Goal: Task Accomplishment & Management: Manage account settings

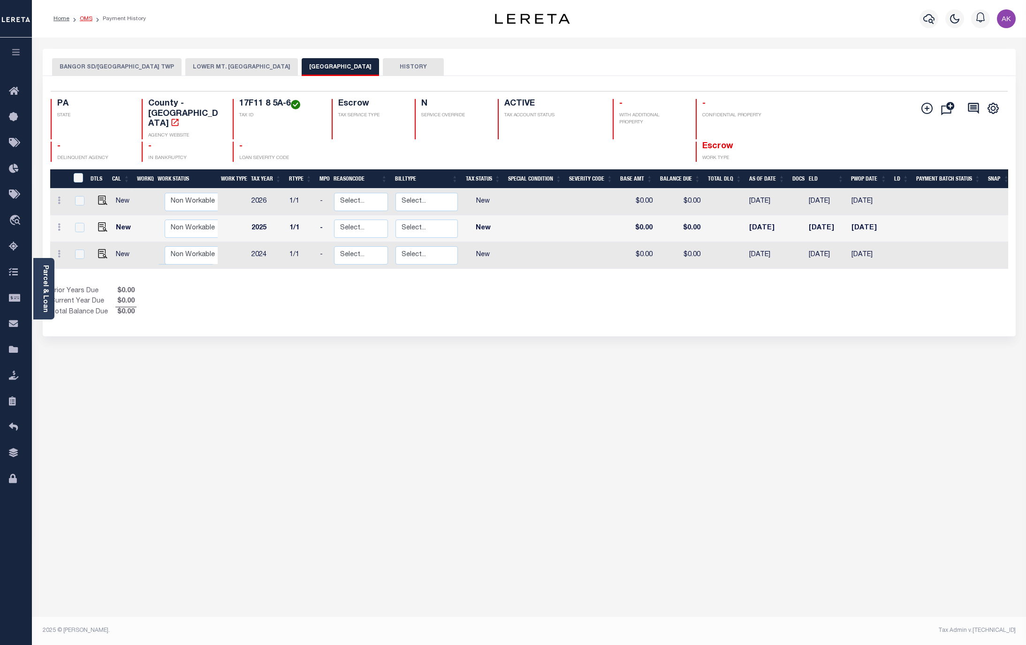
click at [81, 19] on link "OMS" at bounding box center [86, 19] width 13 height 6
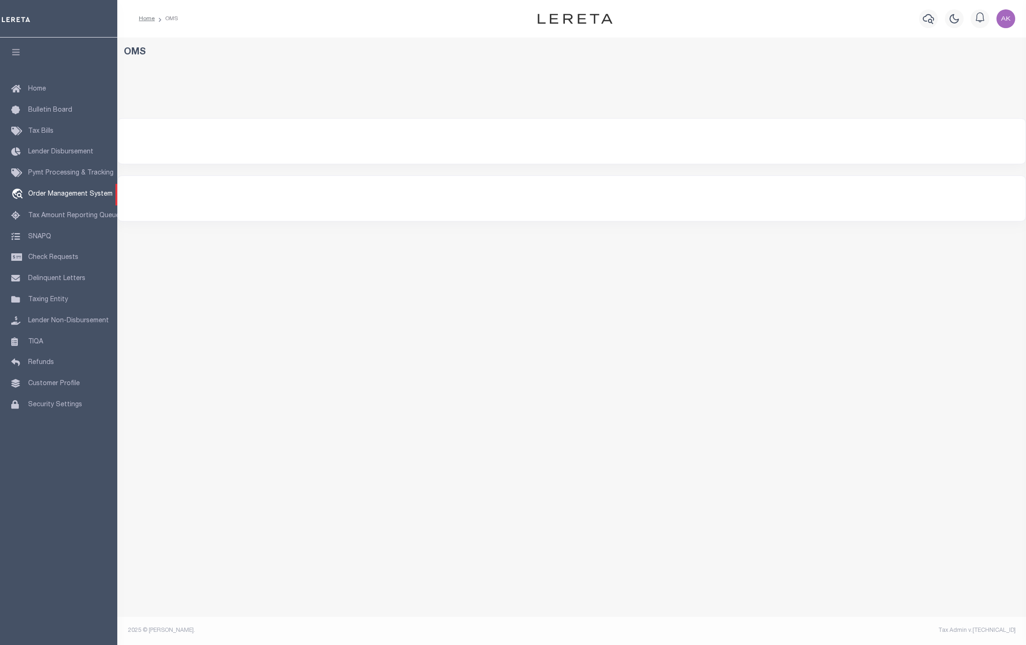
select select "200"
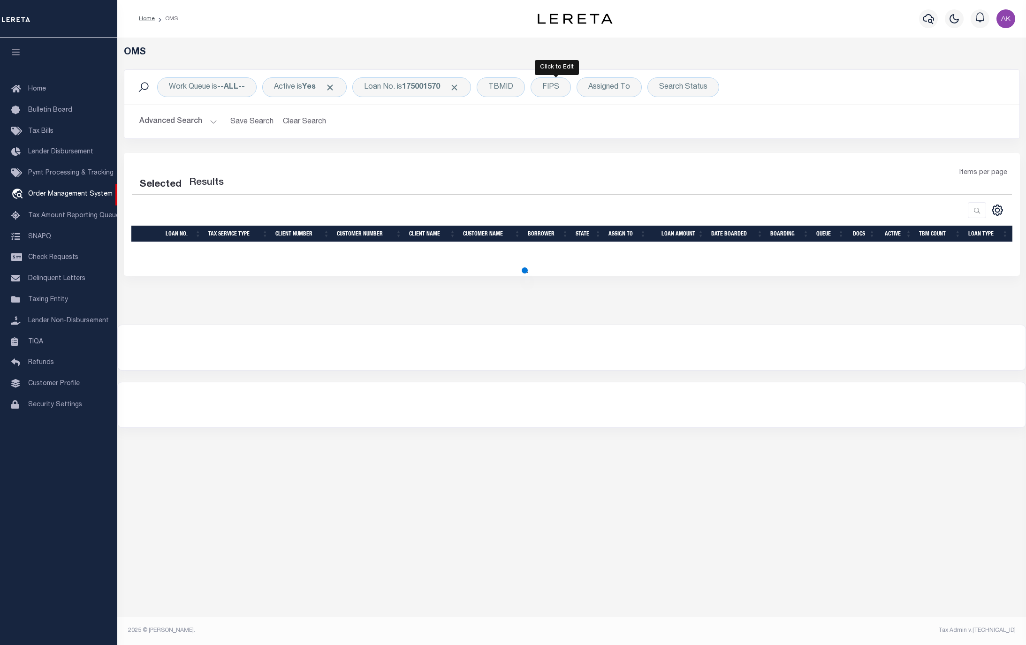
select select "200"
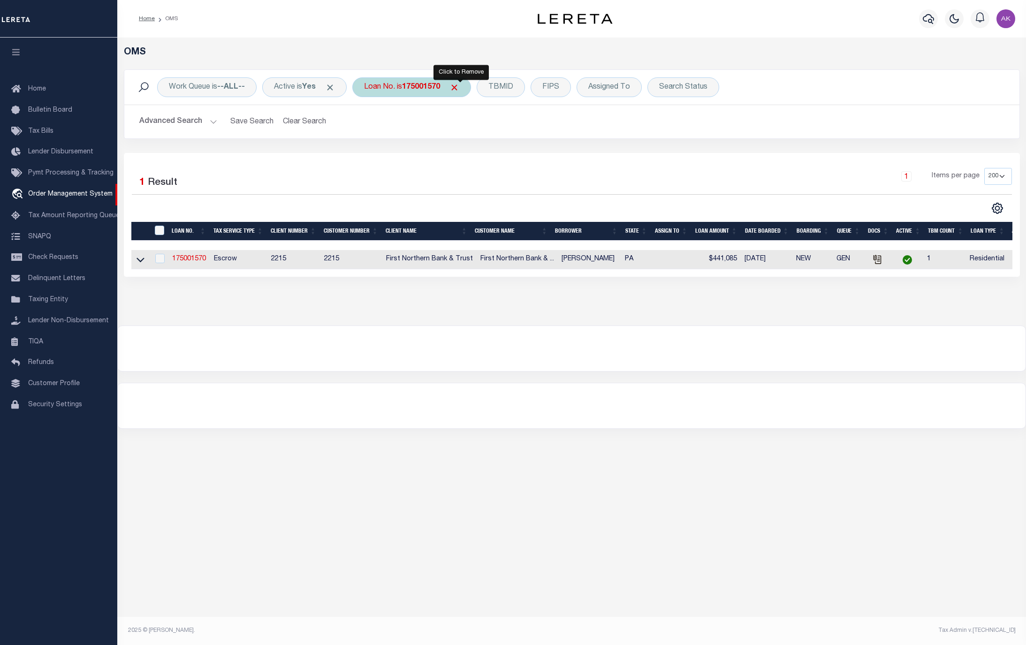
click at [458, 84] on span "Click to Remove" at bounding box center [454, 88] width 10 height 10
click at [385, 89] on div "Loan No." at bounding box center [379, 87] width 54 height 20
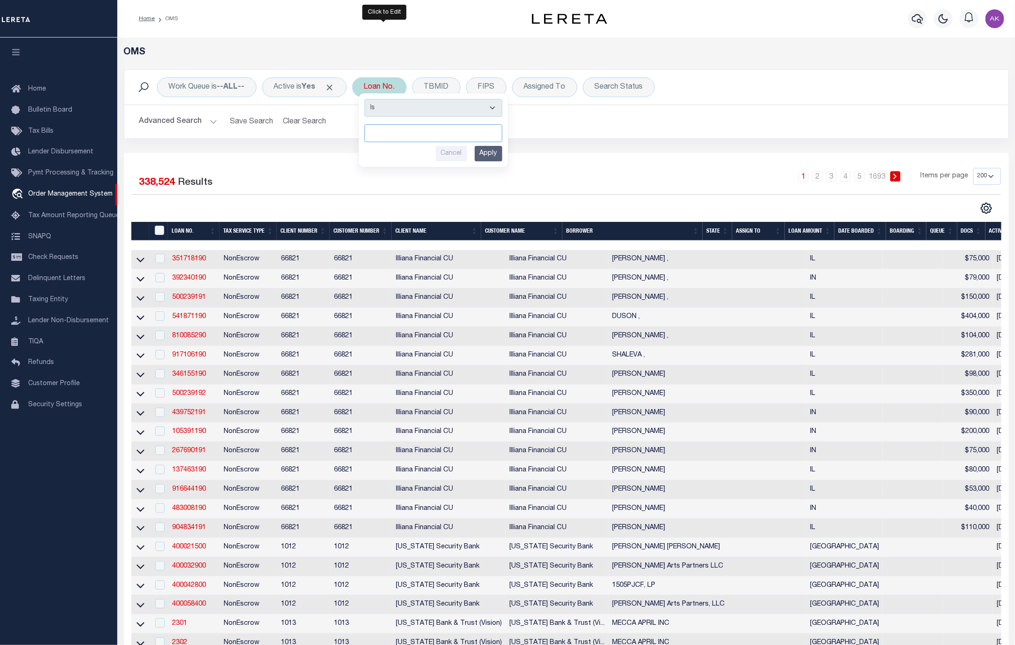
click at [403, 132] on input "text" at bounding box center [433, 133] width 138 height 18
type input "12618"
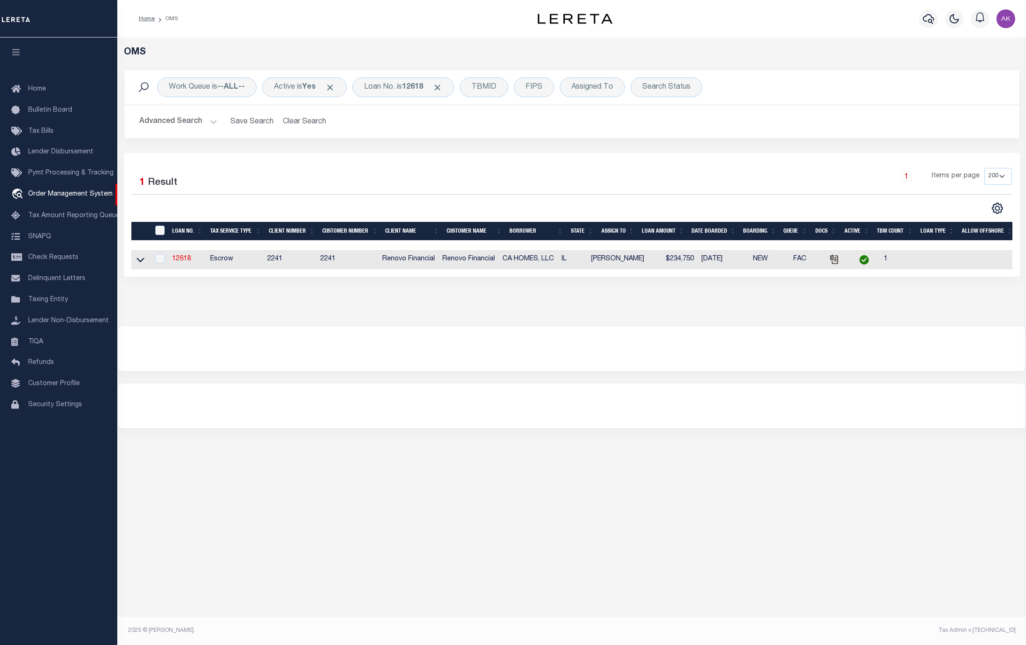
click at [139, 263] on icon at bounding box center [140, 260] width 8 height 5
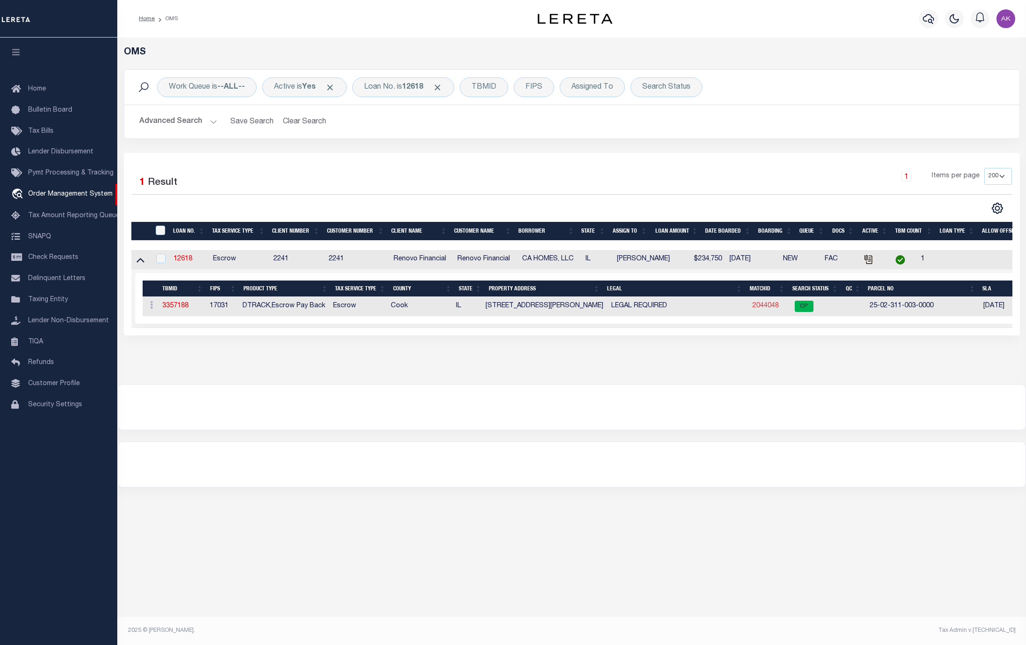
click at [762, 309] on link "2044048" at bounding box center [765, 305] width 26 height 7
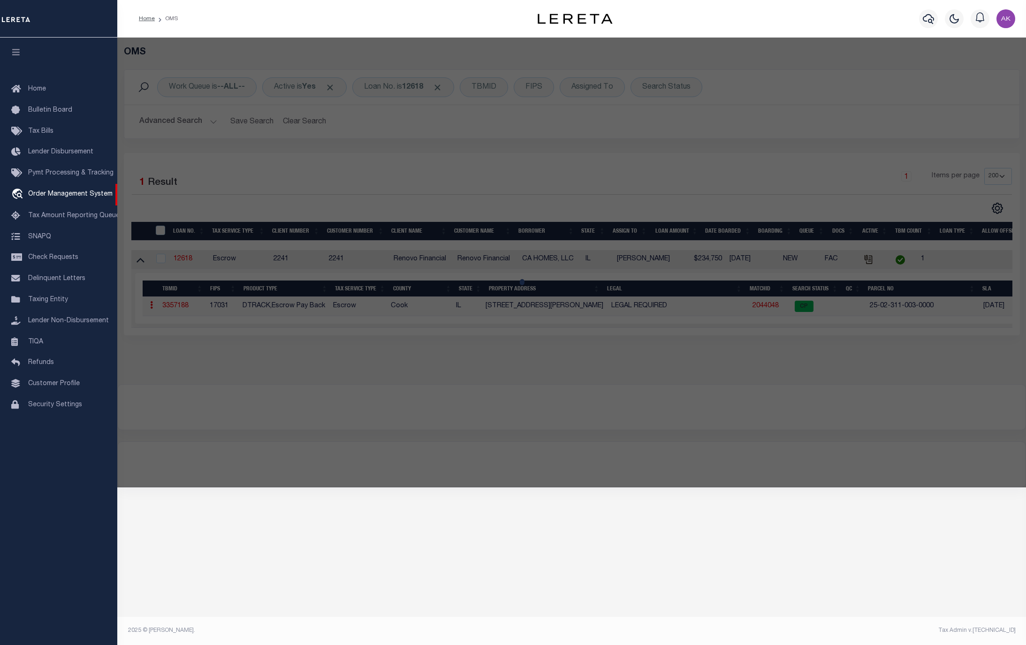
checkbox input "false"
select select "CP"
select select
type input "9207 S ELLIS AVE"
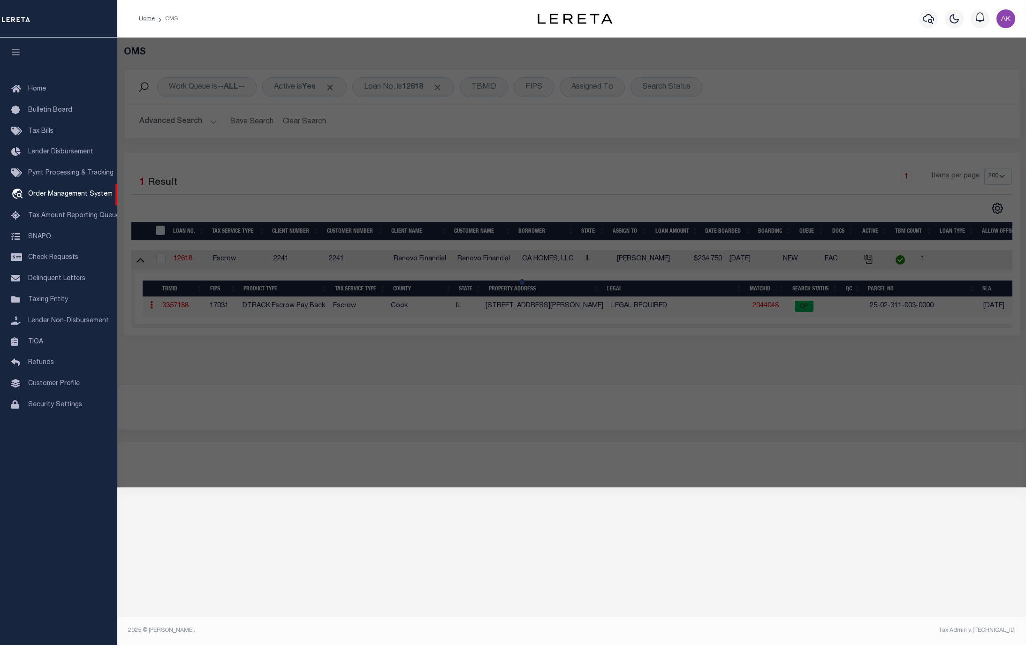
checkbox input "false"
type input "Chicago, IL 60619"
type textarea "JACOBSWVB/10-16C&CC& 43 15"
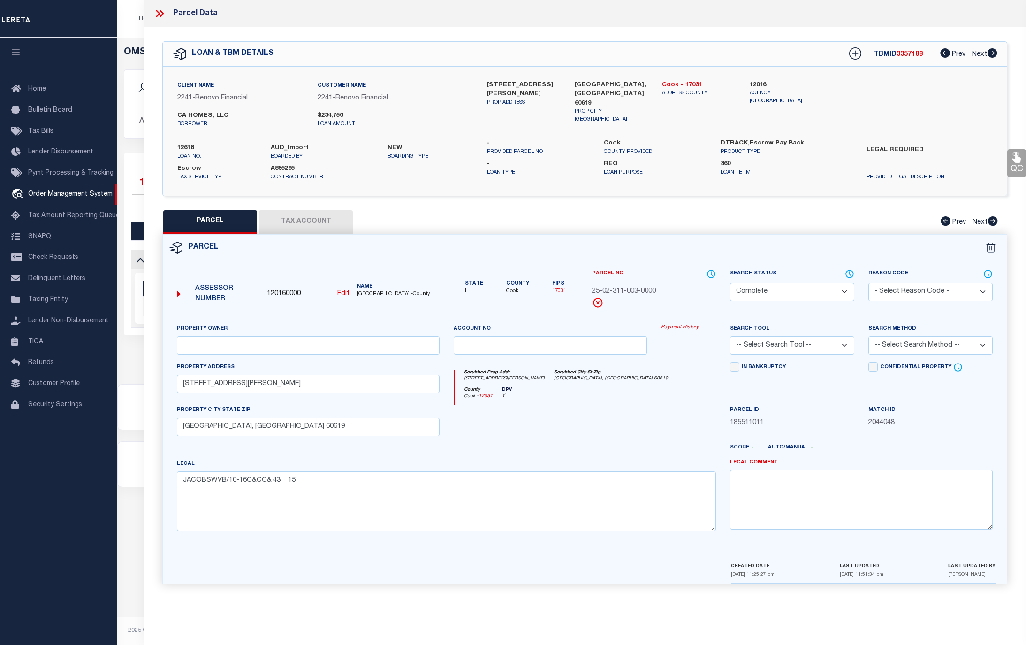
click at [690, 328] on link "Payment History" at bounding box center [688, 328] width 55 height 8
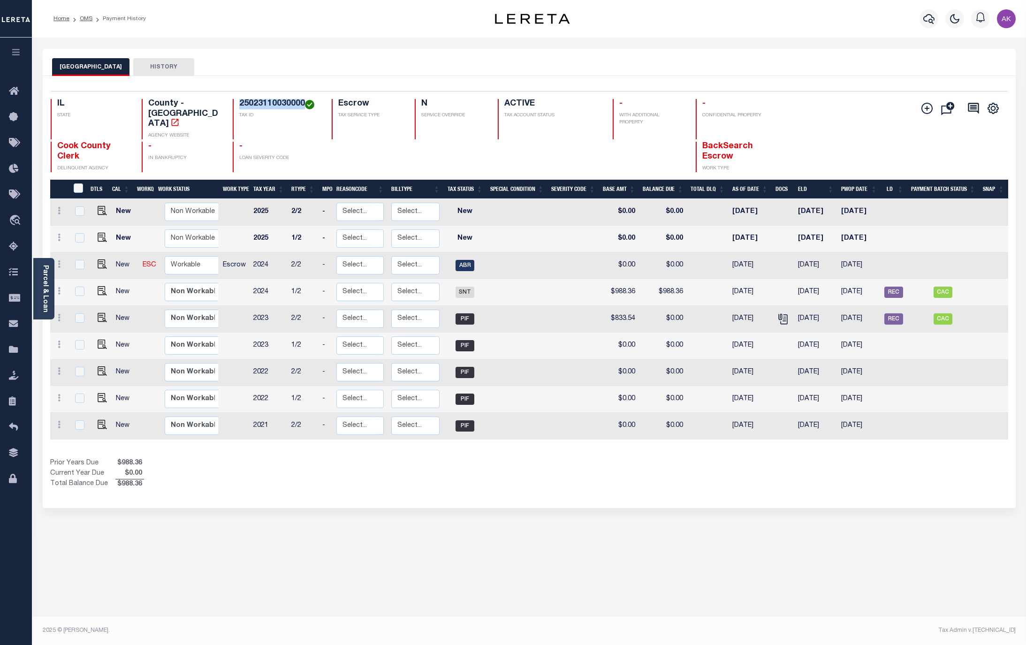
drag, startPoint x: 303, startPoint y: 103, endPoint x: 226, endPoint y: 107, distance: 76.5
click at [226, 107] on div "IL STATE County - IL AGENCY WEBSITE 25023110030000 TAX ID Escrow TAX SERVICE TY…" at bounding box center [449, 119] width 797 height 40
copy h4 "25023110030000"
click at [98, 259] on img "" at bounding box center [102, 263] width 9 height 9
checkbox input "true"
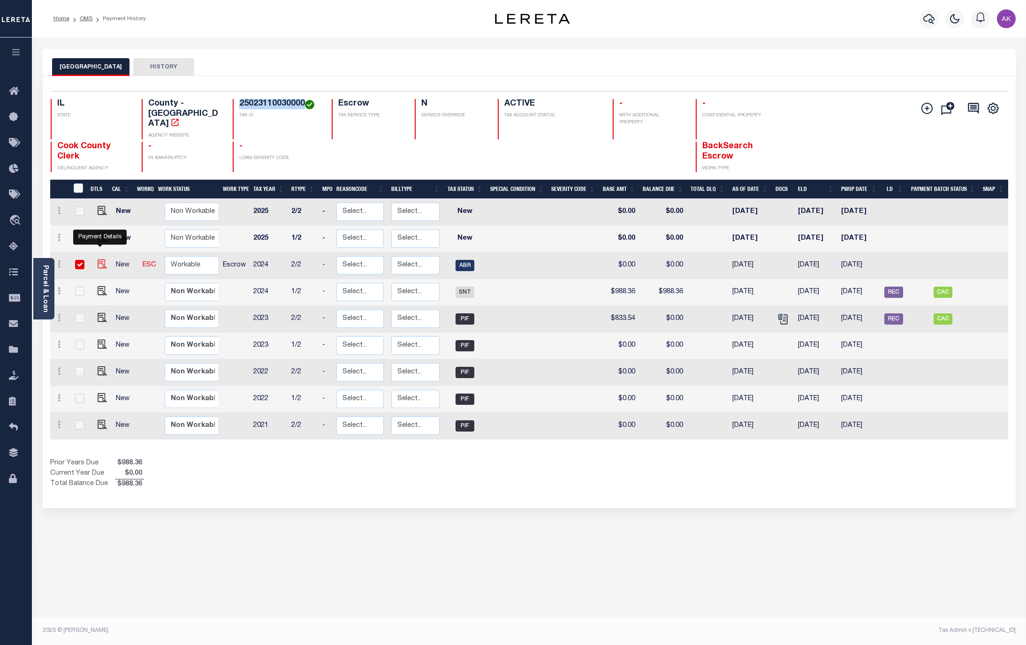
checkbox input "true"
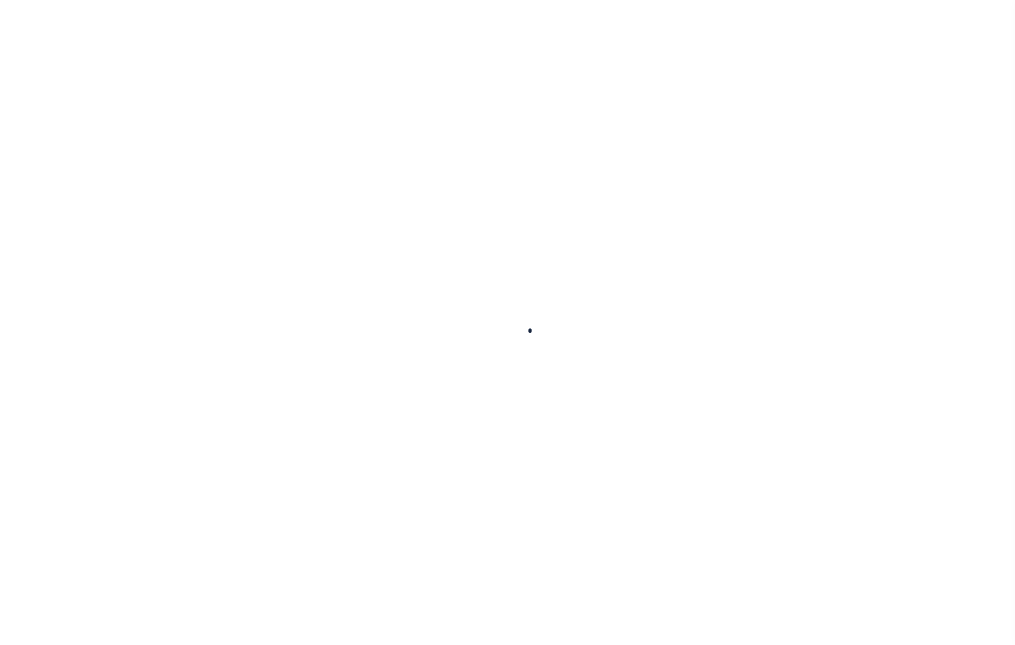
checkbox input "false"
type input "05/30/2025"
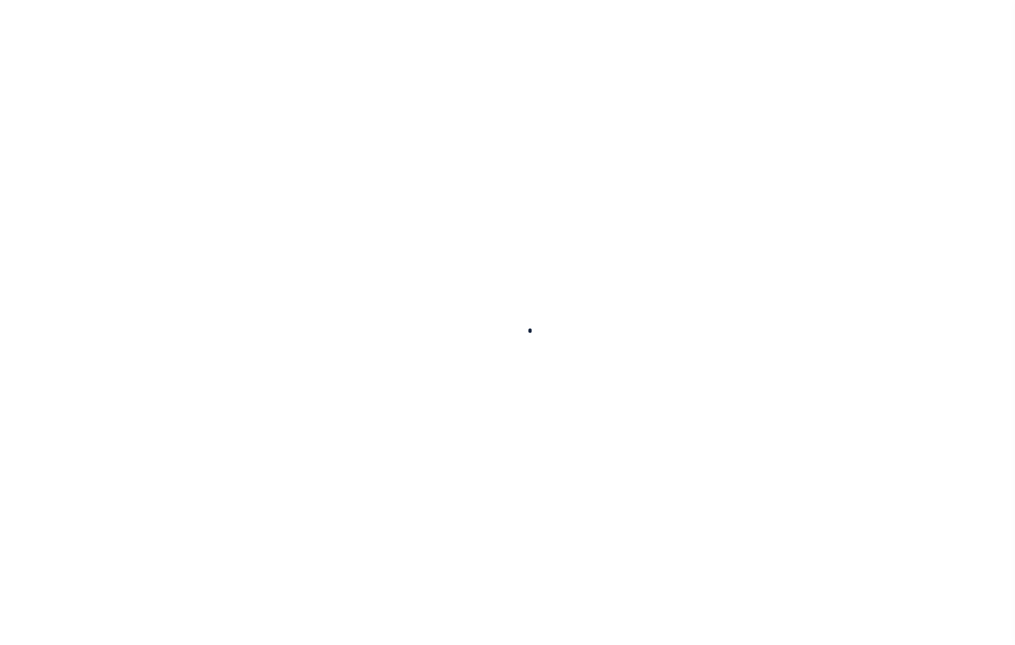
select select "ABR"
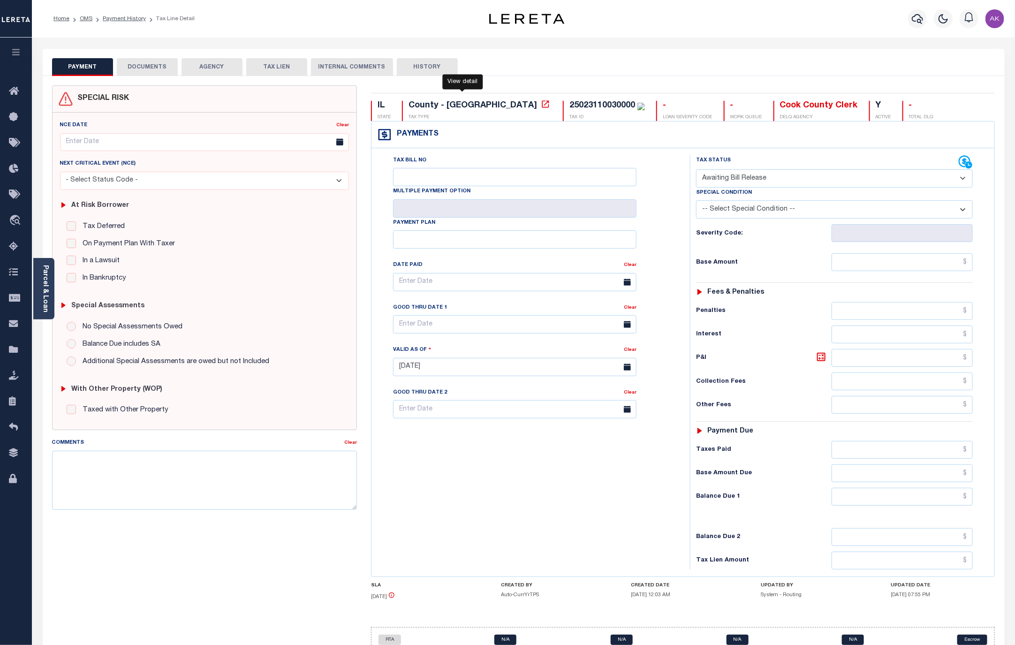
click at [541, 106] on icon at bounding box center [545, 103] width 9 height 9
drag, startPoint x: 551, startPoint y: 104, endPoint x: 484, endPoint y: 107, distance: 66.2
click at [563, 107] on div "25023110030000 TAX ID" at bounding box center [604, 111] width 82 height 20
copy div "25023110030000"
click at [83, 17] on link "OMS" at bounding box center [86, 19] width 13 height 6
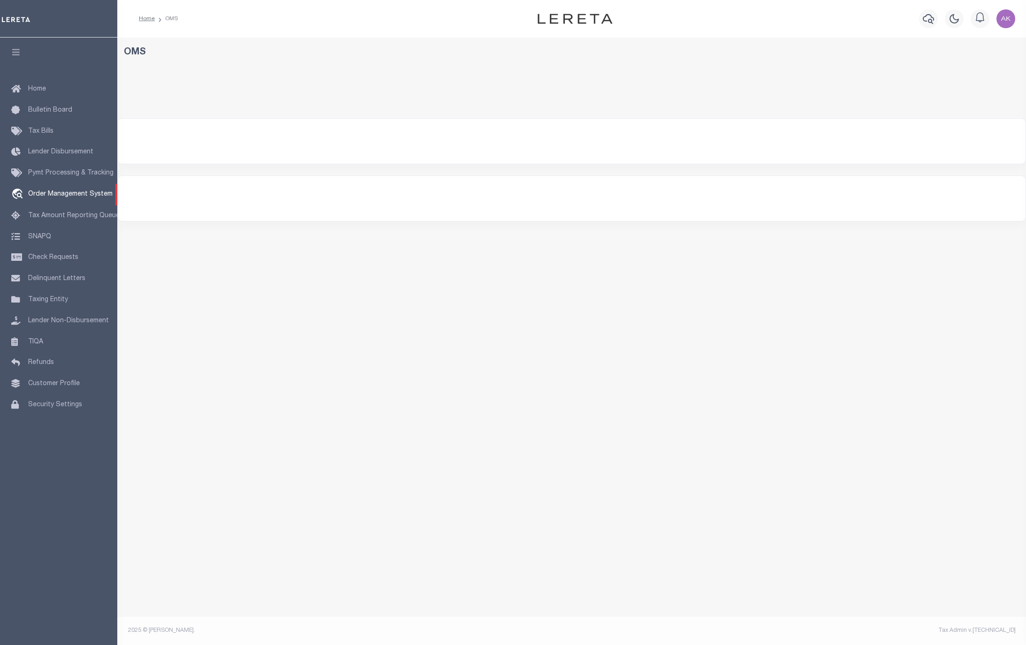
select select "200"
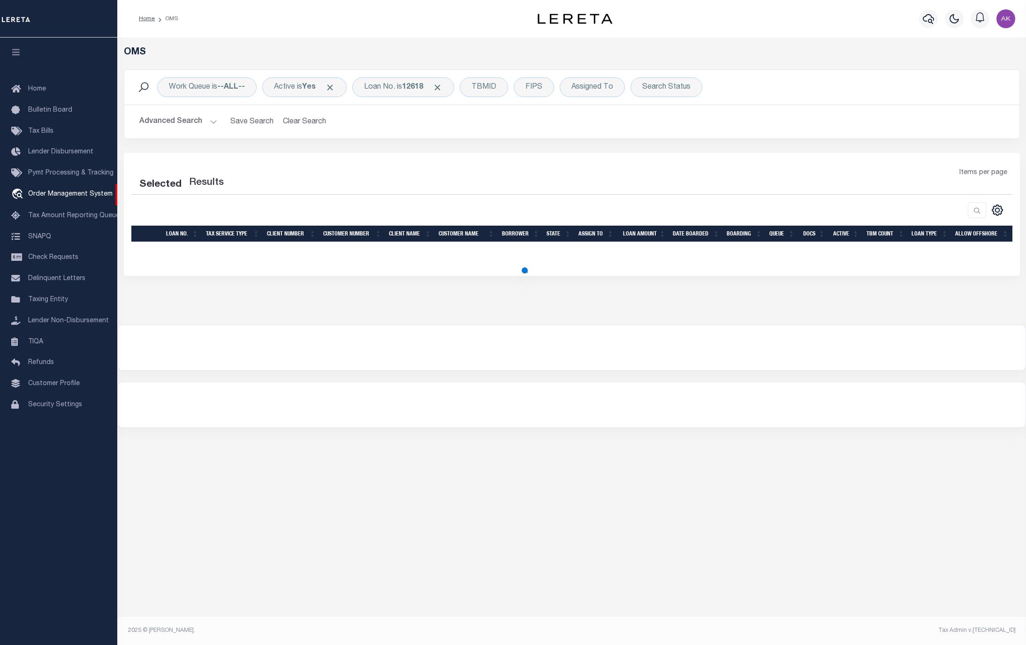
select select "200"
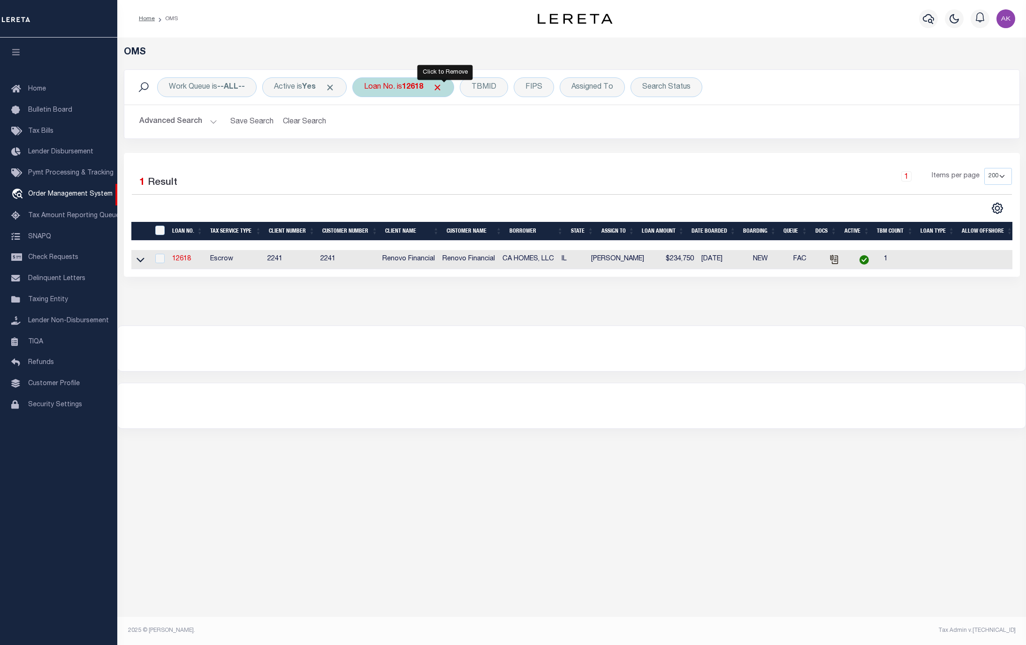
click at [440, 84] on span "Click to Remove" at bounding box center [437, 88] width 10 height 10
click at [385, 87] on div "Loan No." at bounding box center [379, 87] width 54 height 20
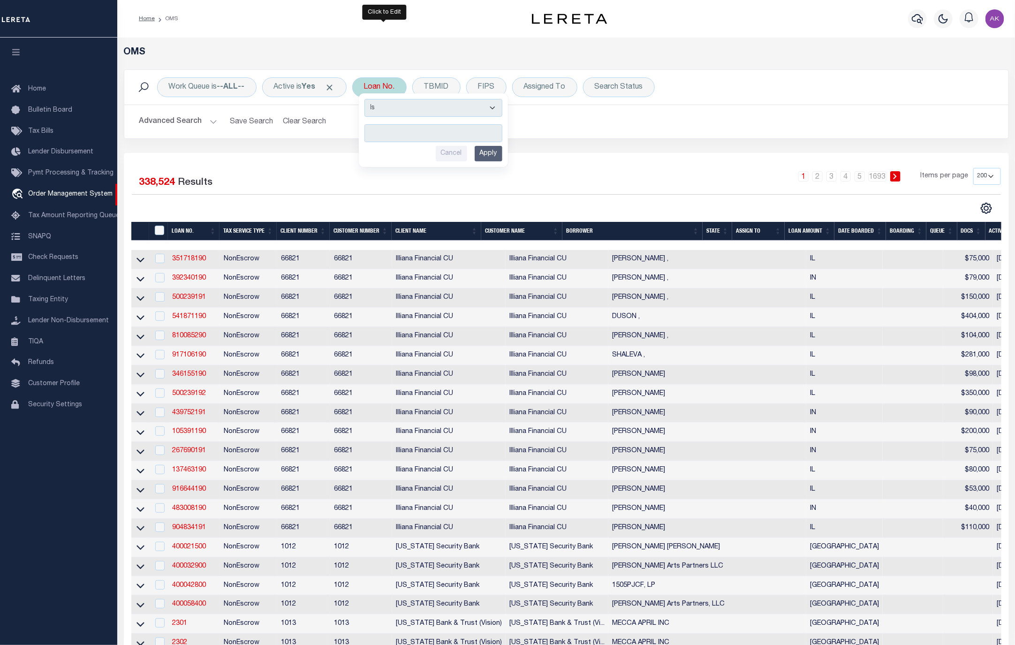
click at [387, 128] on input "text" at bounding box center [433, 133] width 138 height 18
type input "6718"
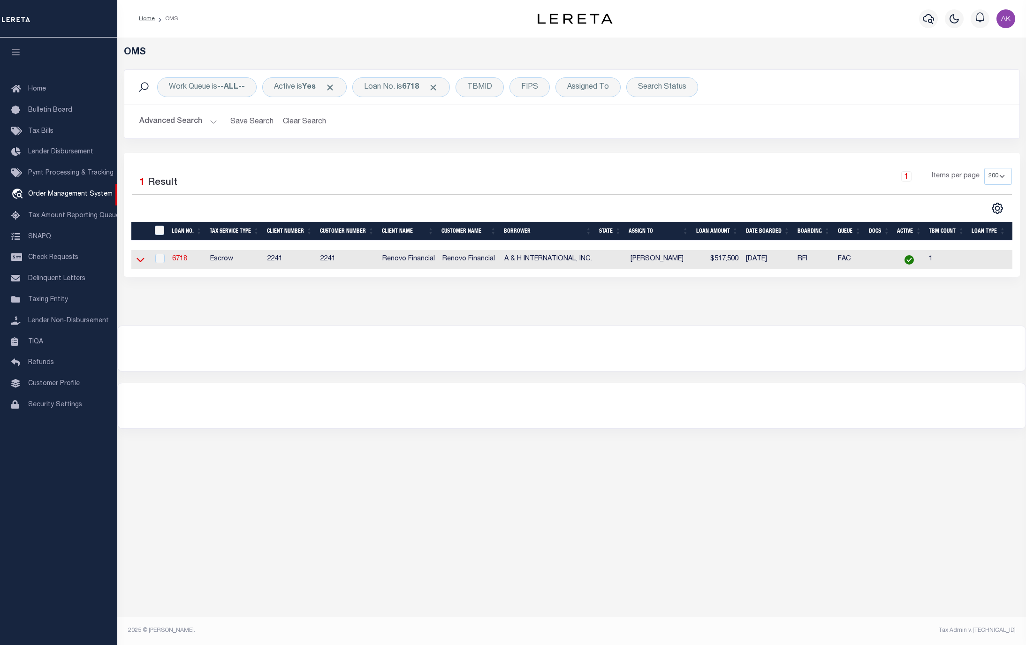
click at [141, 261] on icon at bounding box center [140, 260] width 8 height 10
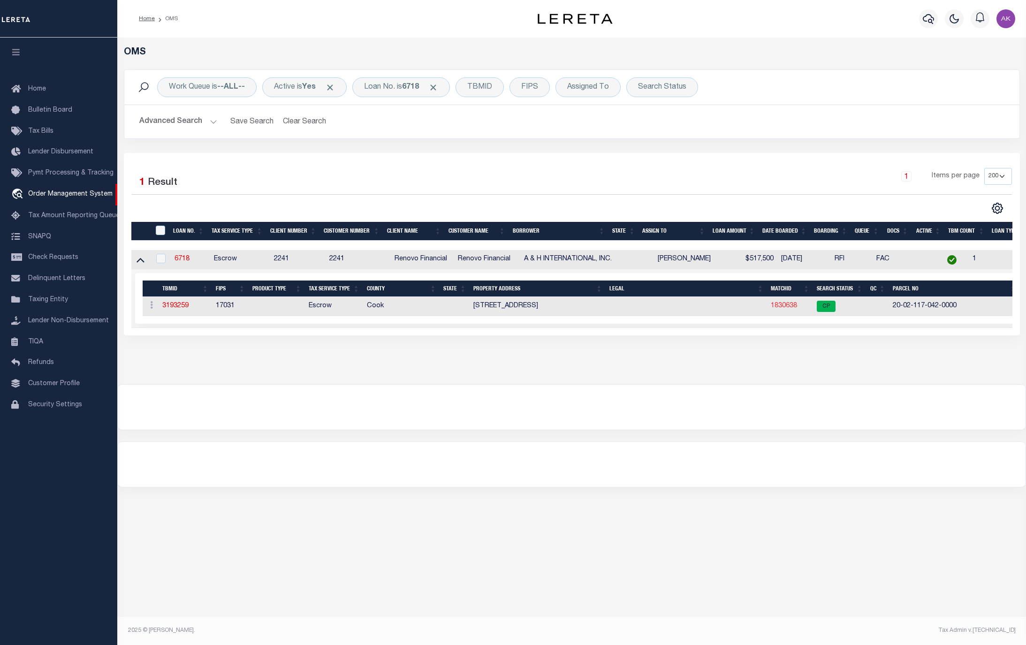
click at [784, 308] on link "1830638" at bounding box center [783, 305] width 26 height 7
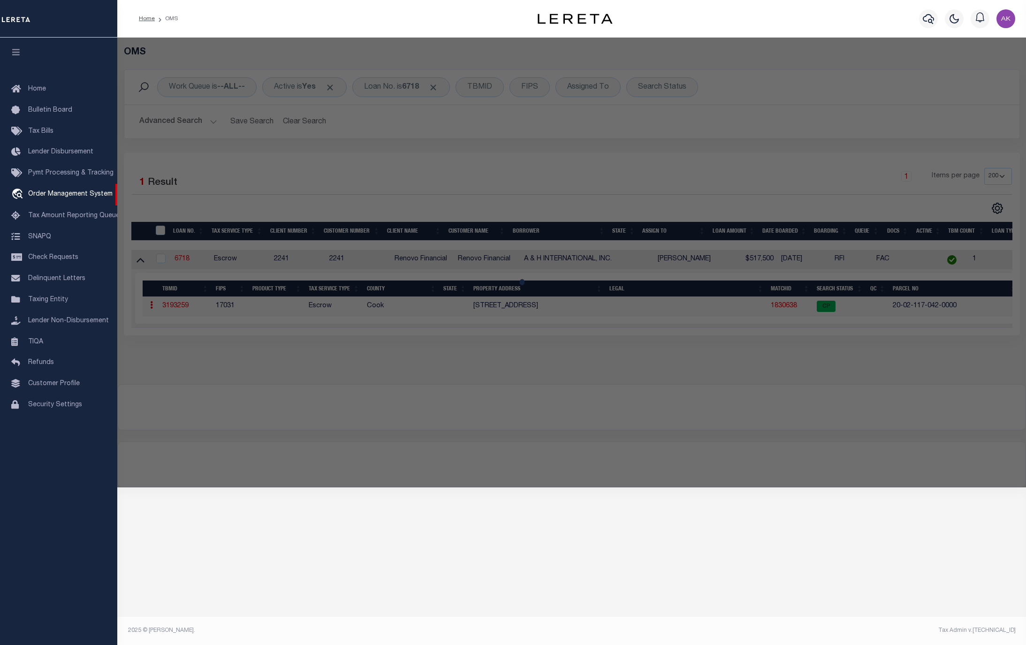
checkbox input "false"
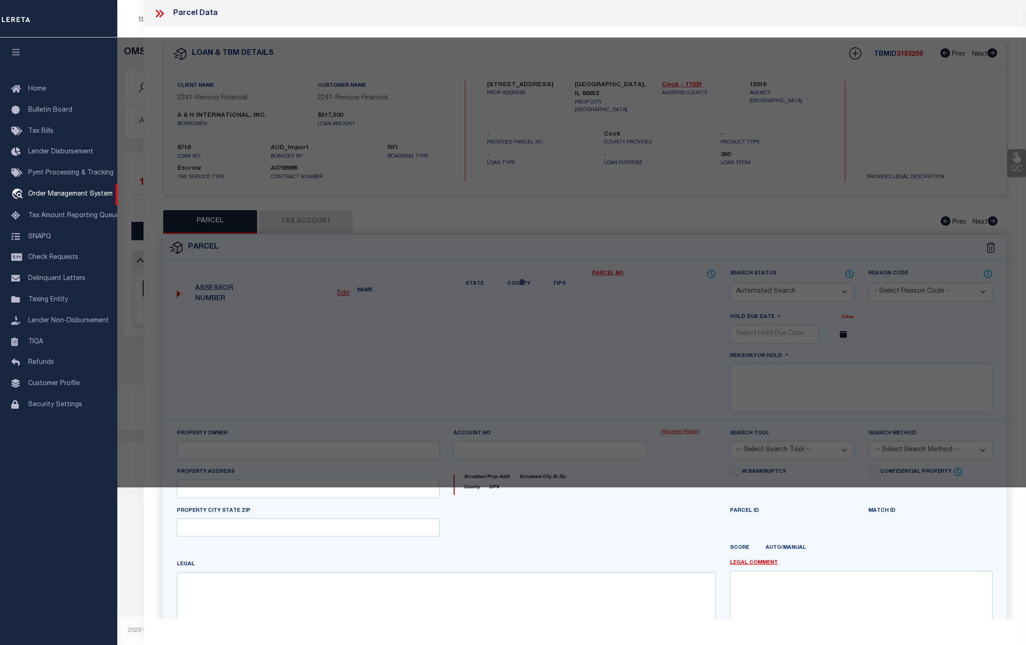
select select "CP"
type input "A & H INTERNATIONAL"
select select
type input "[STREET_ADDRESS]"
checkbox input "false"
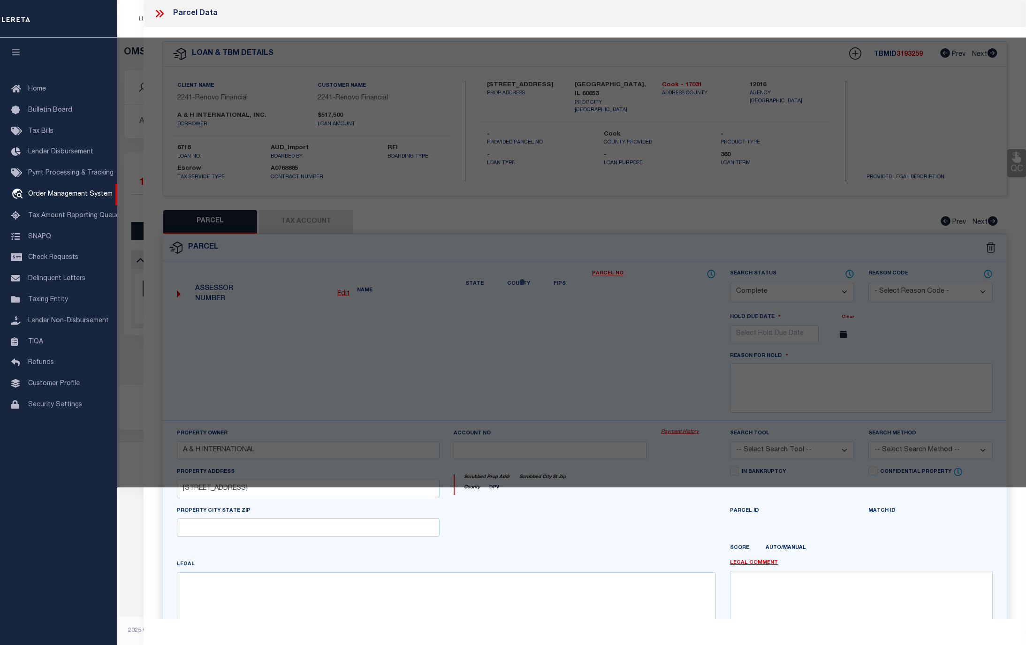
type input "[GEOGRAPHIC_DATA], IL 60653"
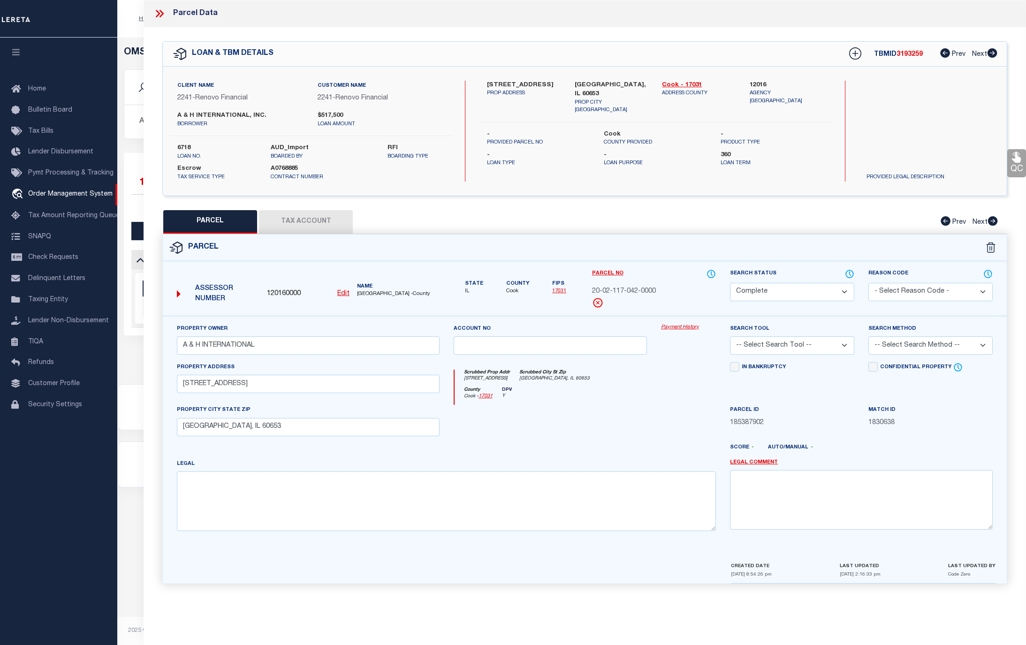
click at [683, 329] on link "Payment History" at bounding box center [688, 328] width 55 height 8
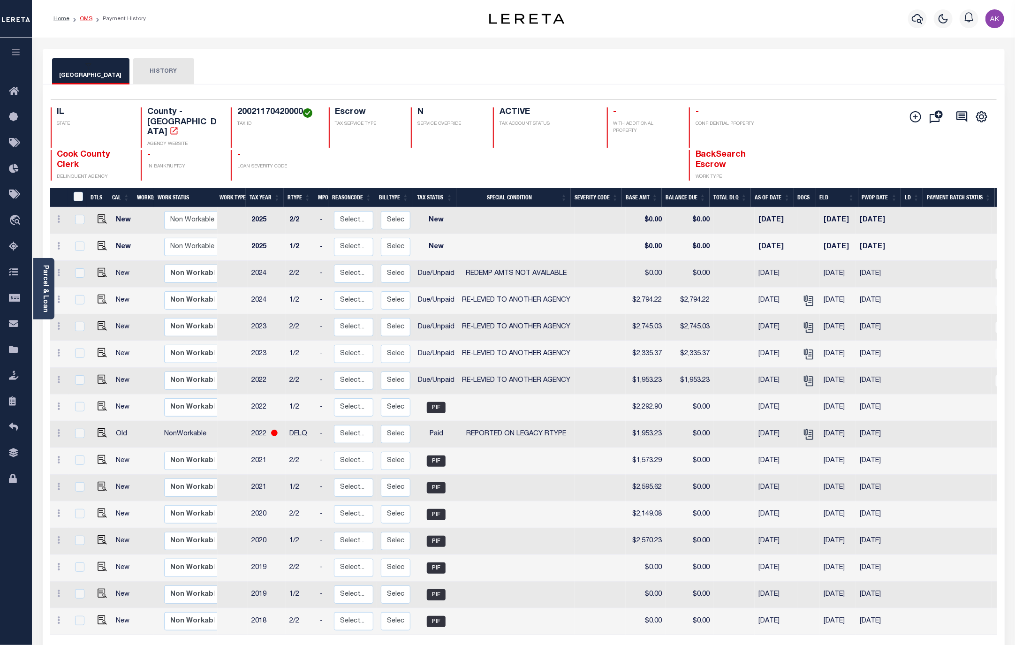
click at [86, 20] on link "OMS" at bounding box center [86, 19] width 13 height 6
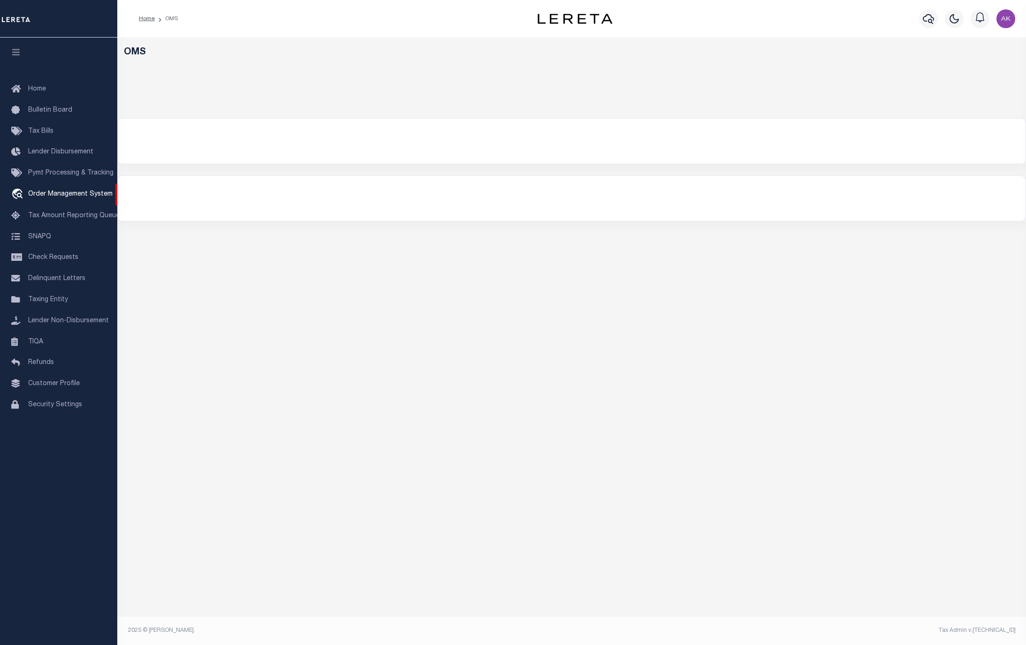
select select "200"
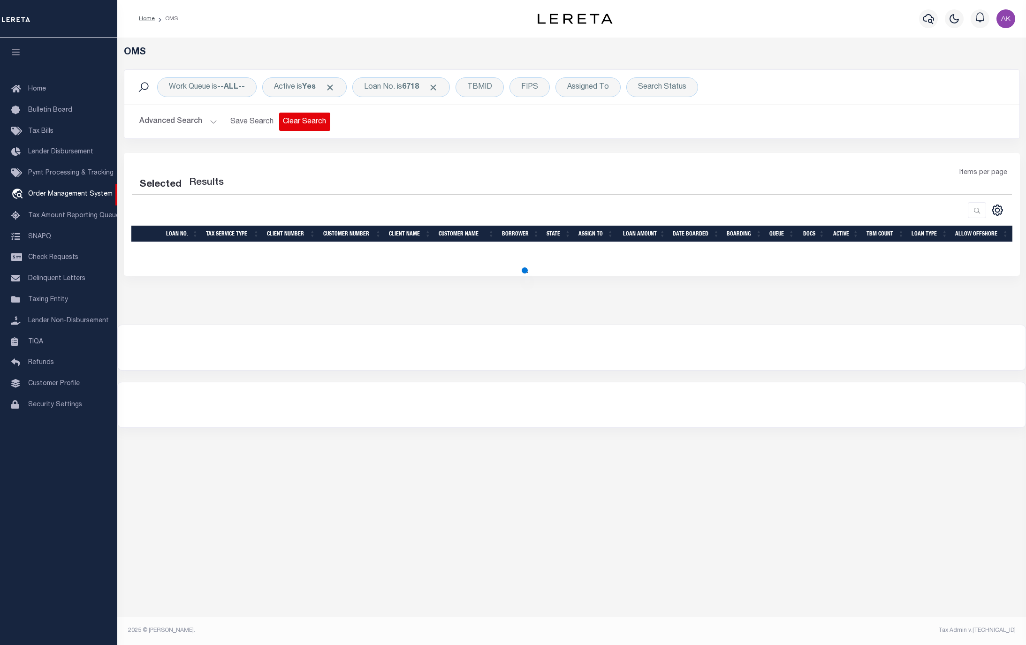
select select "200"
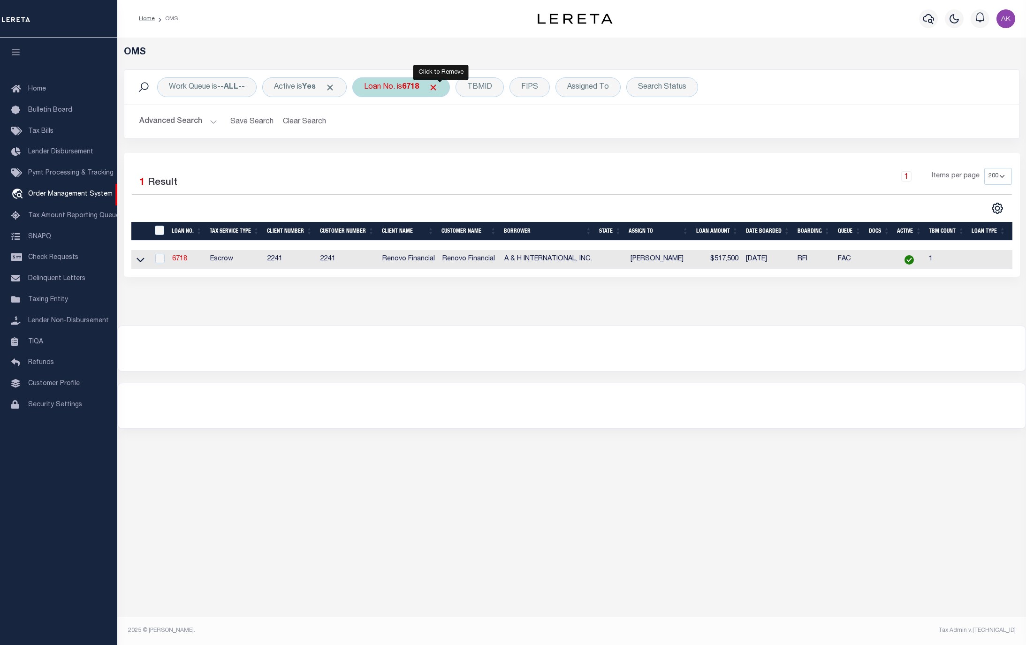
click at [438, 87] on span "Click to Remove" at bounding box center [433, 88] width 10 height 10
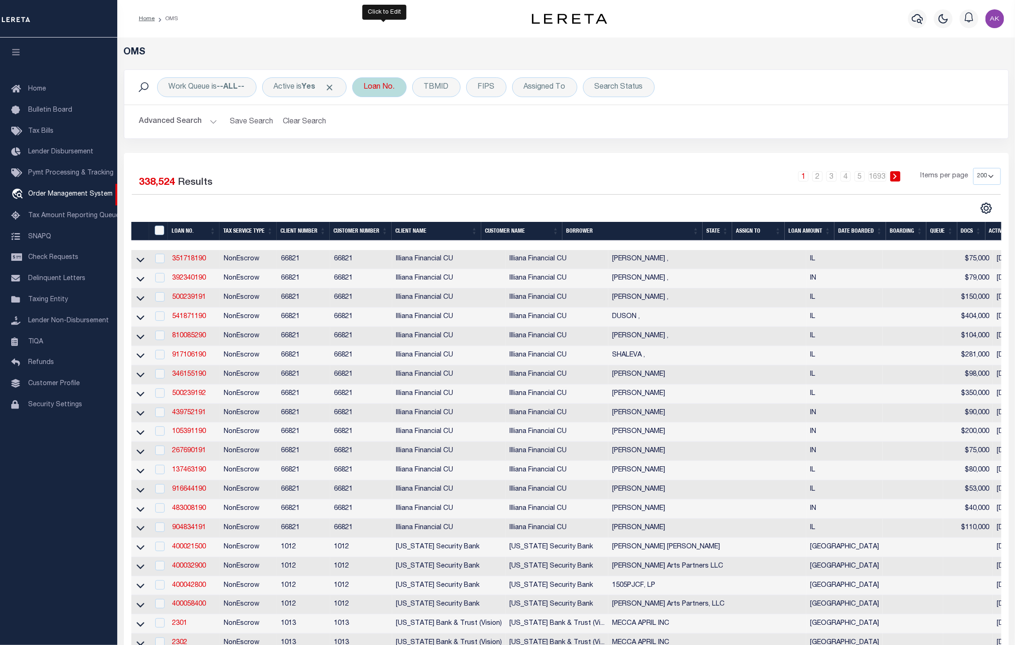
click at [383, 83] on div "Loan No." at bounding box center [379, 87] width 54 height 20
type input "10567"
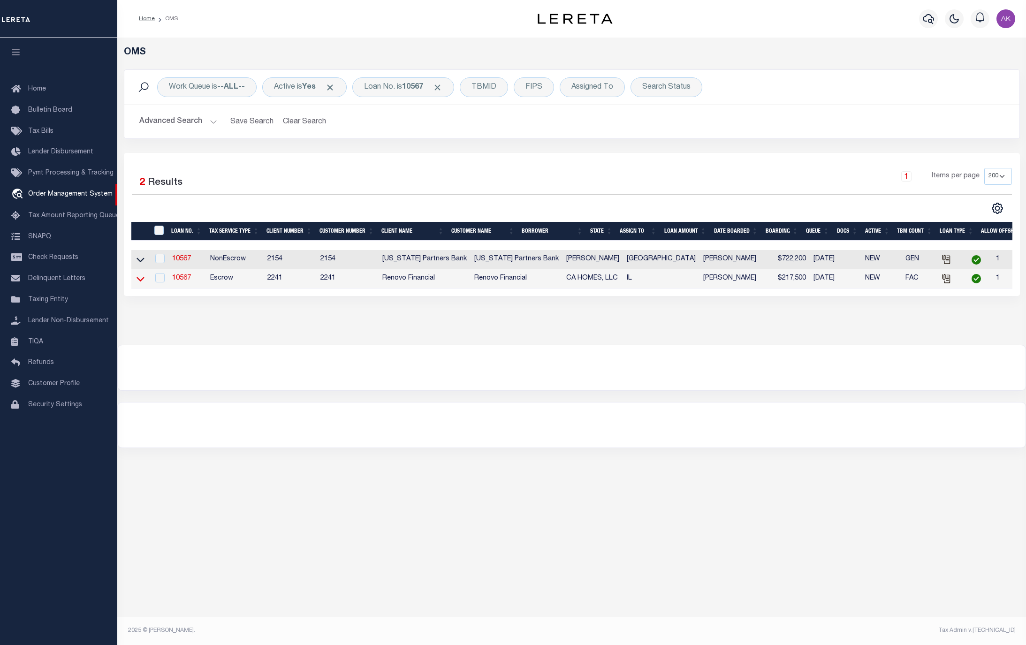
click at [141, 281] on icon at bounding box center [140, 279] width 8 height 5
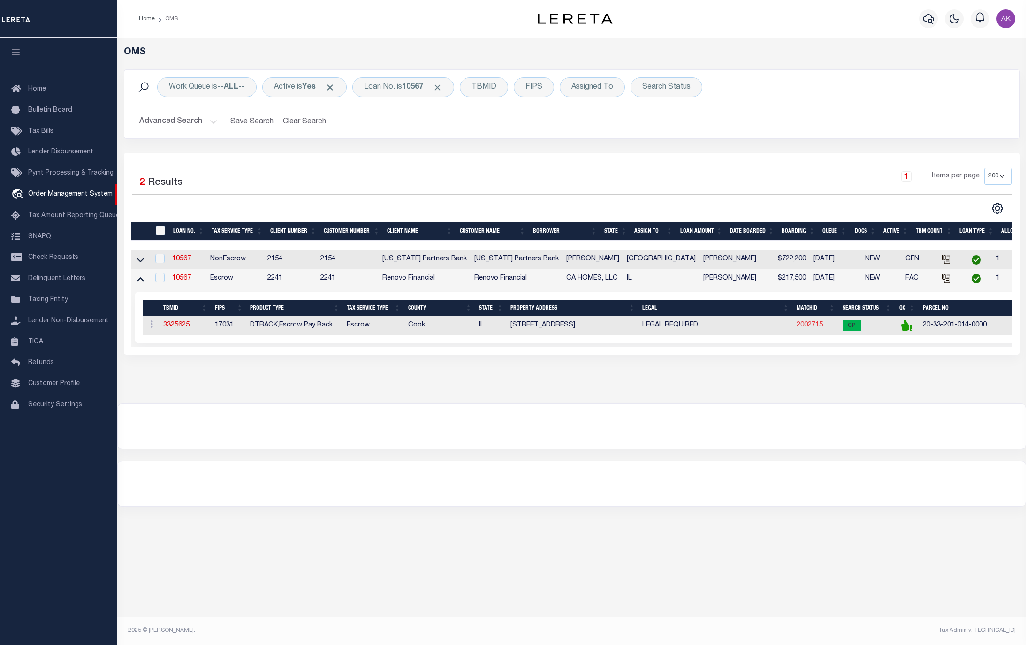
click at [796, 328] on link "2002715" at bounding box center [809, 325] width 26 height 7
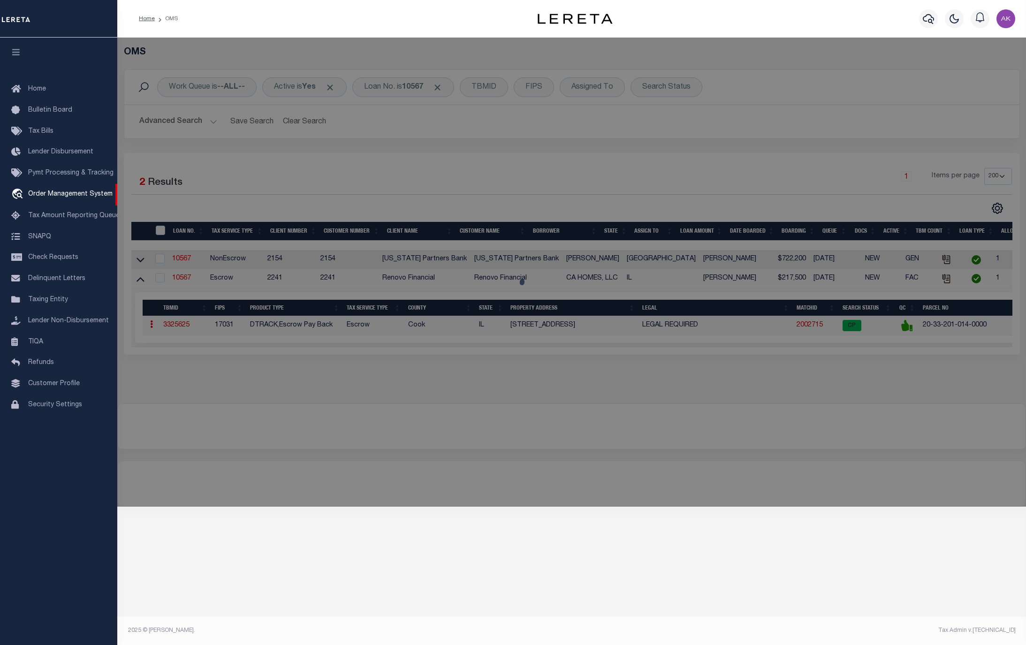
checkbox input "false"
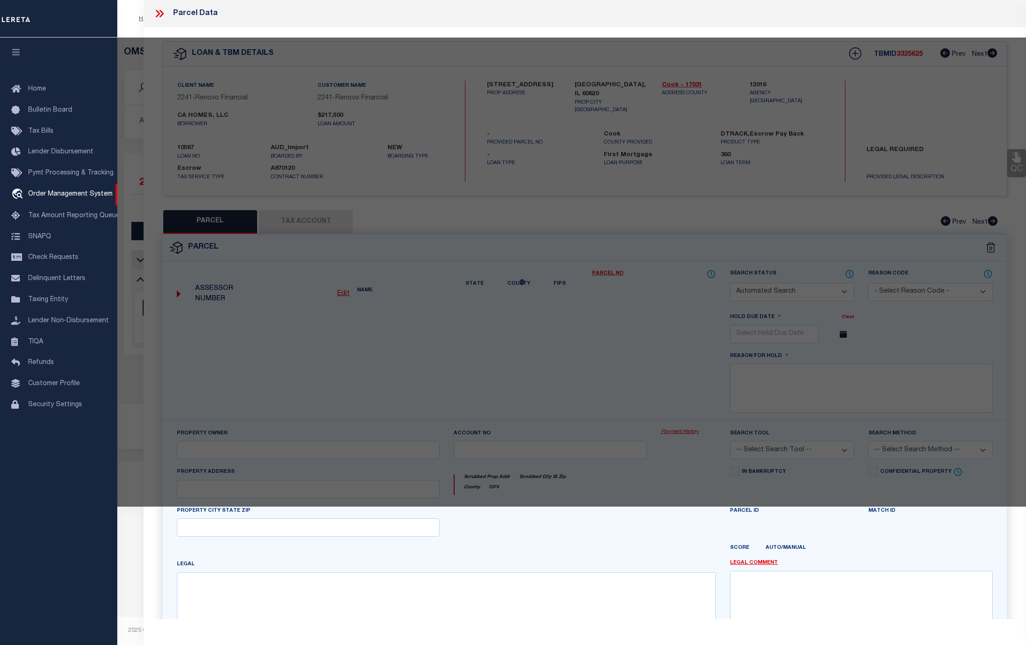
select select "CP"
type input "CA HOMES, LLC"
select select "AGW"
select select
type input "7933 South Harvard Avenue"
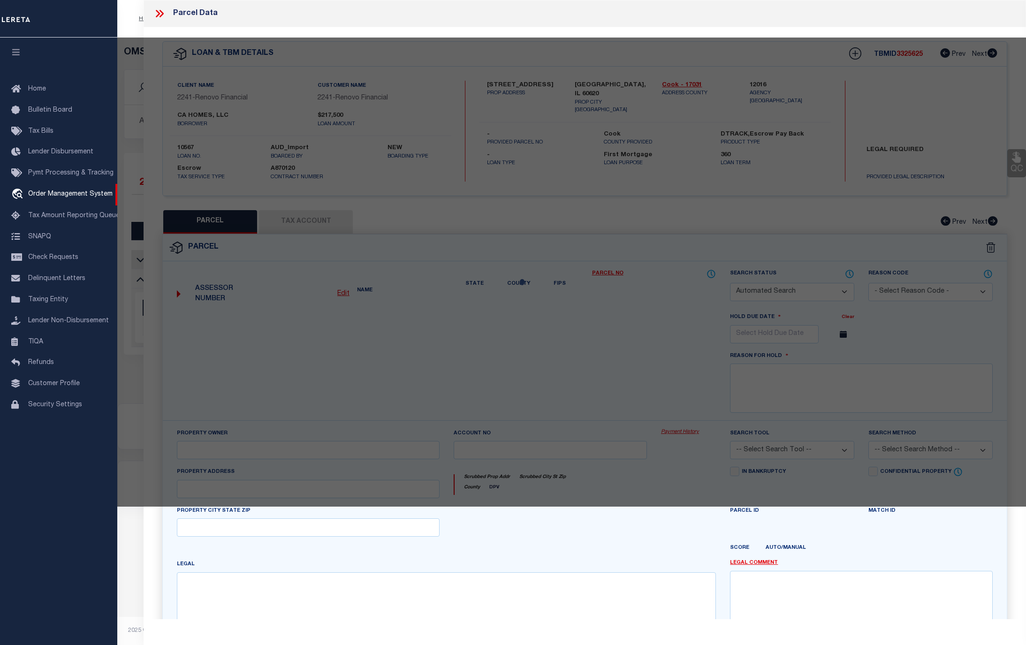
checkbox input "false"
type input "Chicago, IL 60620"
type textarea "BARTLETTSSAN25WNE BLOCK 3 LOT 16"
type textarea "Completed based on given legal document."
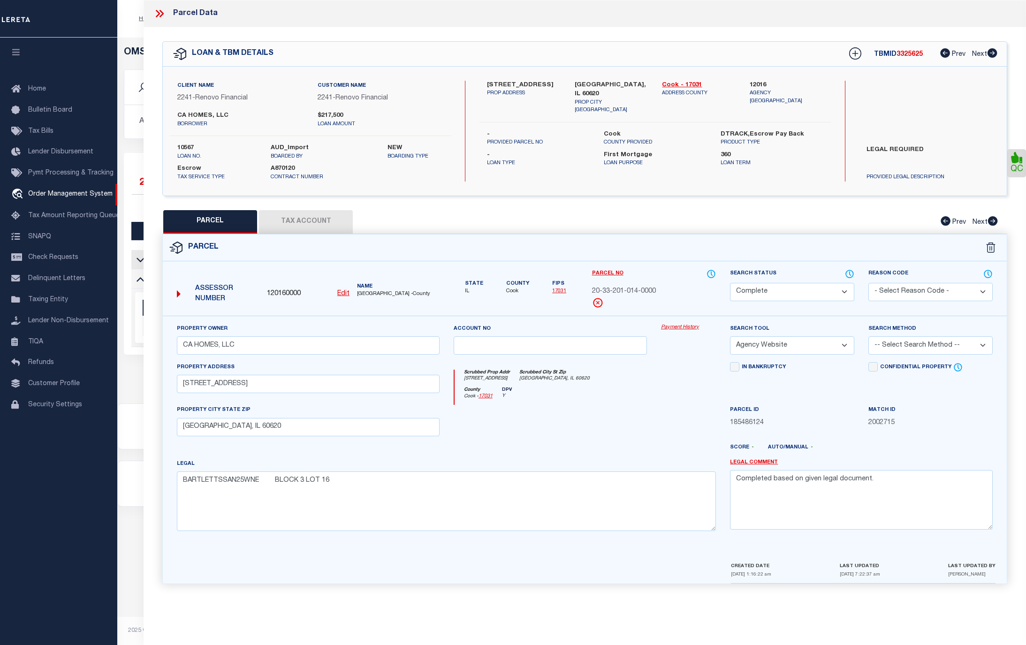
click at [679, 327] on link "Payment History" at bounding box center [688, 328] width 55 height 8
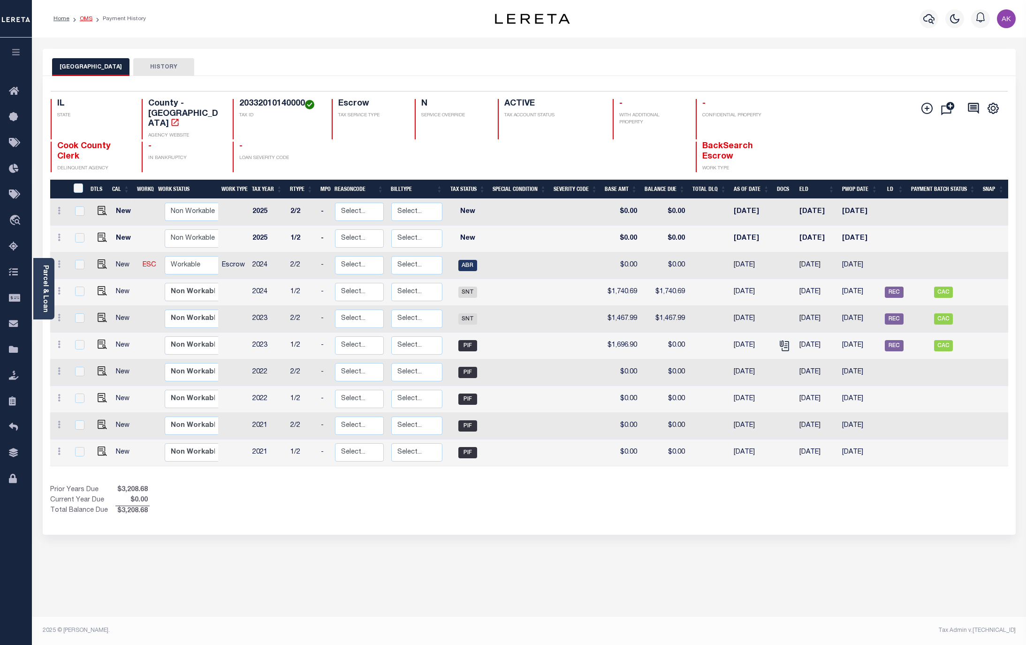
click at [83, 17] on link "OMS" at bounding box center [86, 19] width 13 height 6
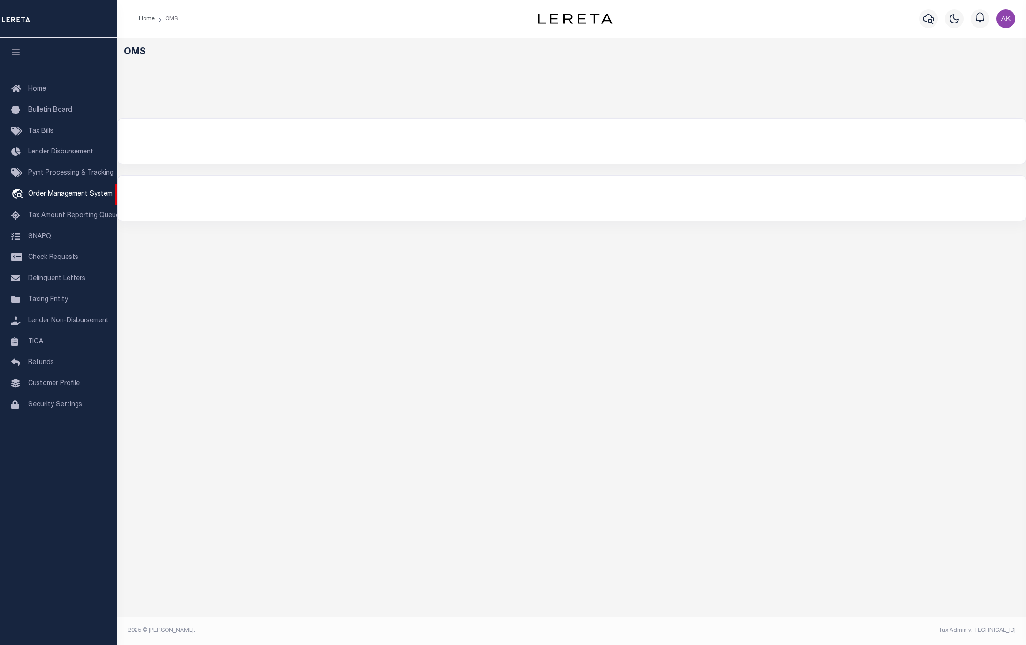
select select "200"
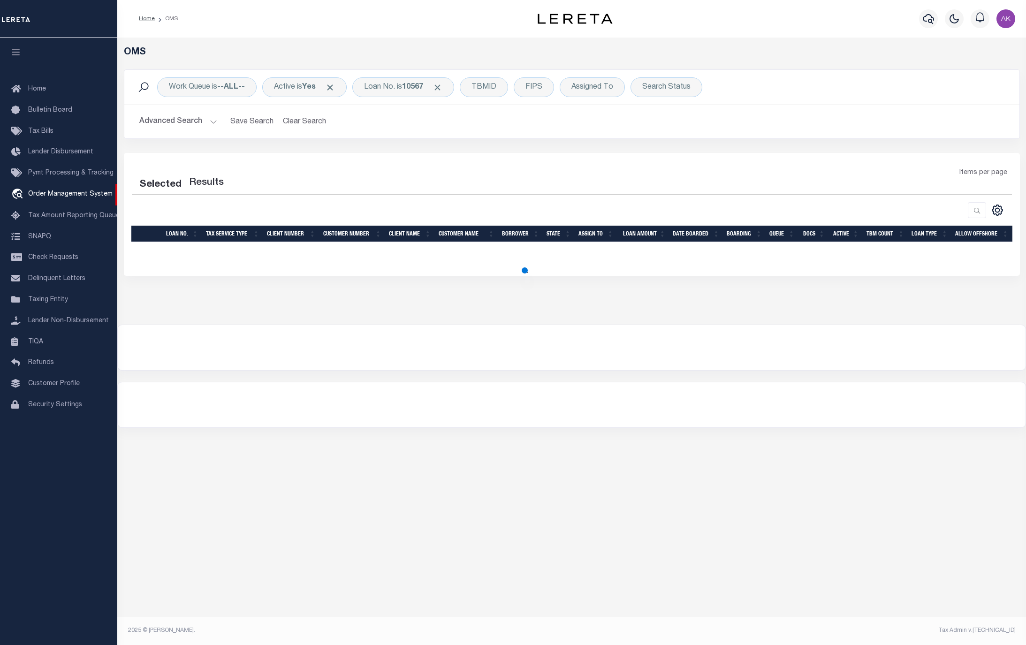
select select "200"
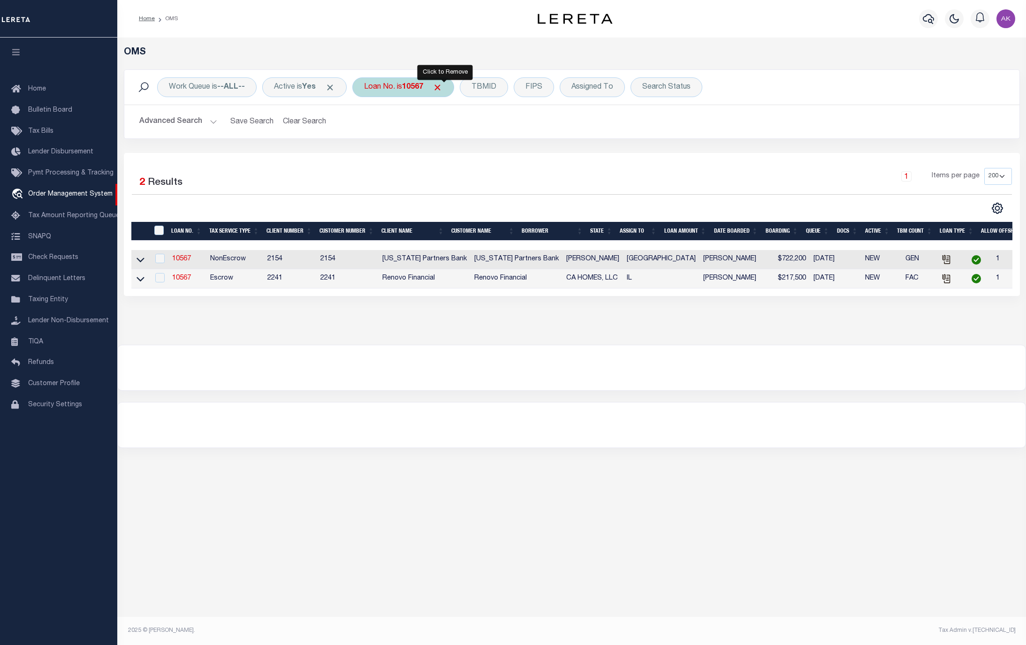
click at [442, 86] on span "Click to Remove" at bounding box center [437, 88] width 10 height 10
click at [395, 89] on div "Loan No." at bounding box center [379, 87] width 54 height 20
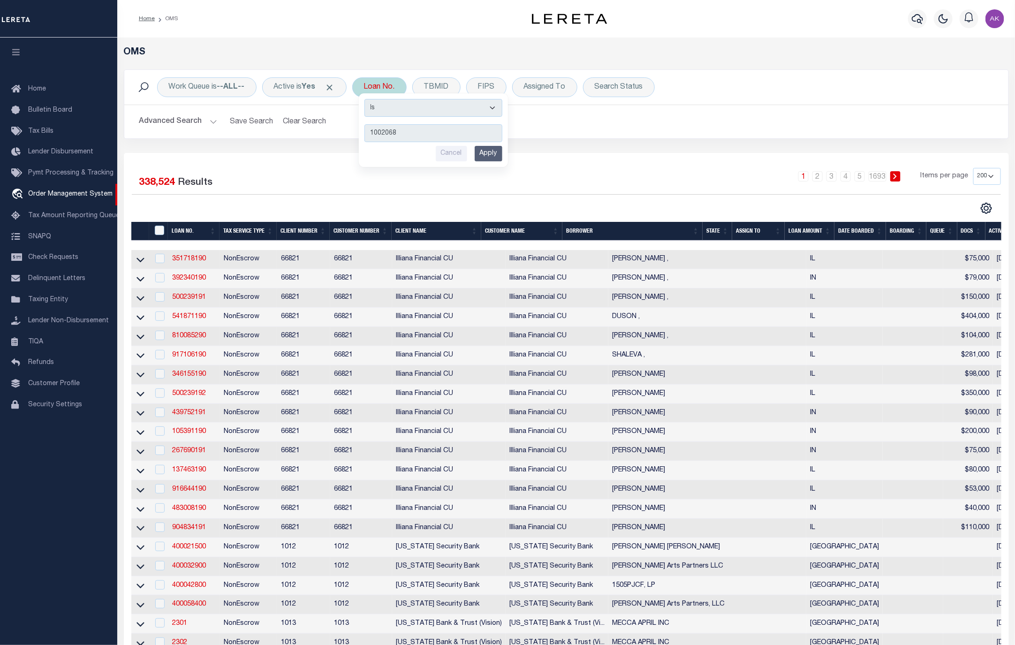
type input "10020688"
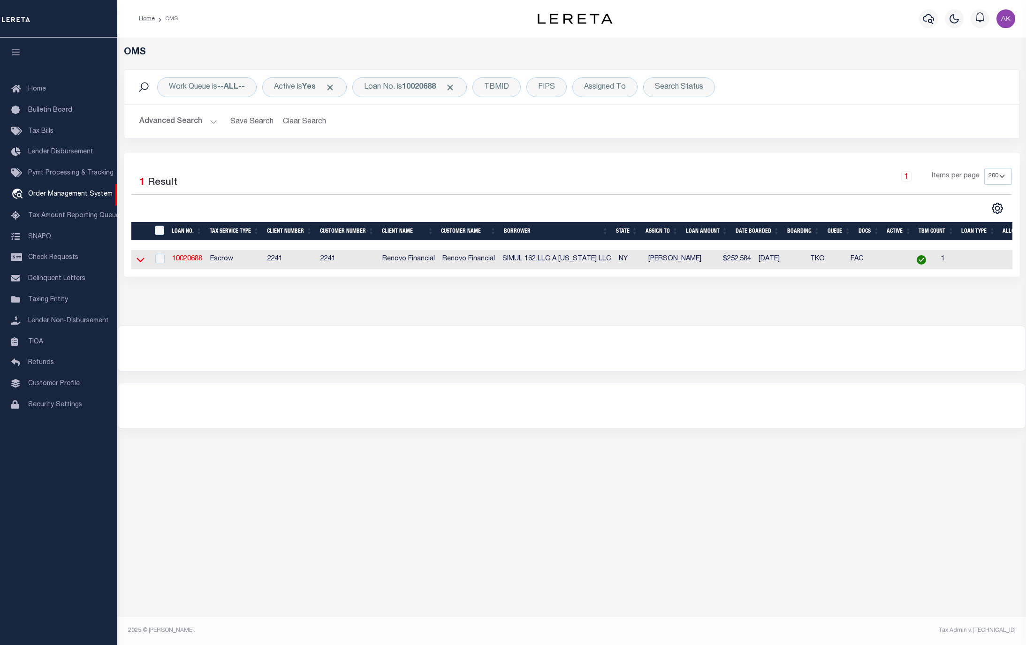
click at [139, 262] on icon at bounding box center [140, 260] width 8 height 10
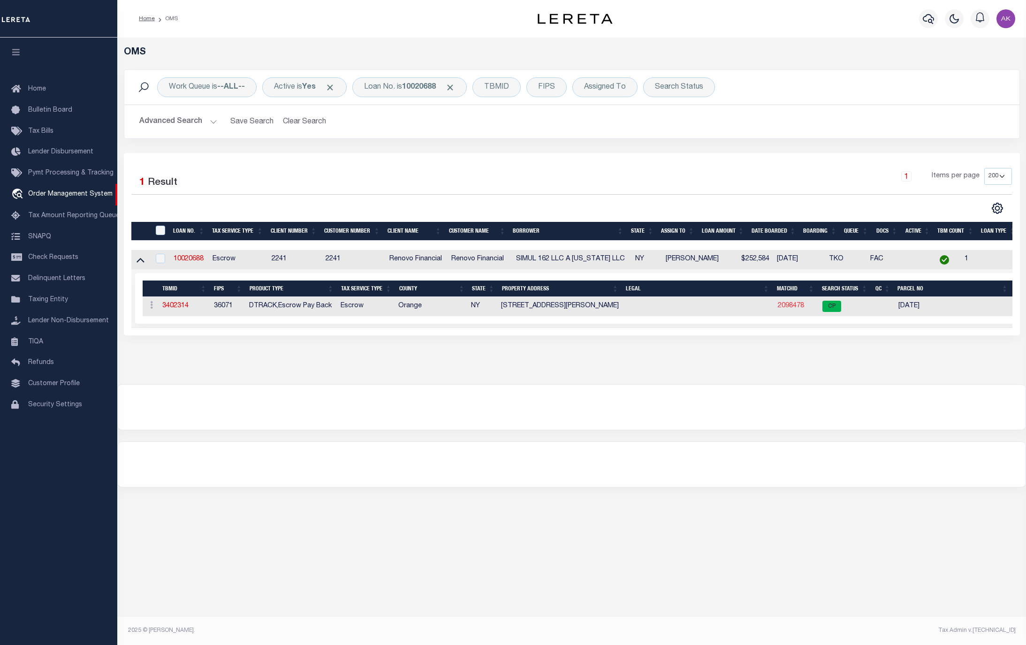
click at [784, 308] on link "2098478" at bounding box center [790, 305] width 26 height 7
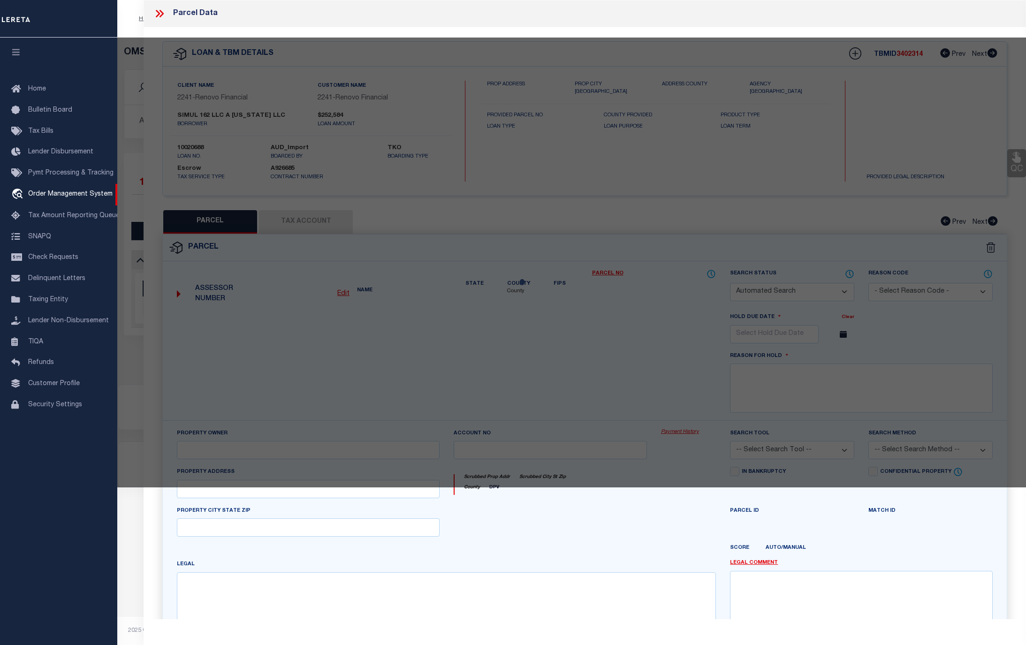
checkbox input "false"
select select "CP"
type input "Simul 162 LLC"
select select "AGW"
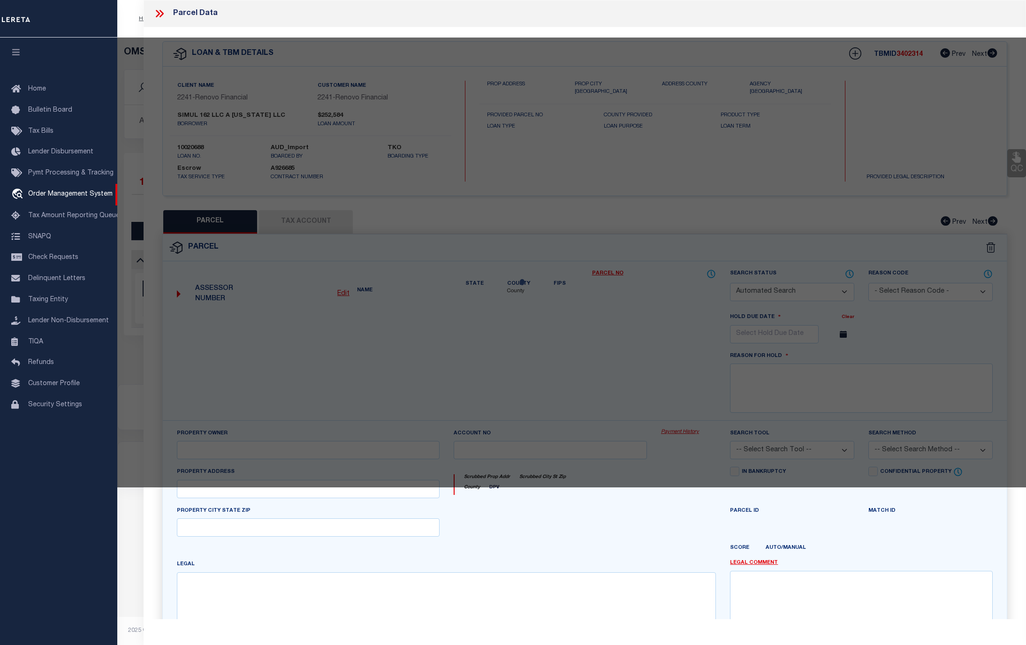
select select "ADD"
type input "162 Van Ness St"
type input "[GEOGRAPHIC_DATA]"
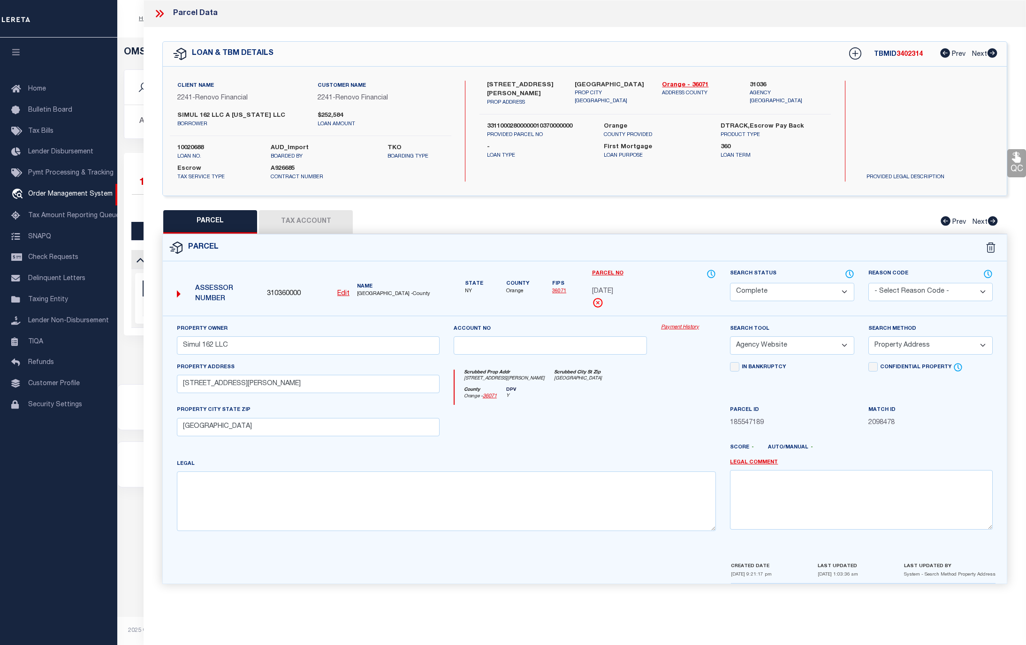
click at [687, 329] on link "Payment History" at bounding box center [688, 328] width 55 height 8
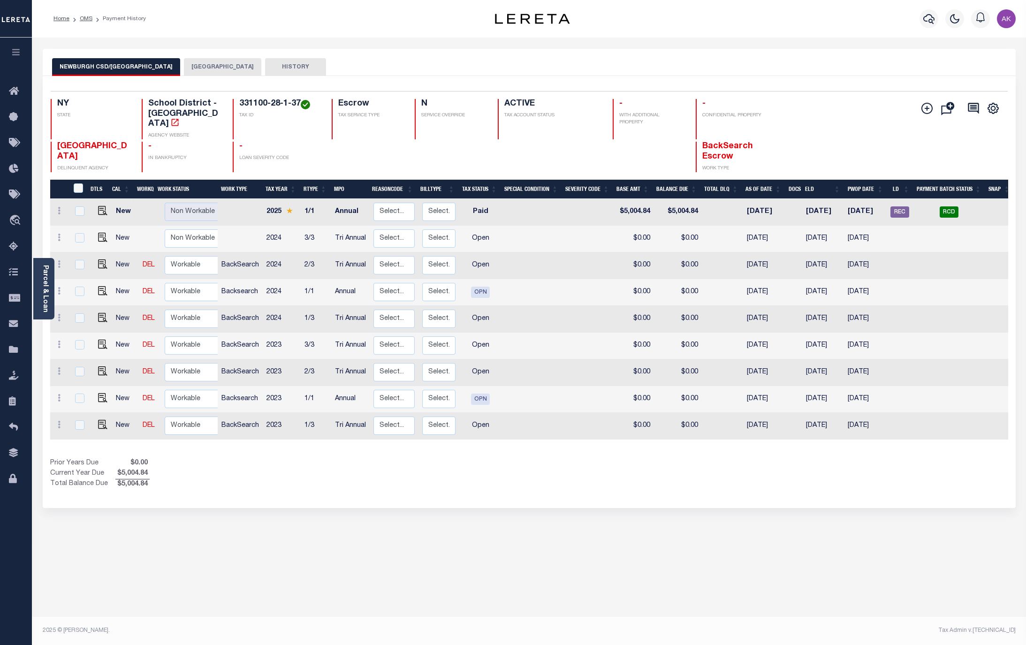
click at [207, 64] on button "[GEOGRAPHIC_DATA]" at bounding box center [222, 67] width 77 height 18
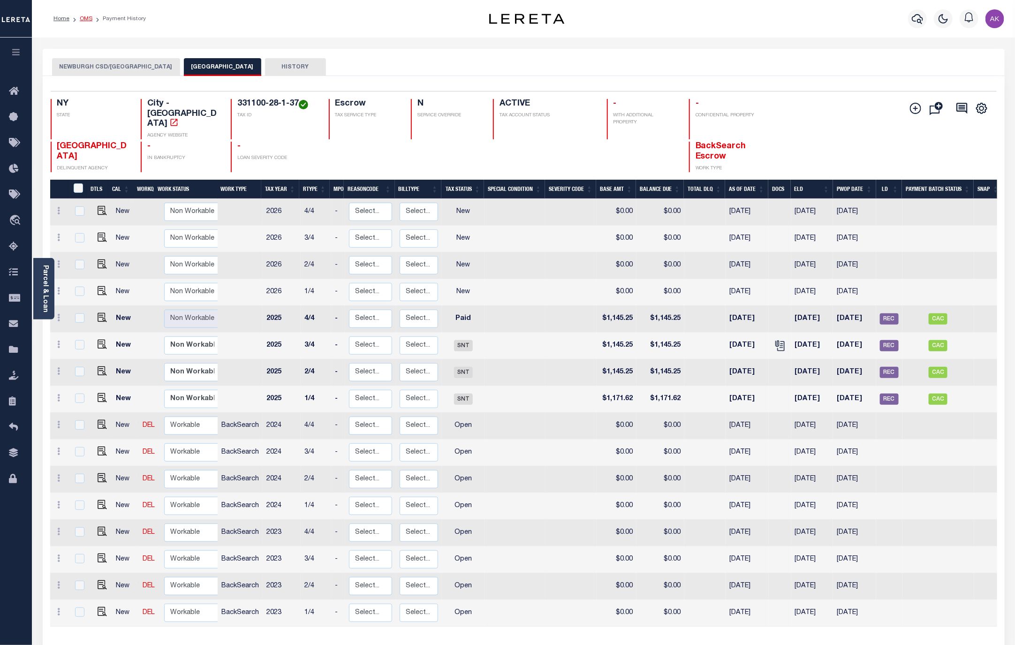
click at [87, 20] on link "OMS" at bounding box center [86, 19] width 13 height 6
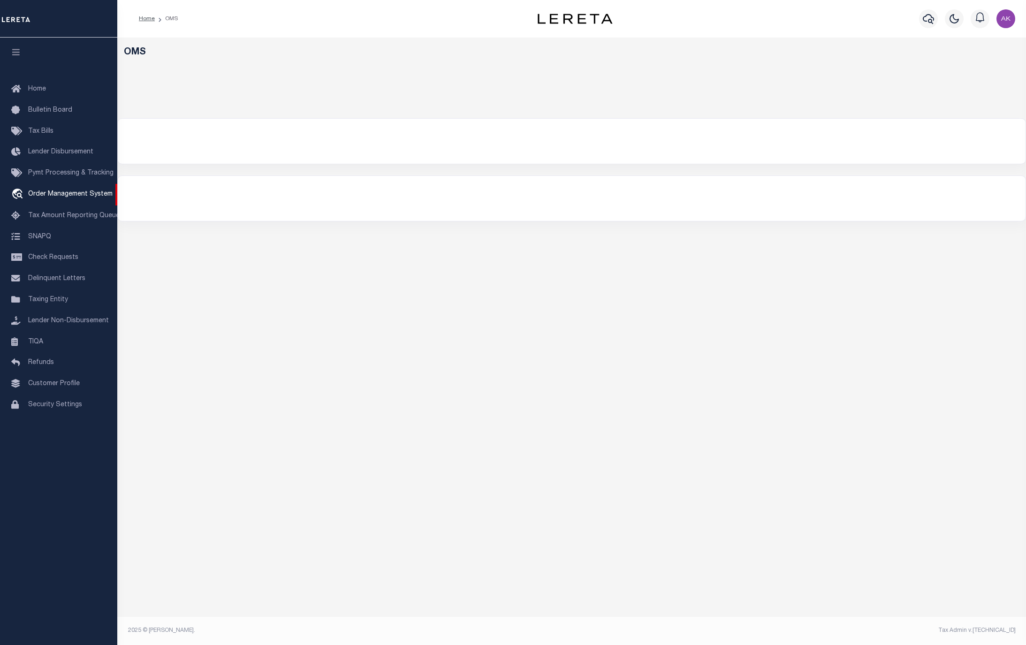
select select "200"
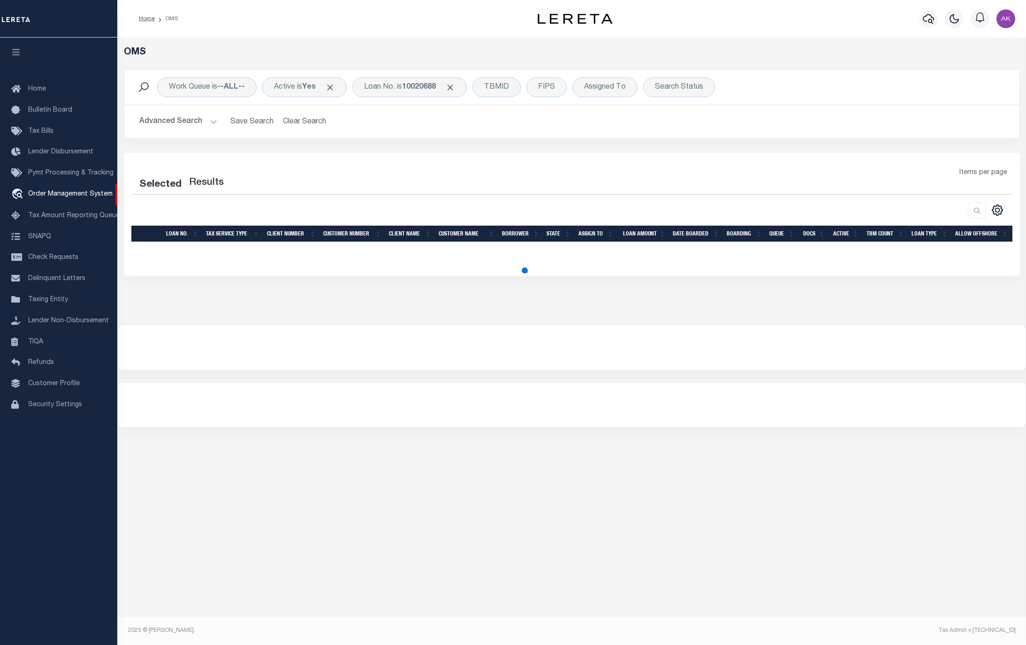
select select "200"
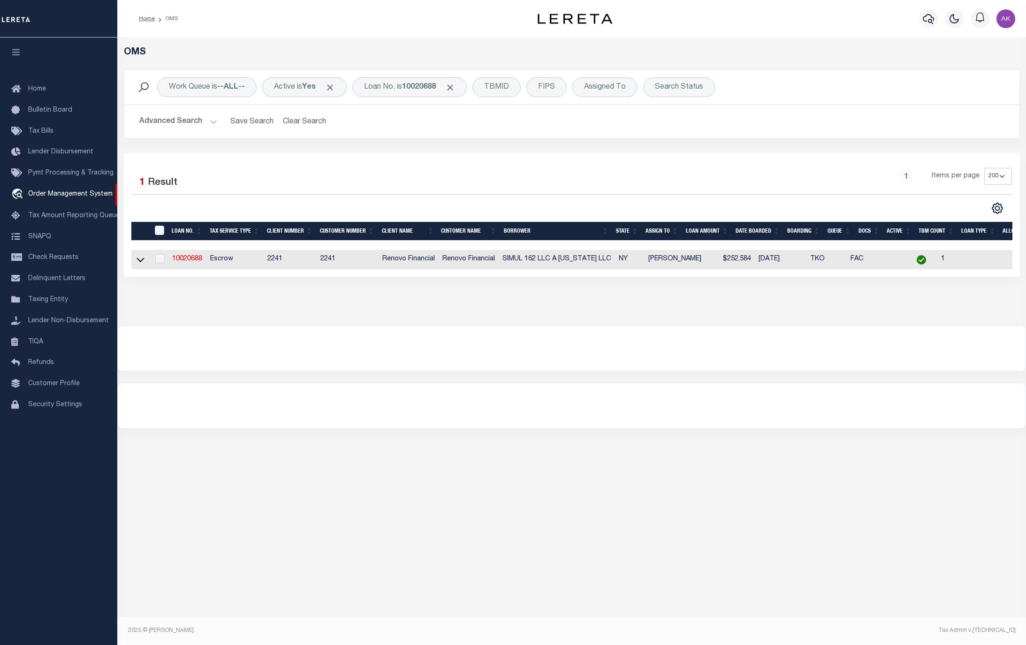
drag, startPoint x: 902, startPoint y: 468, endPoint x: 871, endPoint y: 408, distance: 68.2
click at [902, 468] on div "OMS Work Queue is --ALL-- Active is Yes Loan No. is 10020688 TBMID FIPS Assigne…" at bounding box center [571, 328] width 908 height 581
click at [140, 262] on icon at bounding box center [140, 260] width 8 height 10
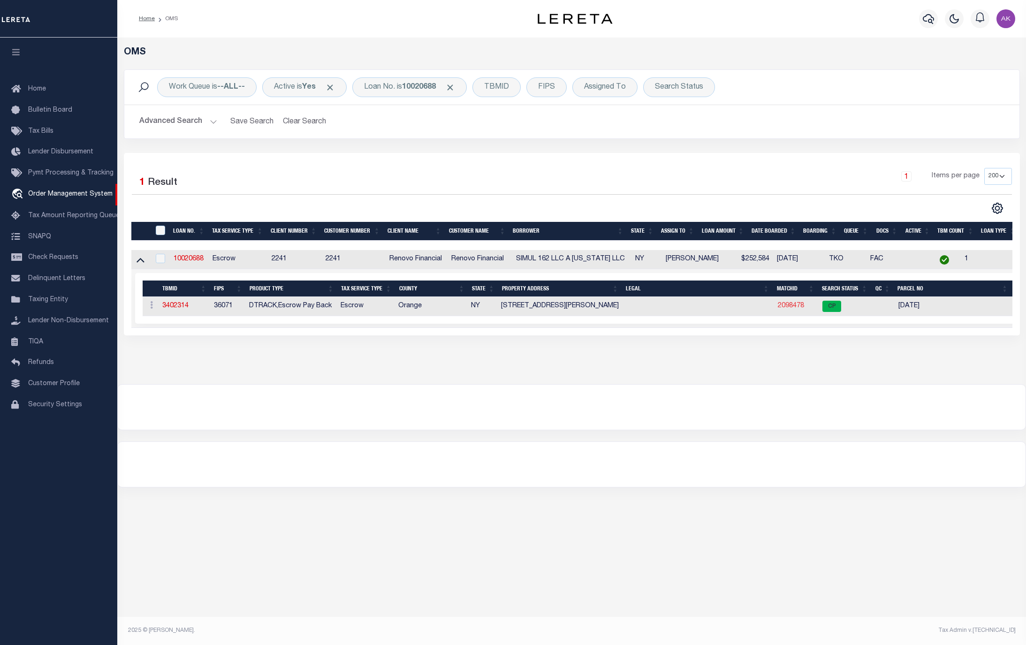
click at [788, 309] on link "2098478" at bounding box center [790, 305] width 26 height 7
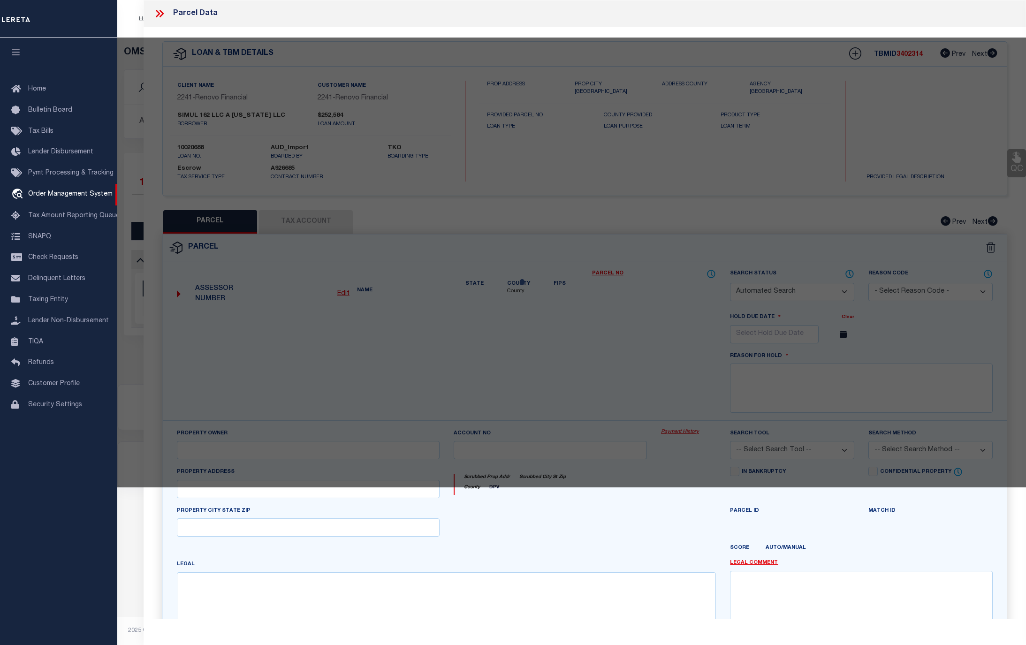
checkbox input "false"
select select "CP"
type input "Simul 162 LLC"
select select "AGW"
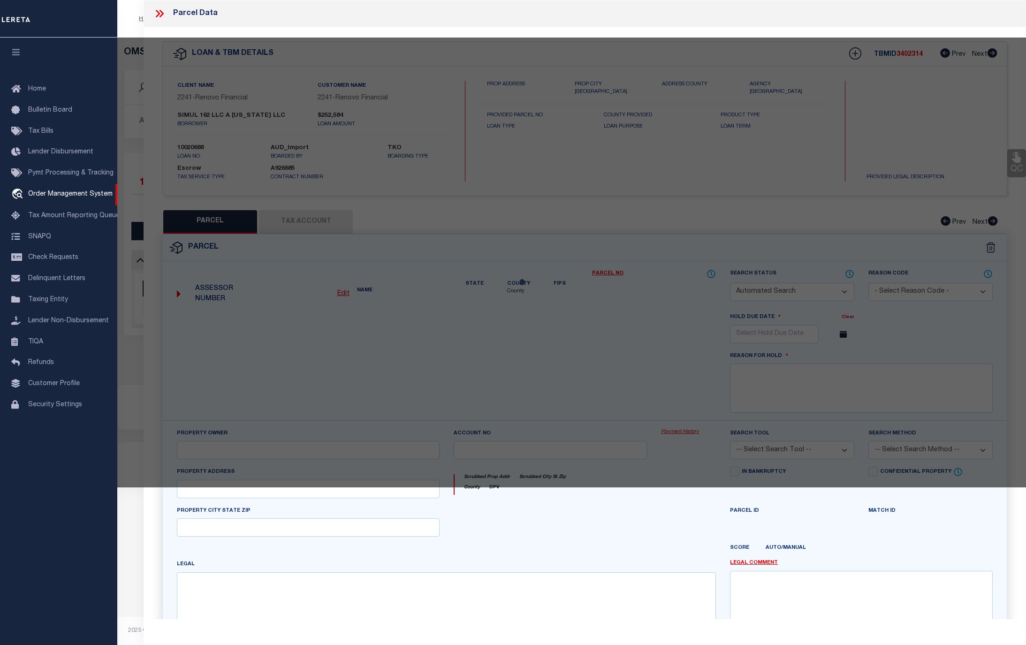
select select "ADD"
type input "162 Van Ness St"
type input "NEWBURGH, NY 12550"
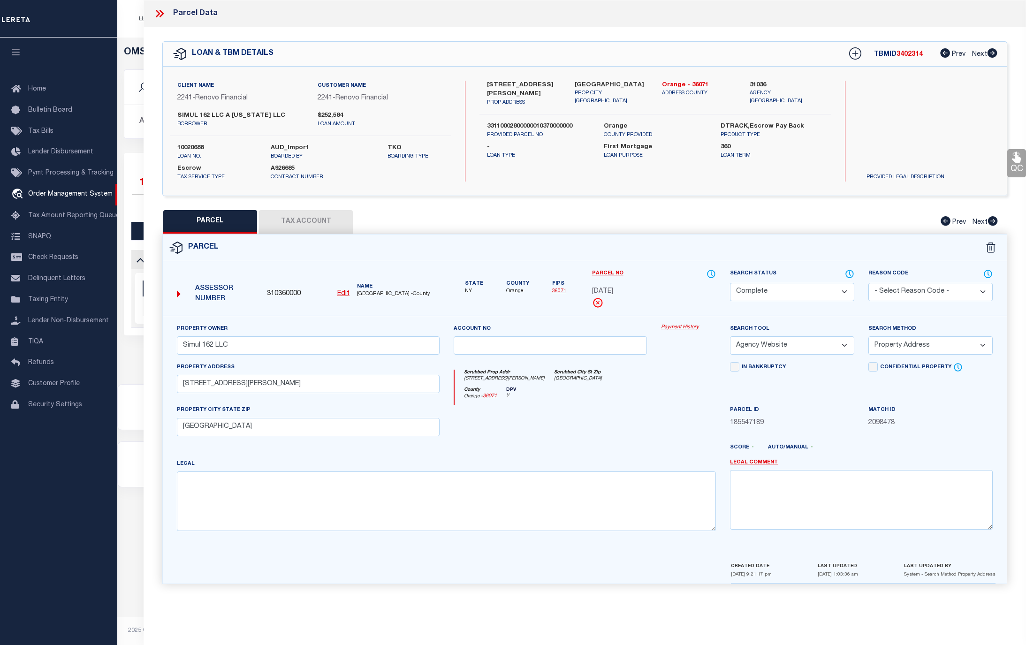
click at [689, 328] on link "Payment History" at bounding box center [688, 328] width 55 height 8
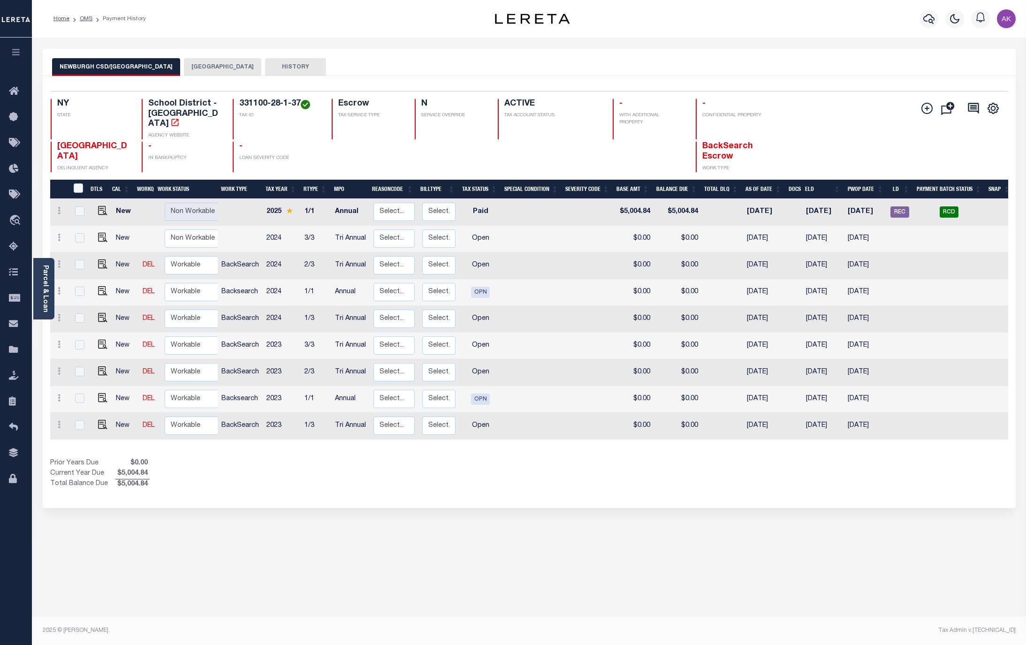
click at [200, 68] on button "[GEOGRAPHIC_DATA]" at bounding box center [222, 67] width 77 height 18
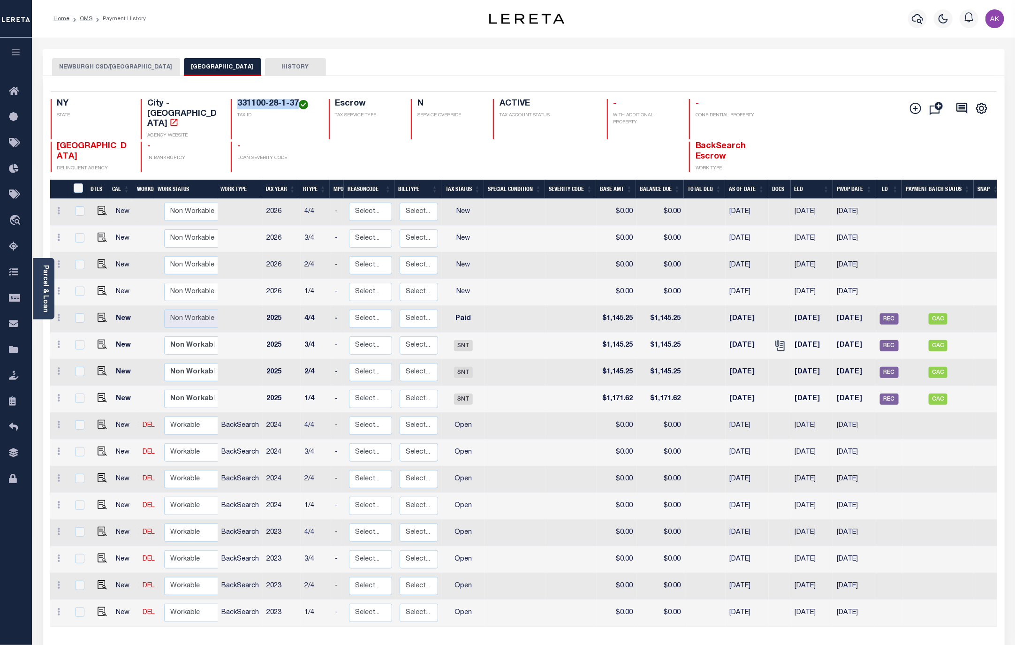
drag, startPoint x: 297, startPoint y: 103, endPoint x: 237, endPoint y: 100, distance: 60.1
click at [237, 100] on h4 "331100-28-1-37" at bounding box center [277, 104] width 80 height 10
copy h4 "331100-28-1-37"
click at [179, 118] on icon "" at bounding box center [173, 122] width 9 height 9
click at [86, 17] on link "OMS" at bounding box center [86, 19] width 13 height 6
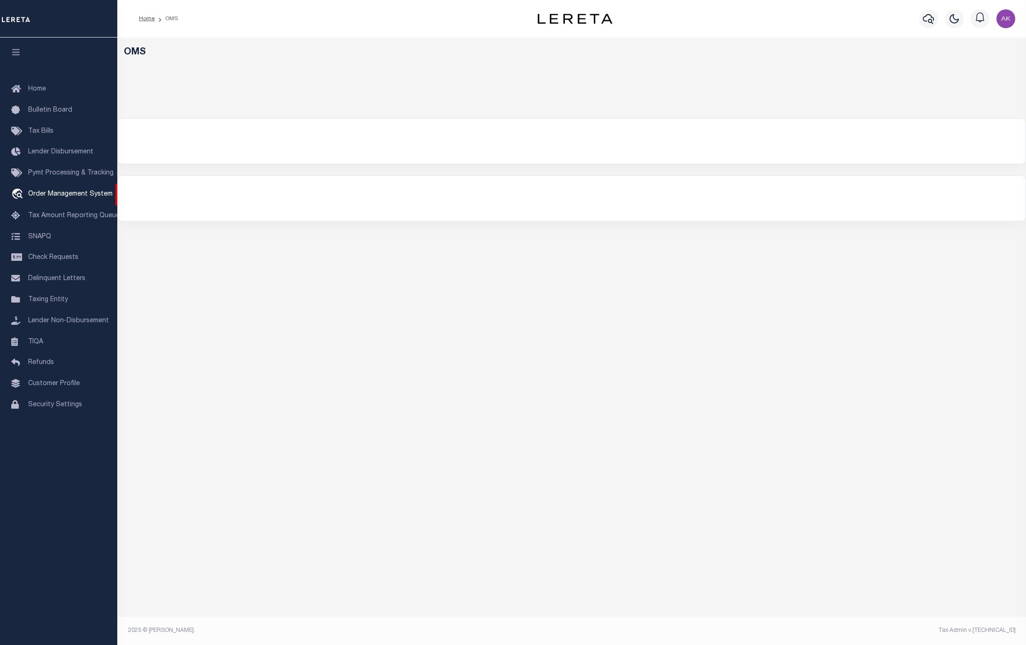
select select "200"
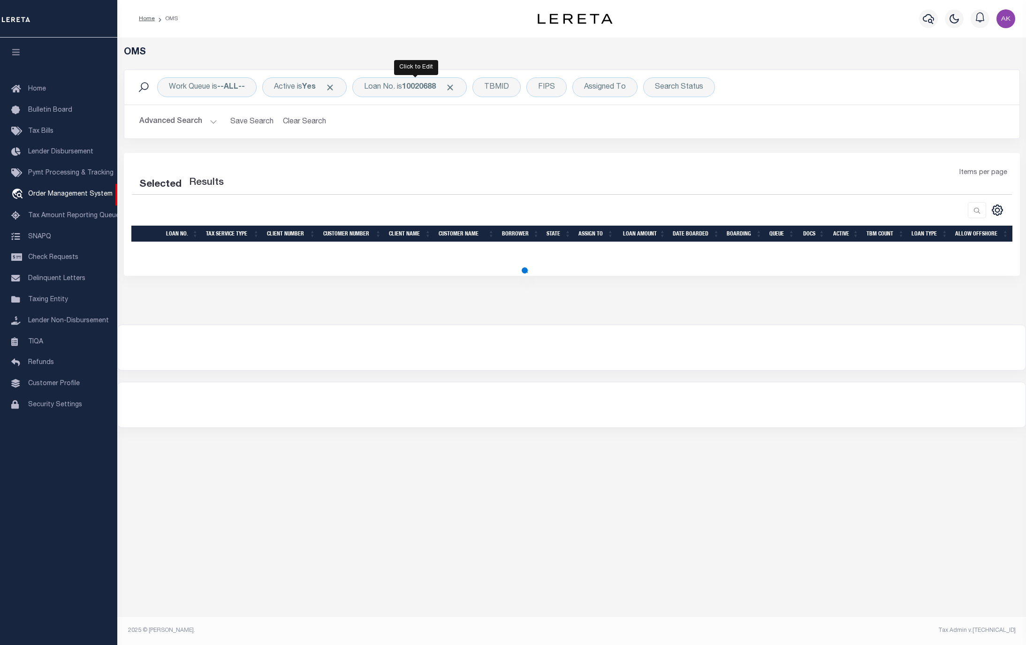
select select "200"
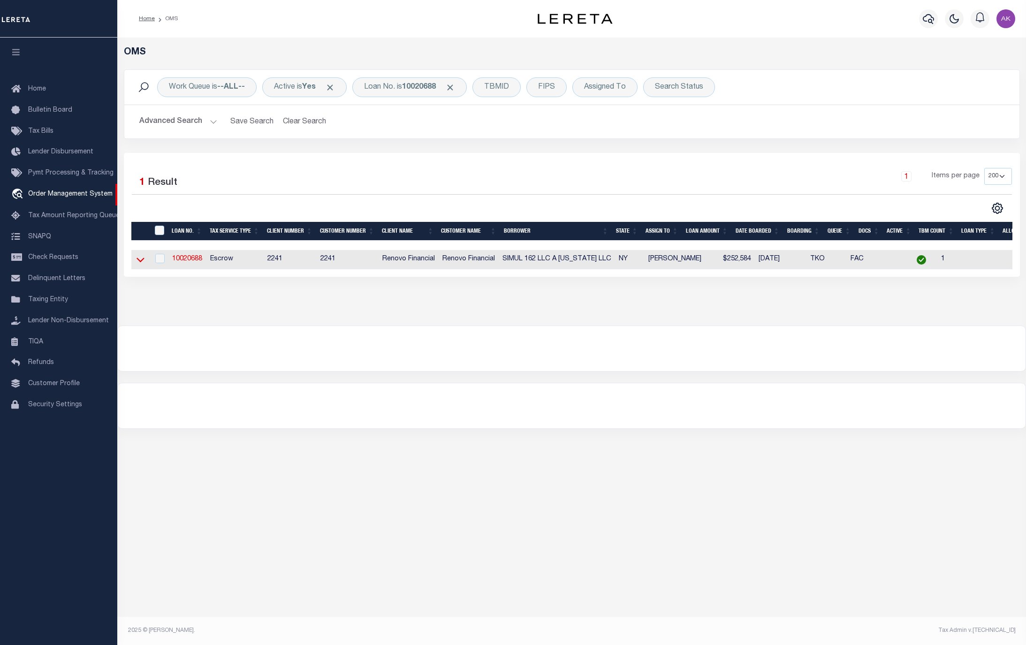
click at [141, 263] on icon at bounding box center [140, 260] width 8 height 5
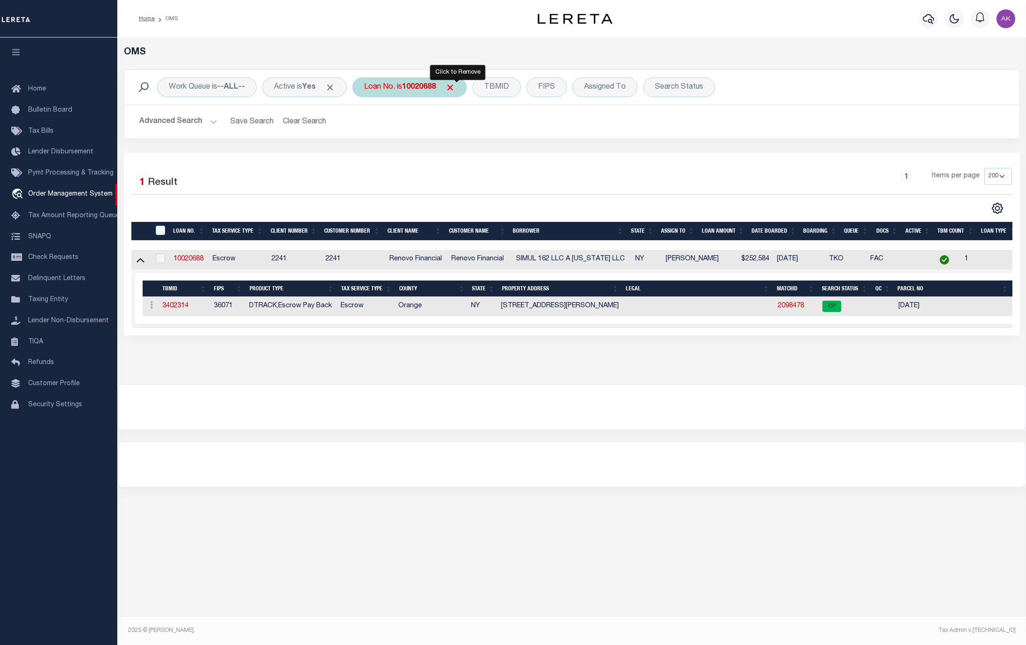
click at [455, 88] on span "Click to Remove" at bounding box center [450, 88] width 10 height 10
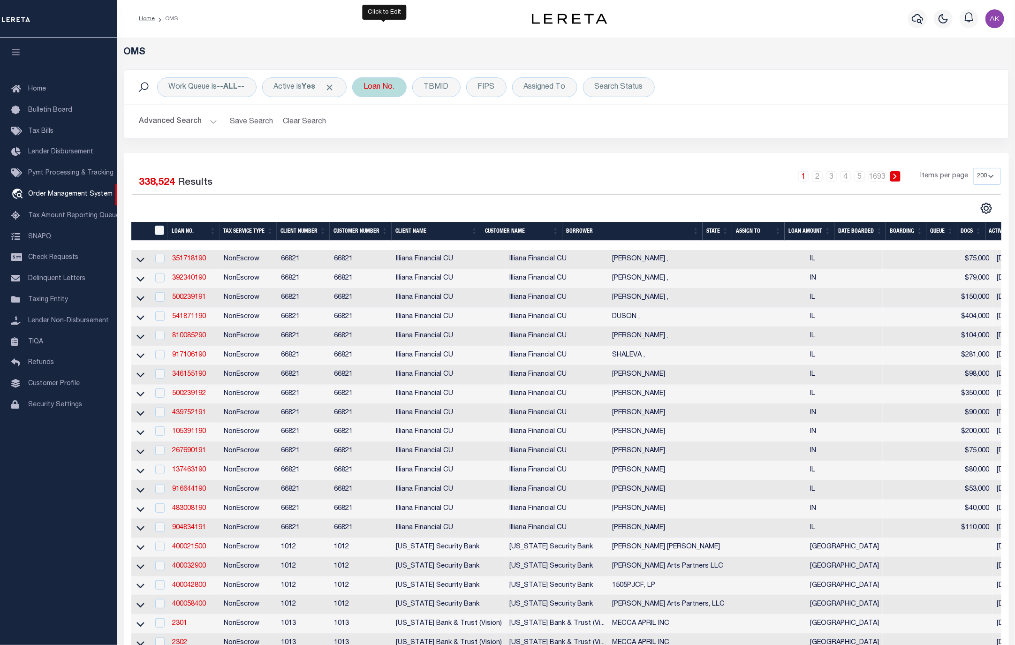
click at [390, 82] on div "Loan No." at bounding box center [379, 87] width 54 height 20
click at [385, 131] on input "text" at bounding box center [433, 133] width 138 height 18
type input "7100153776"
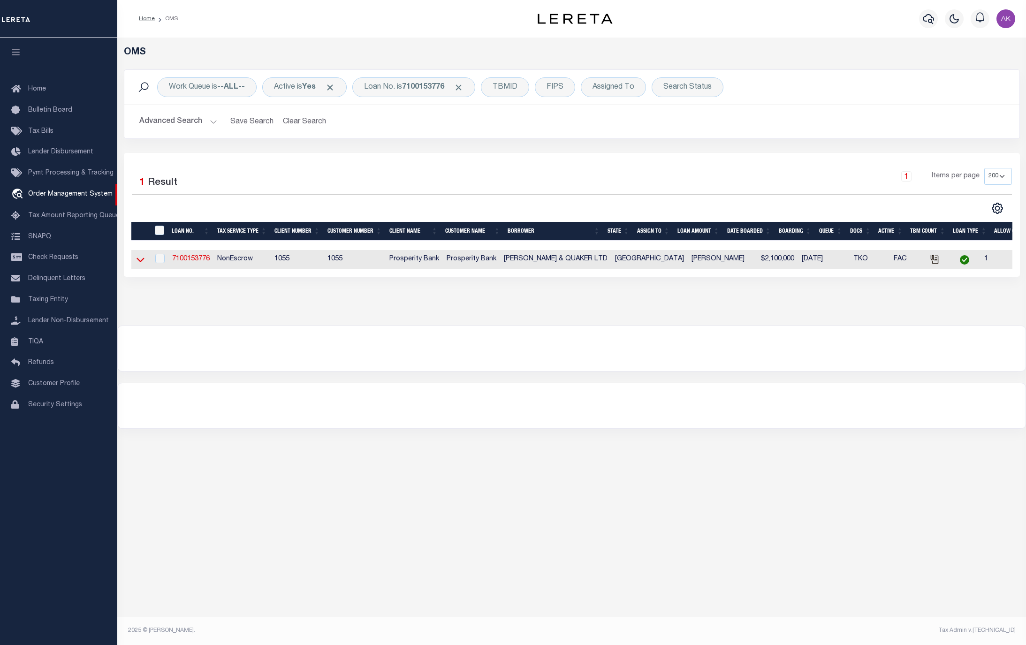
click at [141, 262] on icon at bounding box center [140, 260] width 8 height 10
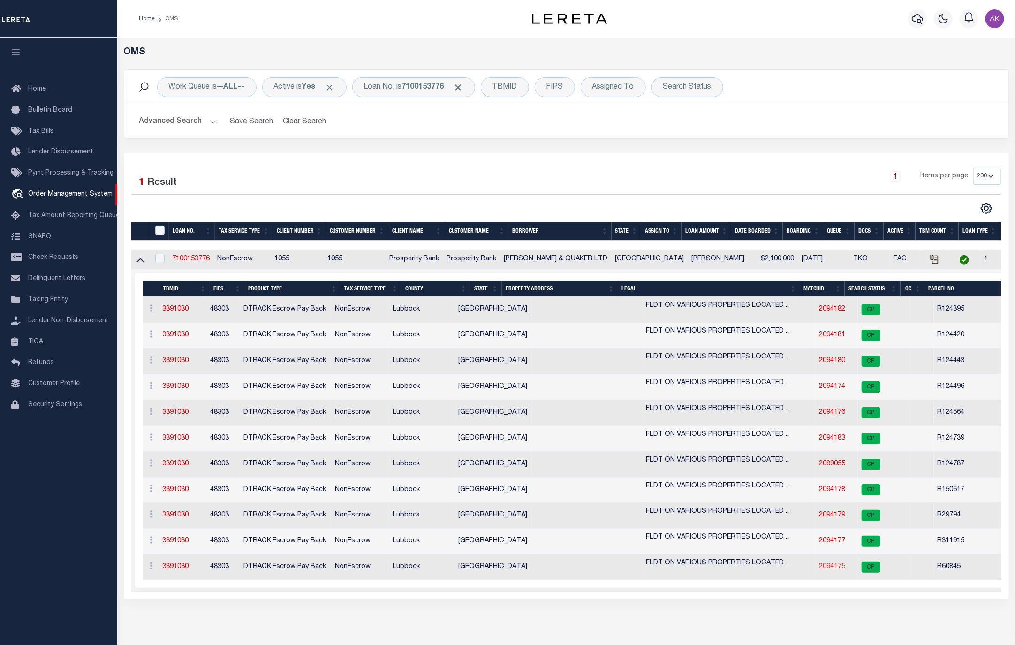
click at [819, 568] on link "2094175" at bounding box center [832, 566] width 26 height 7
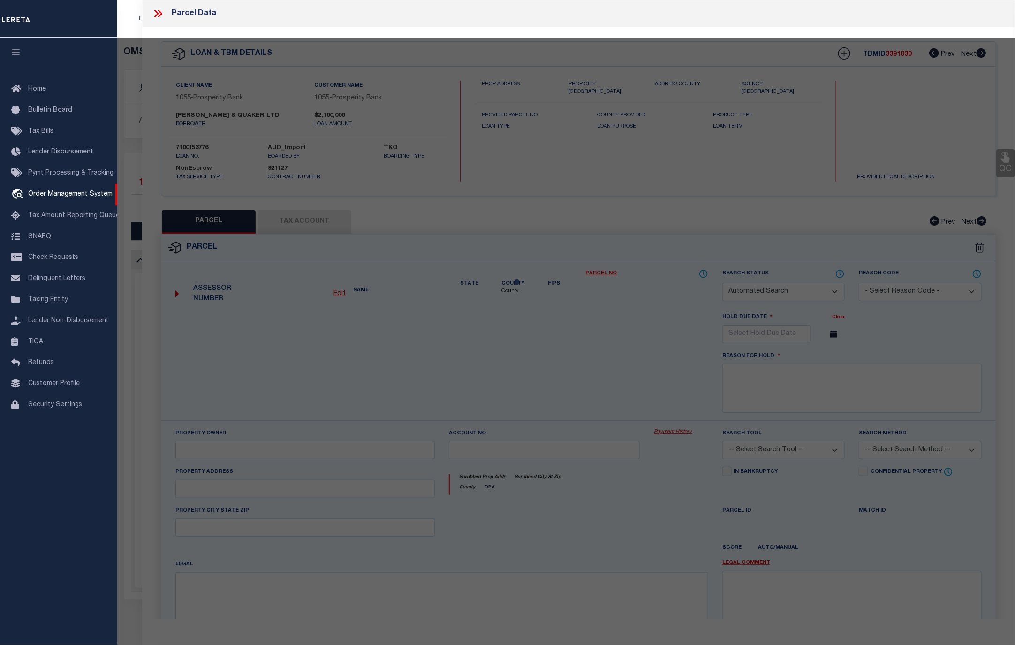
checkbox input "false"
select select "CP"
type input "HENGDA GOLDEN LLC"
select select "AGW"
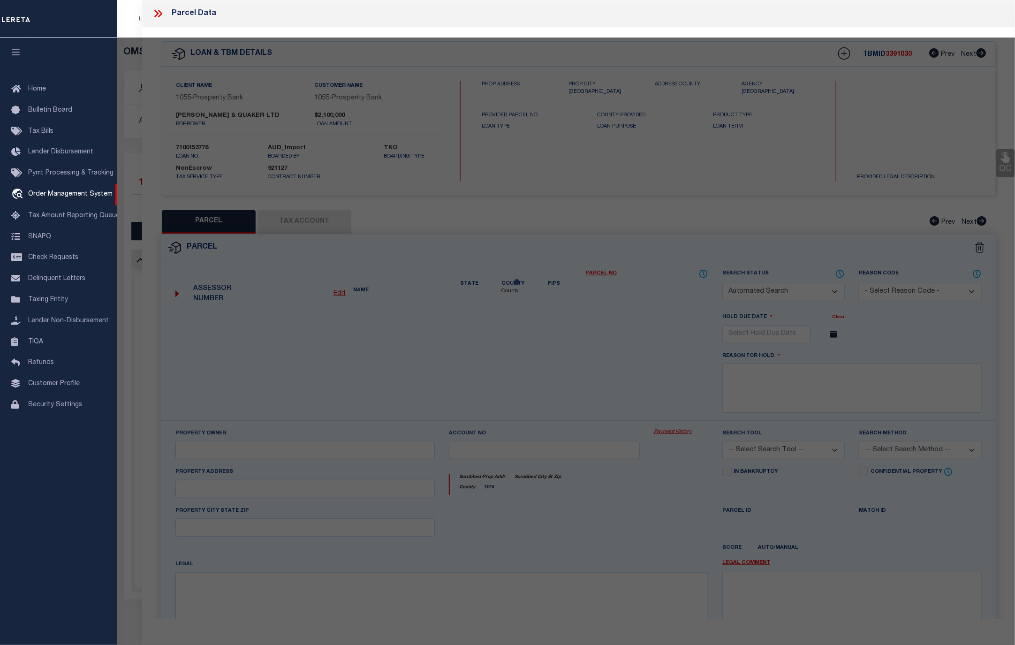
select select
checkbox input "false"
type input "LUBBOCK"
type textarea "BLK E SEC 3 AB 42 TR 2F ACS: 1.177"
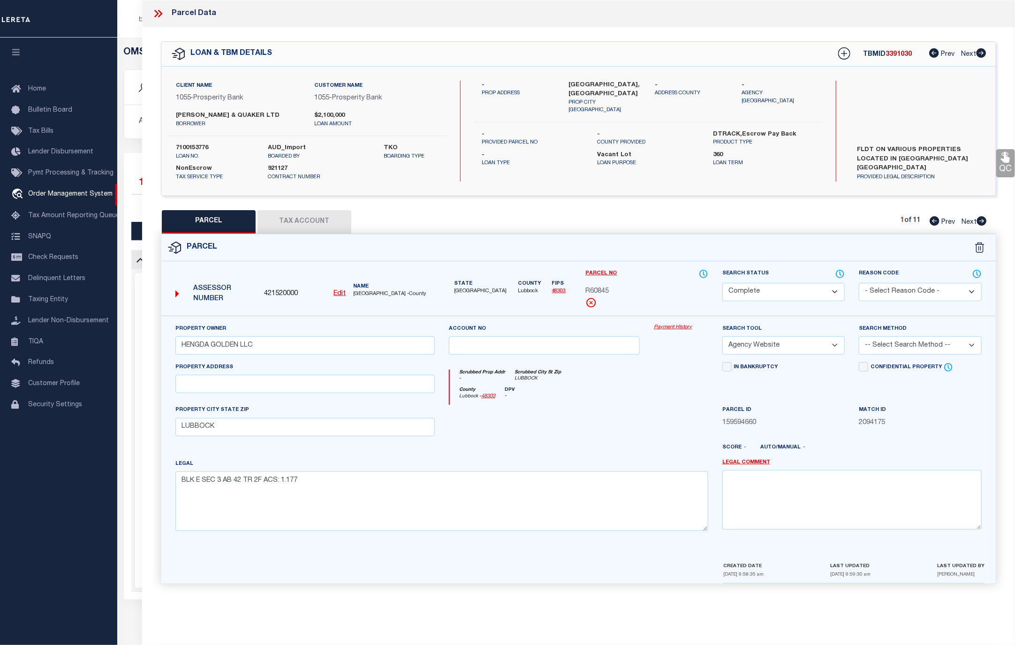
click at [670, 329] on link "Payment History" at bounding box center [681, 328] width 54 height 8
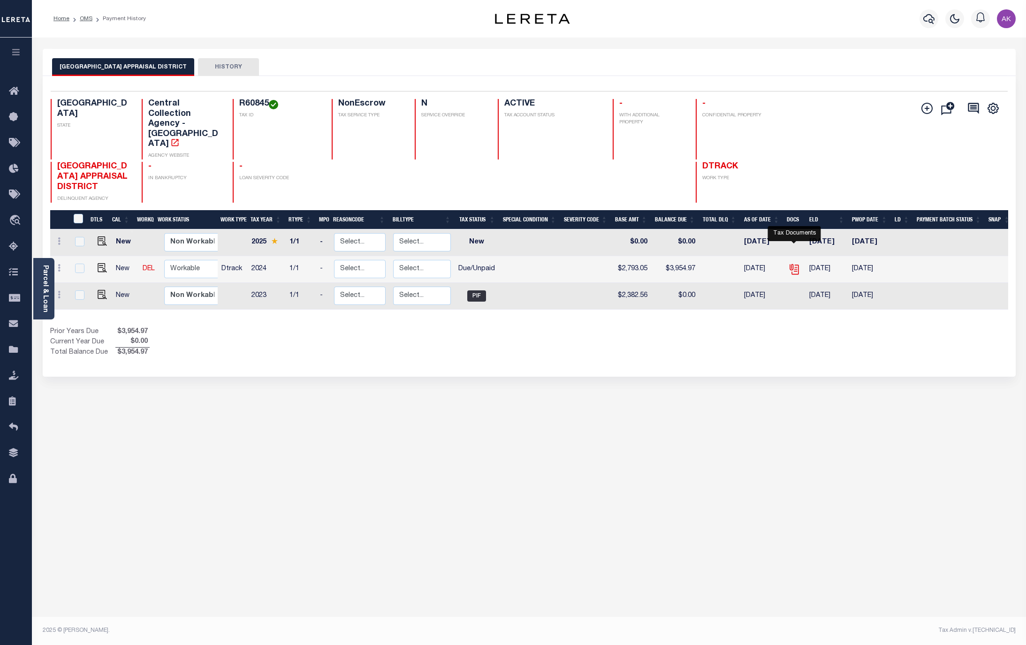
click at [792, 263] on icon "" at bounding box center [794, 269] width 12 height 12
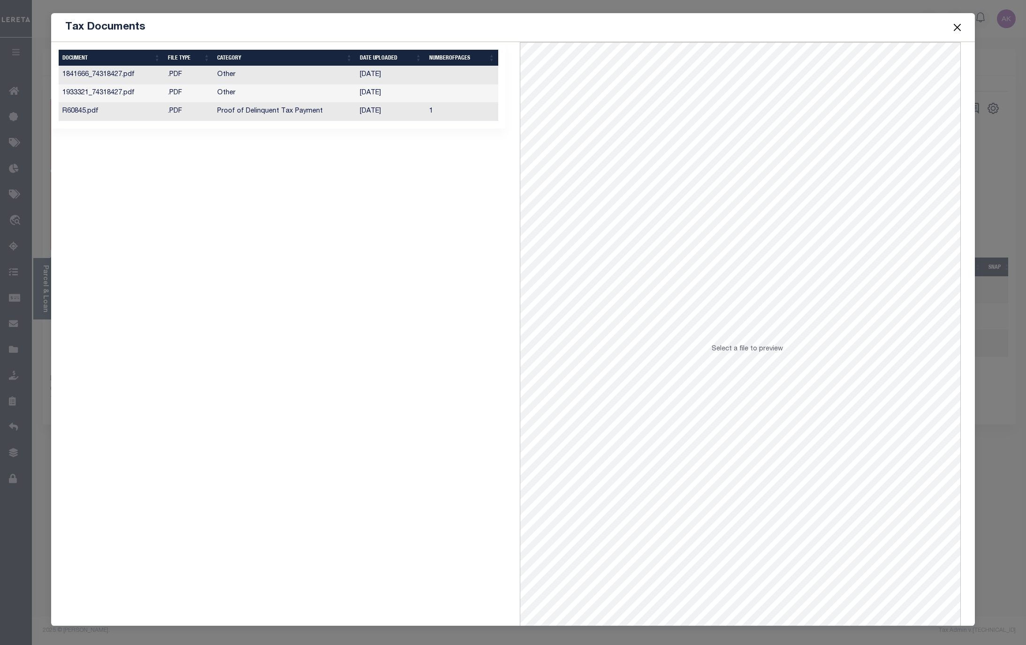
click at [306, 114] on td "Proof of Delinquent Tax Payment" at bounding box center [284, 112] width 143 height 18
click at [959, 26] on button "Close" at bounding box center [956, 27] width 12 height 12
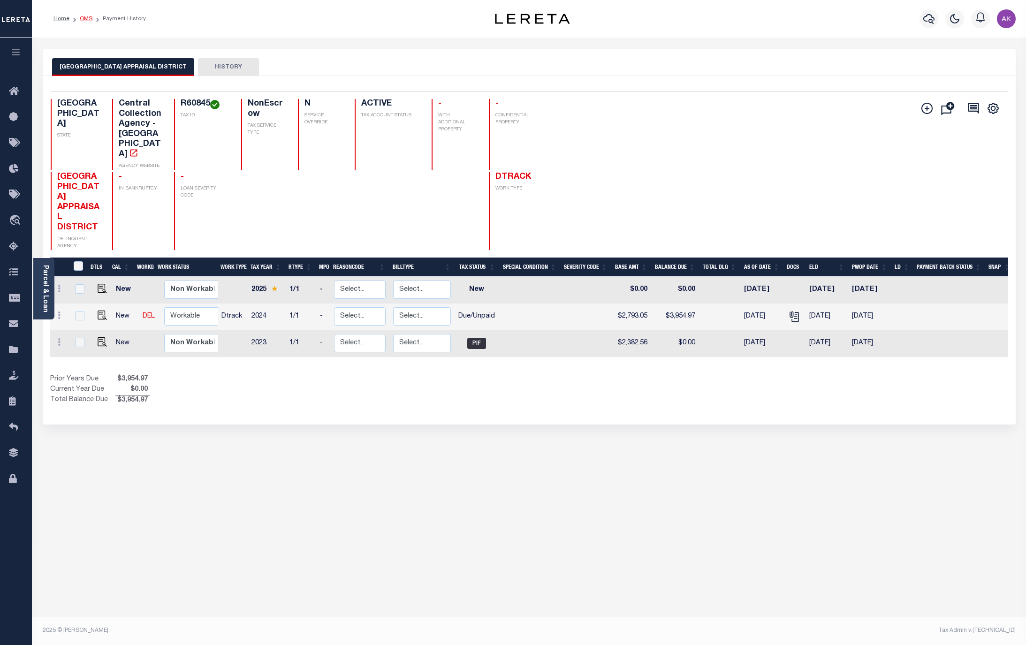
click at [83, 20] on link "OMS" at bounding box center [86, 19] width 13 height 6
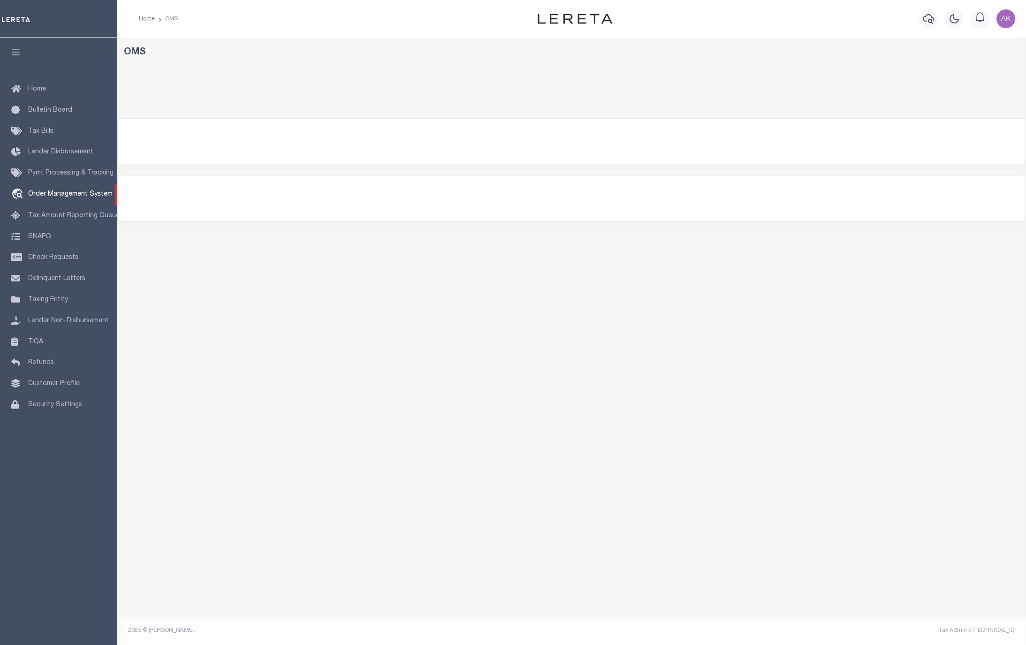
select select "200"
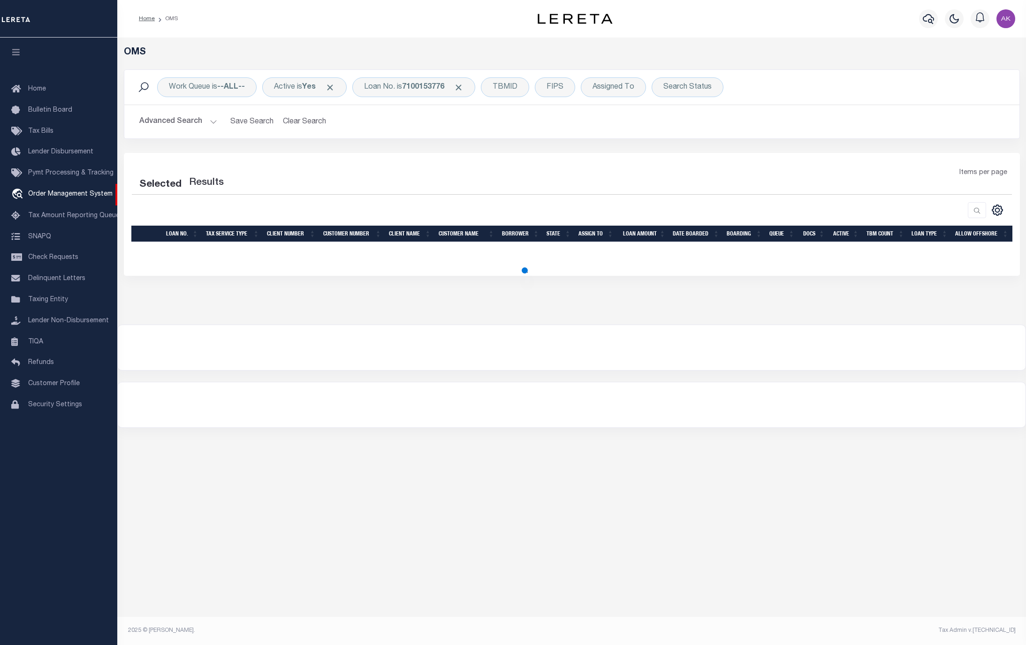
select select "200"
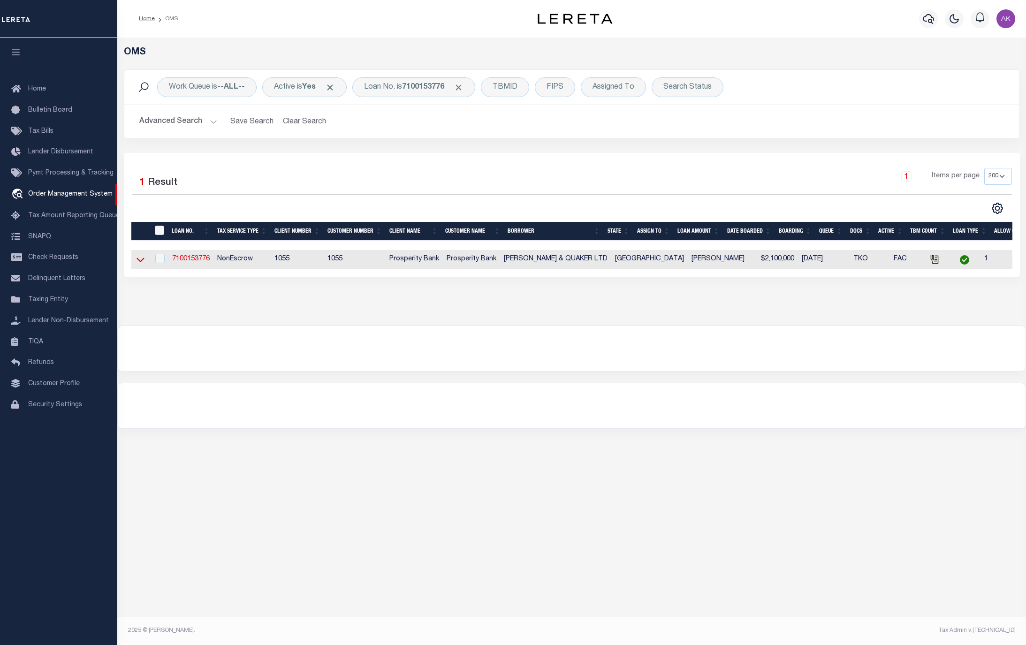
click at [140, 263] on icon at bounding box center [140, 260] width 8 height 5
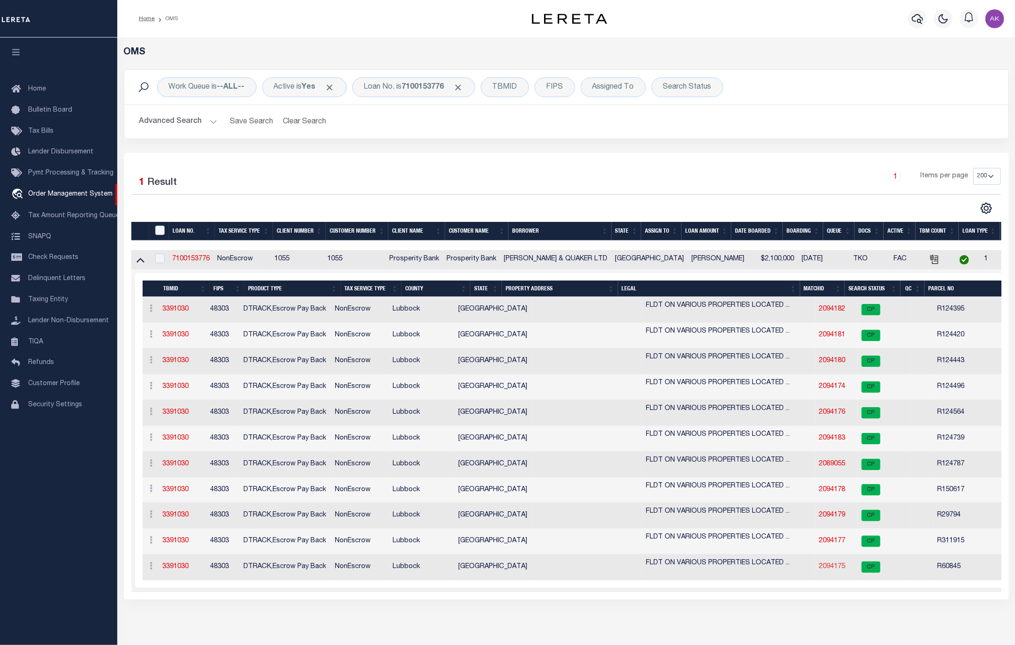
click at [819, 570] on link "2094175" at bounding box center [832, 566] width 26 height 7
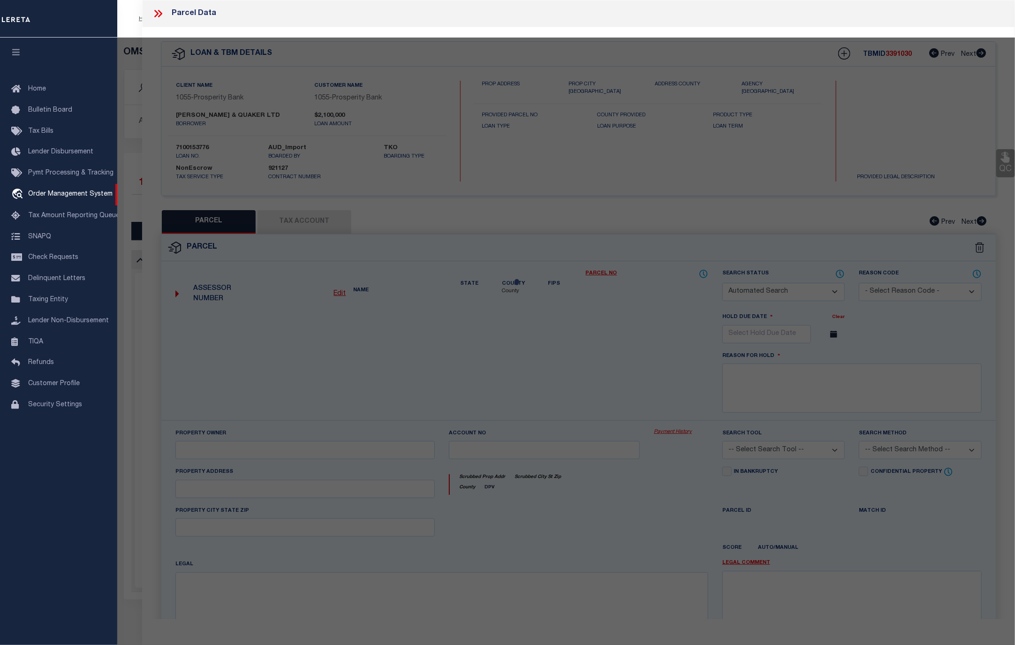
checkbox input "false"
select select "CP"
type input "HENGDA GOLDEN LLC"
select select "AGW"
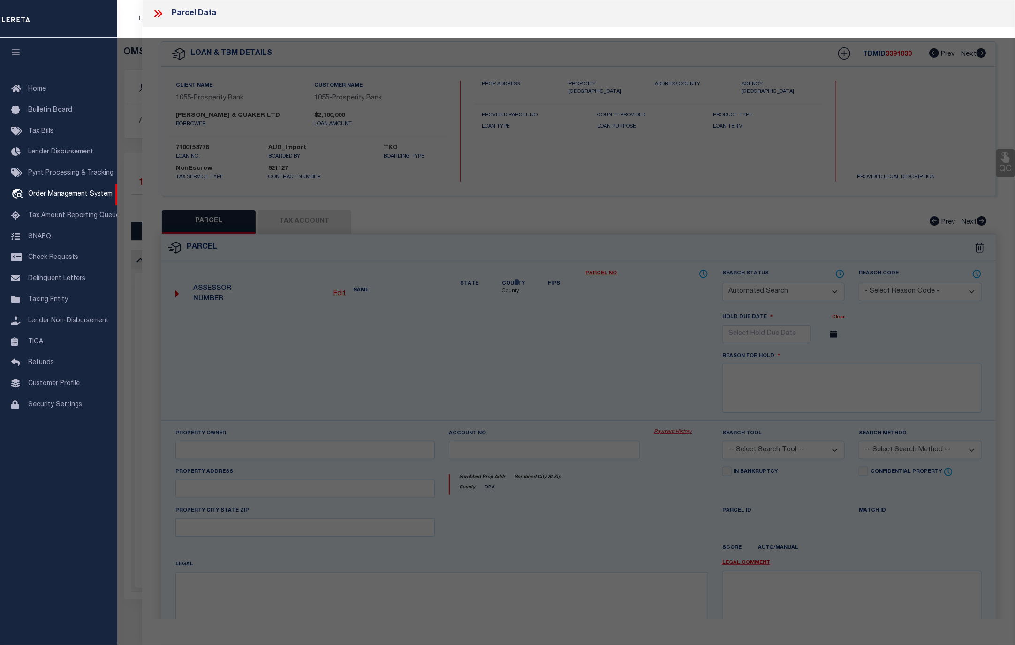
select select
checkbox input "false"
type input "LUBBOCK"
type textarea "BLK E SEC 3 AB 42 TR 2F ACS: 1.177"
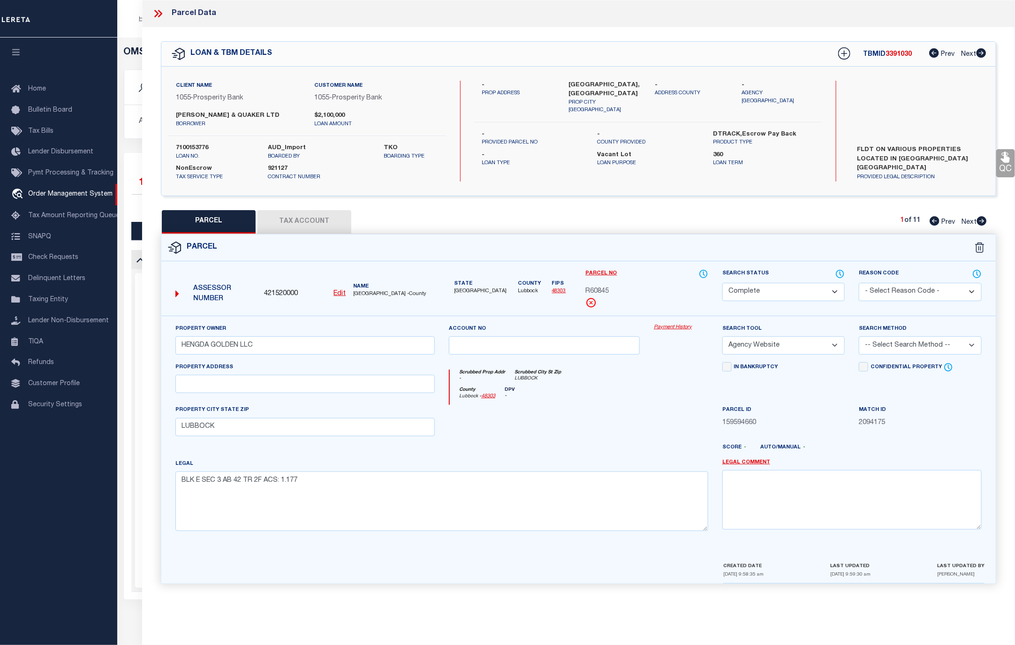
click at [676, 328] on link "Payment History" at bounding box center [681, 328] width 54 height 8
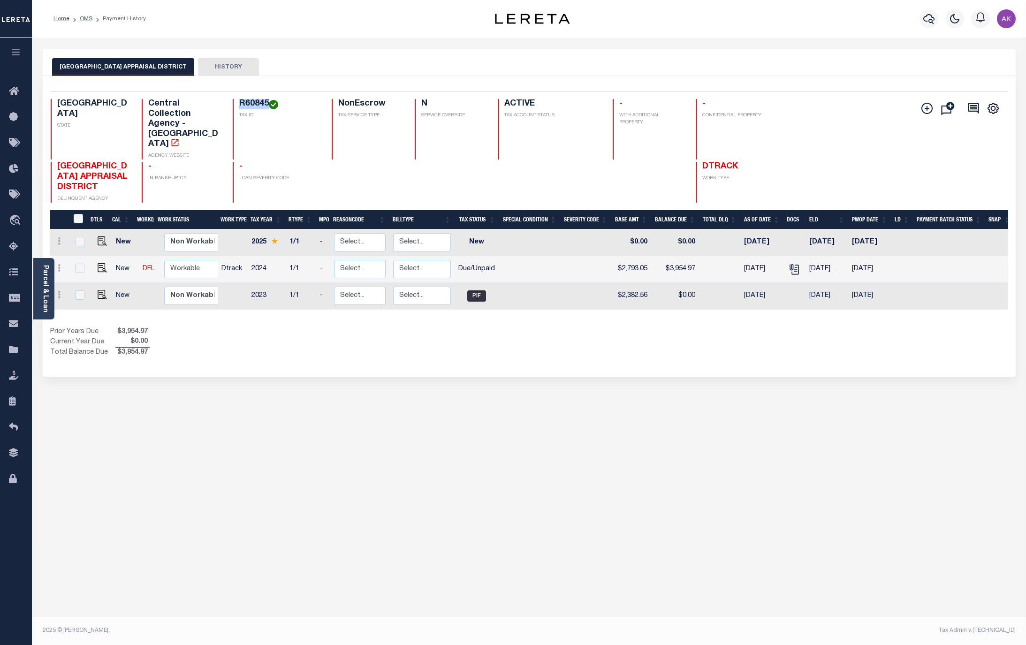
drag, startPoint x: 266, startPoint y: 102, endPoint x: 236, endPoint y: 102, distance: 30.0
click at [236, 102] on div "R60845 TAX ID" at bounding box center [277, 129] width 88 height 60
copy h4 "R60845"
click at [98, 263] on img "" at bounding box center [102, 267] width 9 height 9
checkbox input "true"
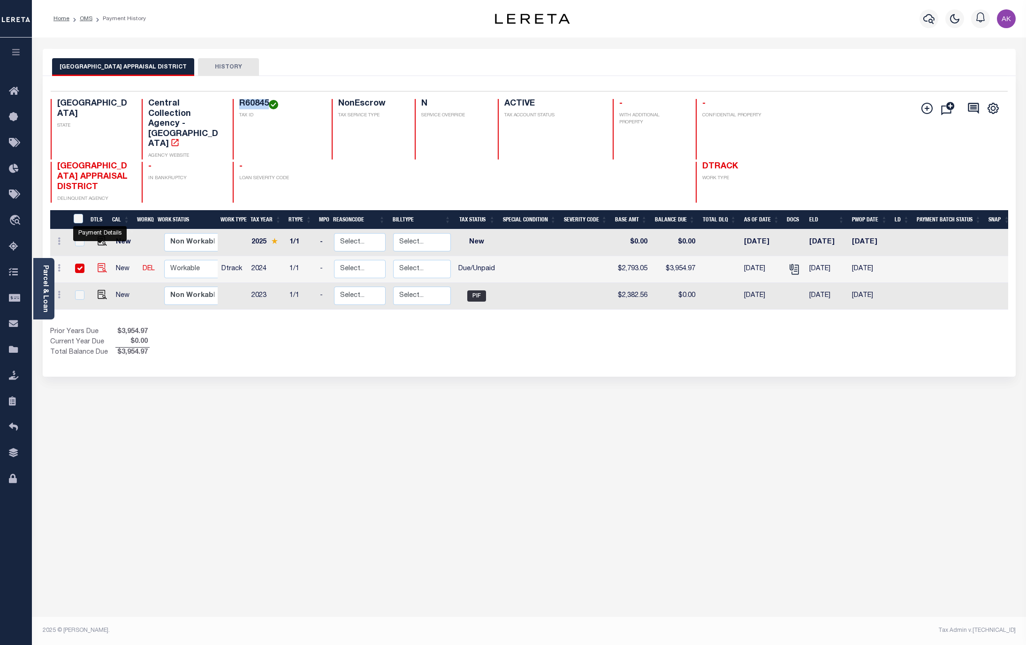
checkbox input "true"
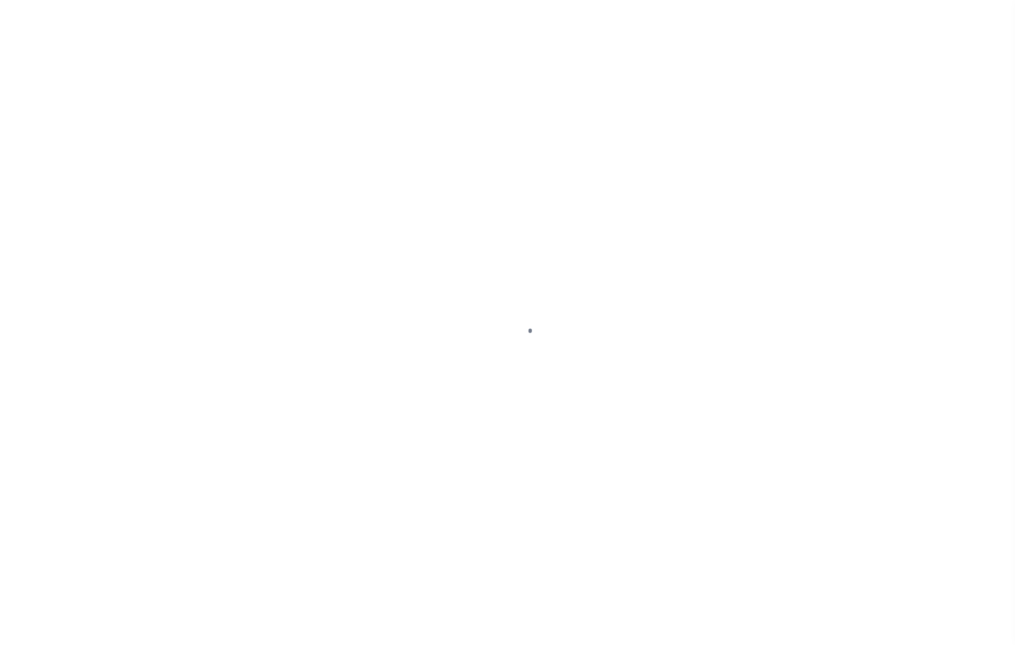
select select "DUE"
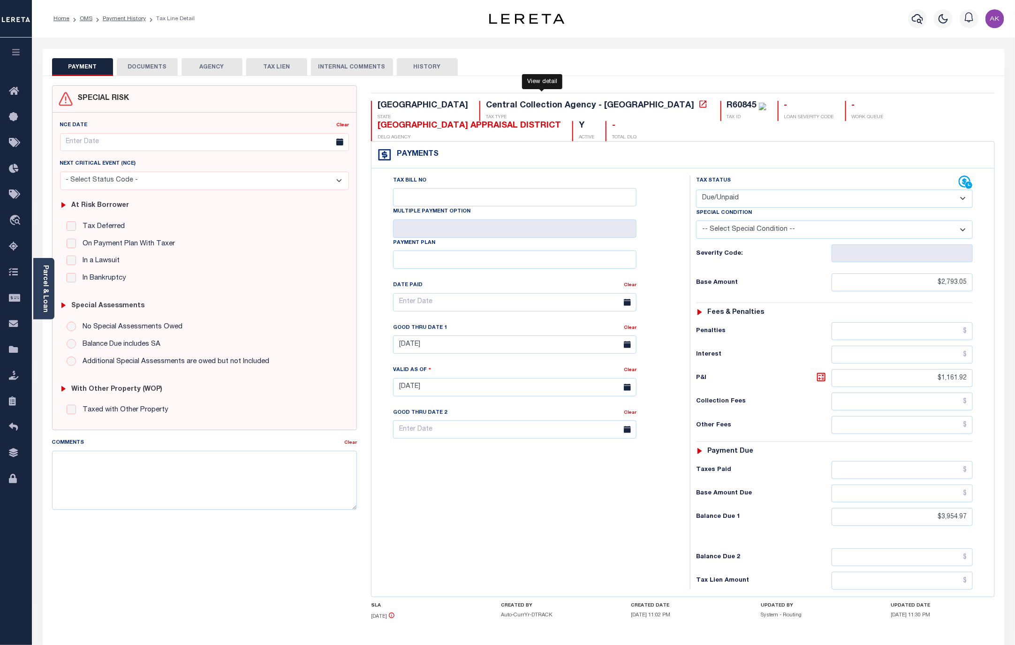
click at [698, 106] on icon at bounding box center [702, 103] width 9 height 9
click at [134, 17] on link "Payment History" at bounding box center [124, 19] width 43 height 6
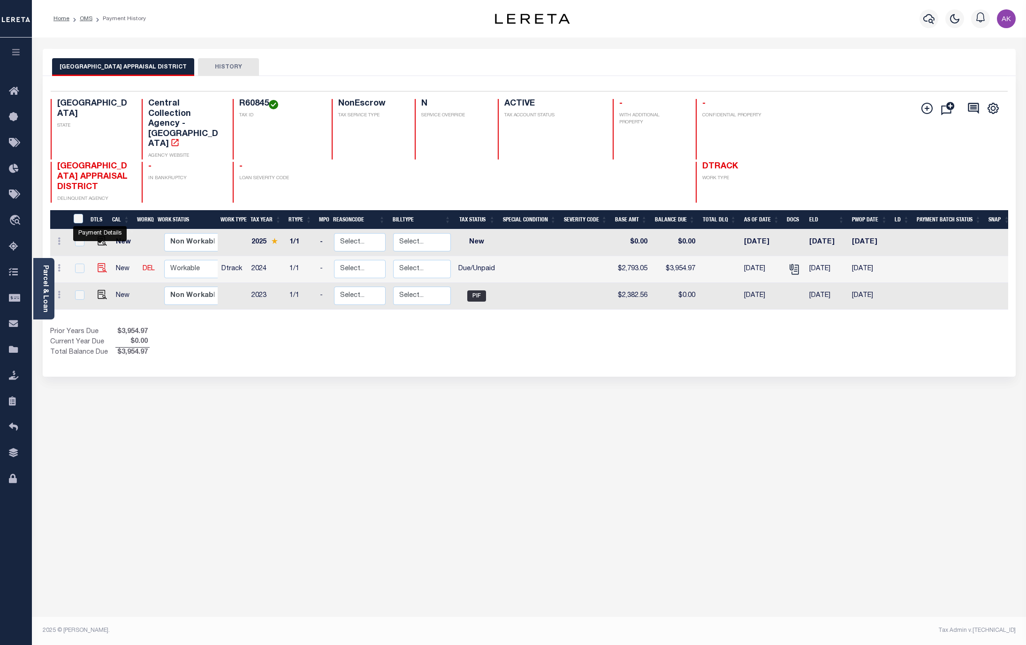
click at [98, 263] on img "" at bounding box center [102, 267] width 9 height 9
checkbox input "true"
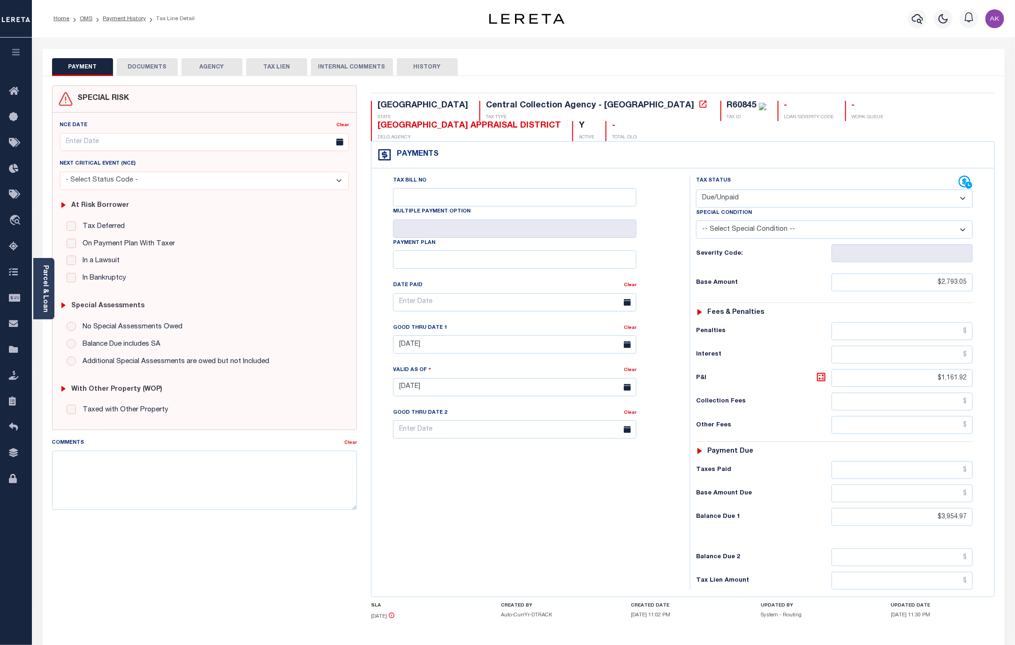
click at [960, 199] on select "- Select Status Code - Open Due/Unpaid Paid Incomplete No Tax Due Internal Refu…" at bounding box center [834, 198] width 277 height 18
select select "PYD"
click at [696, 190] on select "- Select Status Code - Open Due/Unpaid Paid Incomplete No Tax Due Internal Refu…" at bounding box center [834, 198] width 277 height 18
type input "[DATE]"
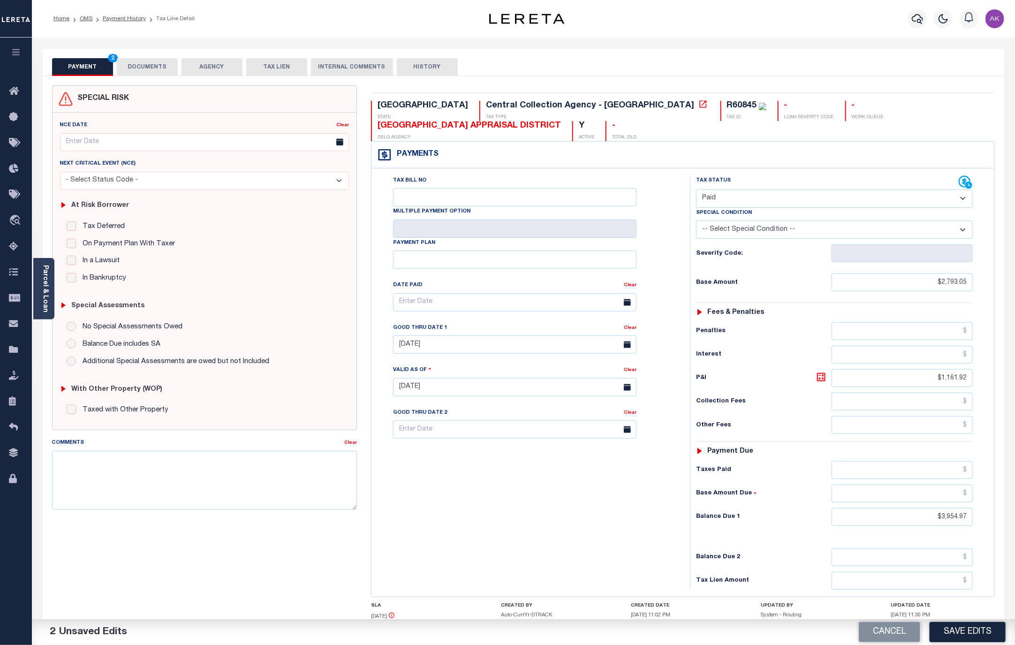
click at [961, 231] on select "-- Select Special Condition -- 3RD PARTY TAX LIEN AGENCY TAX LIEN (A.K.A Inside…" at bounding box center [834, 229] width 277 height 18
click at [657, 460] on div "Tax Bill No Multiple Payment Option Payment Plan Clear" at bounding box center [528, 382] width 309 height 414
drag, startPoint x: 932, startPoint y: 284, endPoint x: 969, endPoint y: 283, distance: 37.5
click at [969, 283] on input "$2,793.05" at bounding box center [902, 282] width 142 height 18
type input "$3,988.47"
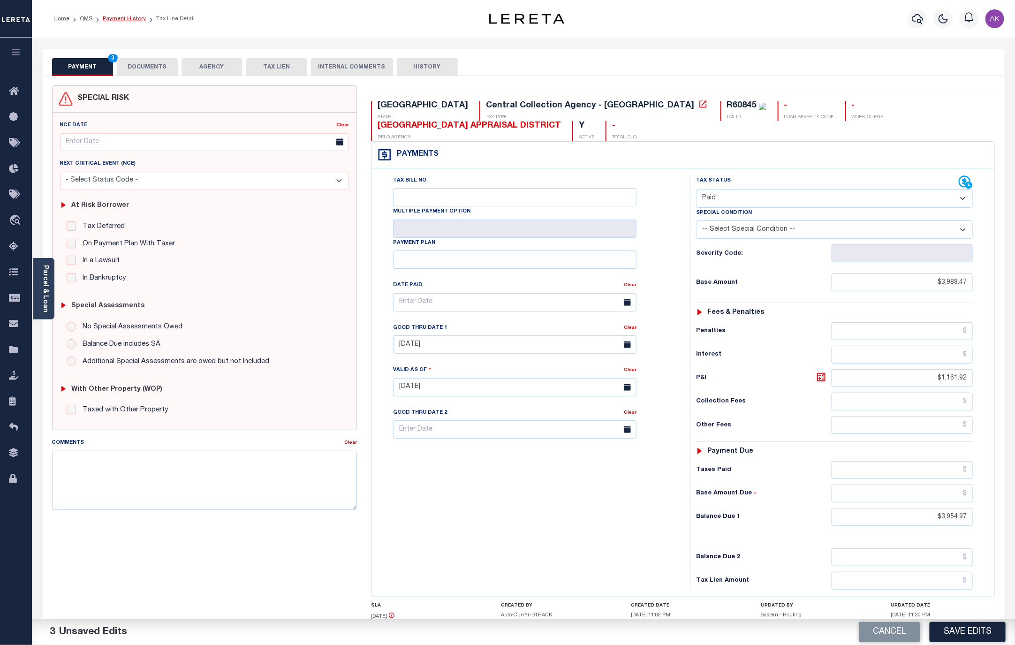
click at [120, 16] on link "Payment History" at bounding box center [124, 19] width 43 height 6
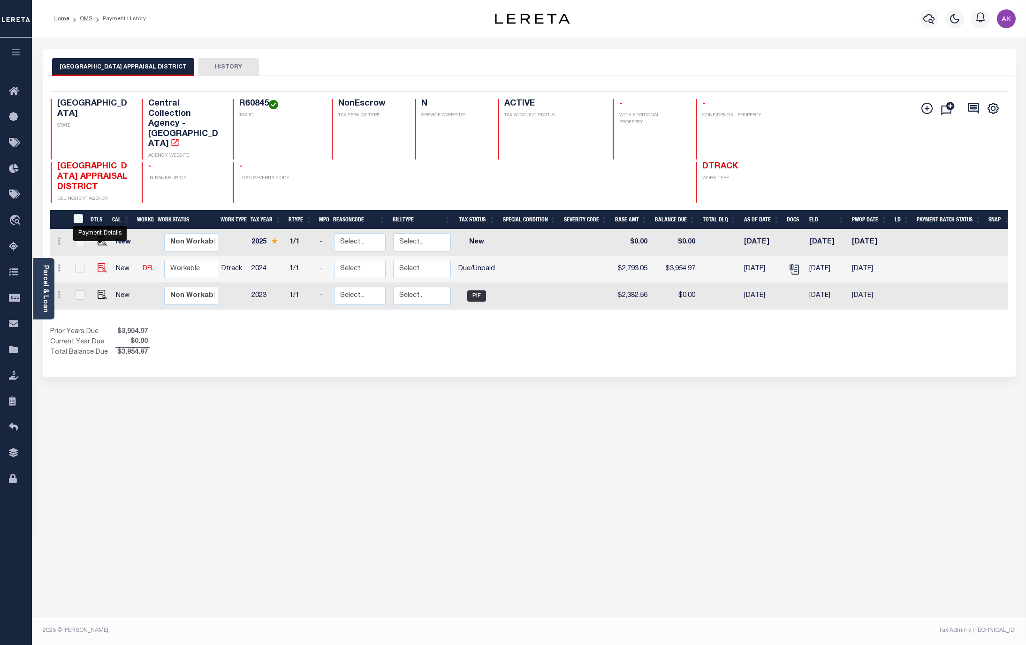
click at [101, 263] on img "" at bounding box center [102, 267] width 9 height 9
checkbox input "true"
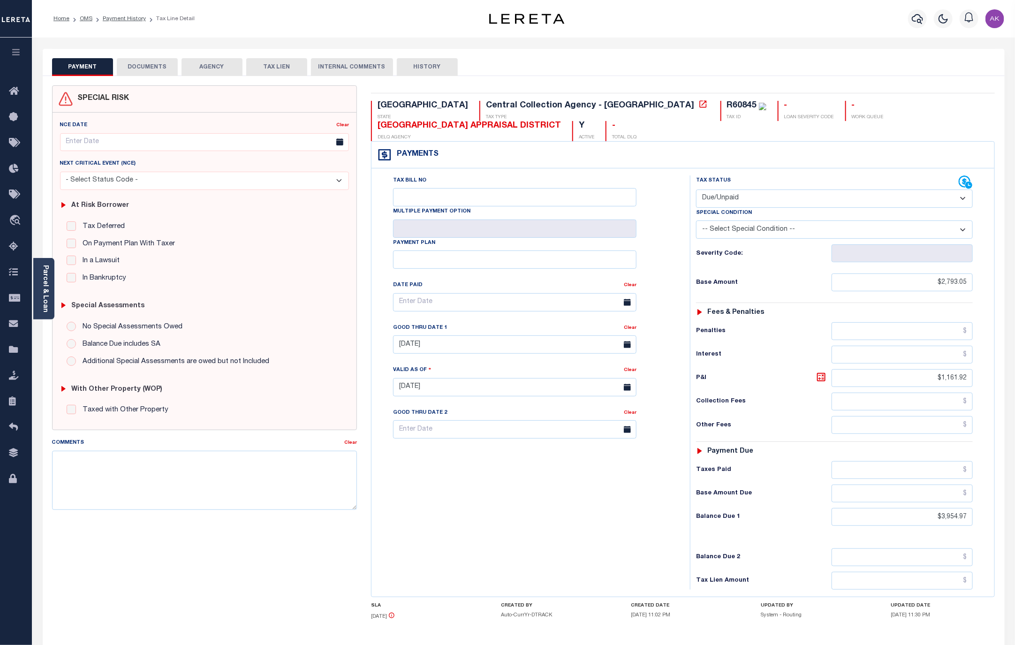
click at [961, 199] on select "- Select Status Code - Open Due/Unpaid Paid Incomplete No Tax Due Internal Refu…" at bounding box center [834, 198] width 277 height 18
select select "PYD"
click at [696, 190] on select "- Select Status Code - Open Due/Unpaid Paid Incomplete No Tax Due Internal Refu…" at bounding box center [834, 198] width 277 height 18
type input "[DATE]"
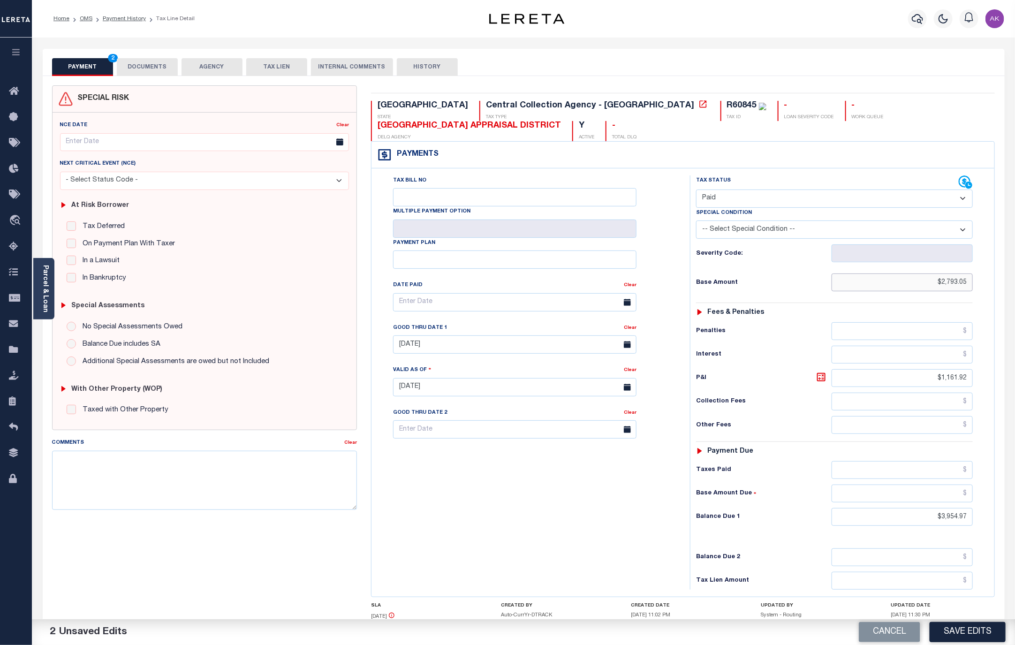
drag, startPoint x: 926, startPoint y: 285, endPoint x: 979, endPoint y: 290, distance: 53.2
click at [979, 290] on div "Tax Status Status - Select Status Code -" at bounding box center [837, 382] width 295 height 414
type input "$3,988.47"
drag, startPoint x: 932, startPoint y: 384, endPoint x: 993, endPoint y: 386, distance: 61.5
click at [993, 386] on div "Tax Bill No Multiple Payment Option Payment Plan" at bounding box center [682, 382] width 623 height 428
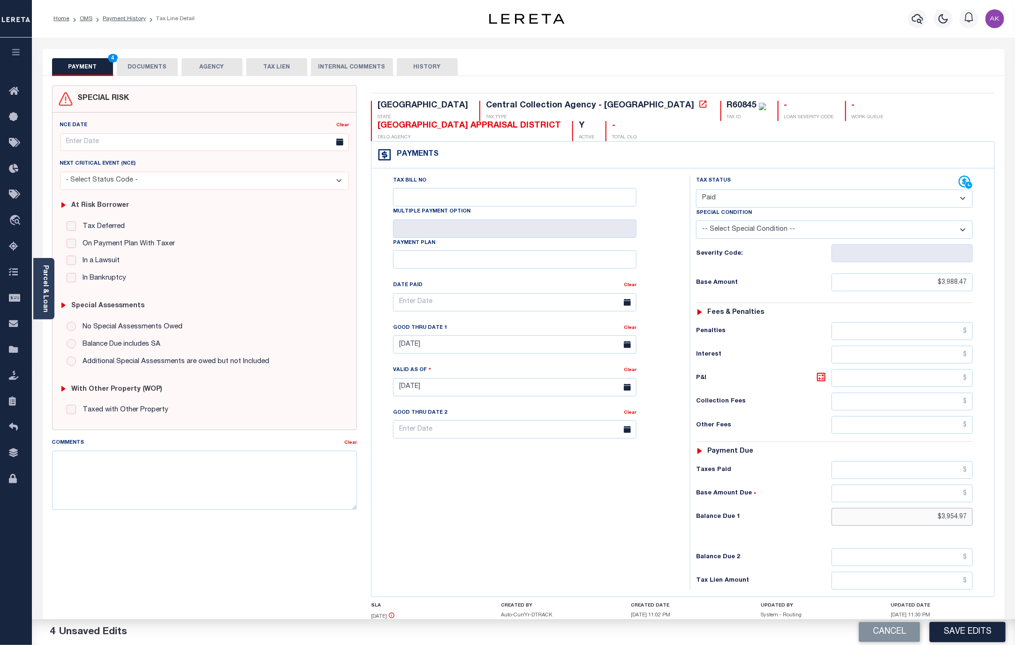
drag, startPoint x: 930, startPoint y: 523, endPoint x: 1016, endPoint y: 524, distance: 85.3
click at [1014, 524] on html "Home OMS Payment History Tax Line Detail" at bounding box center [507, 355] width 1015 height 711
type input "$0.00"
click at [945, 475] on input "text" at bounding box center [902, 470] width 142 height 18
type input "$3,988.47"
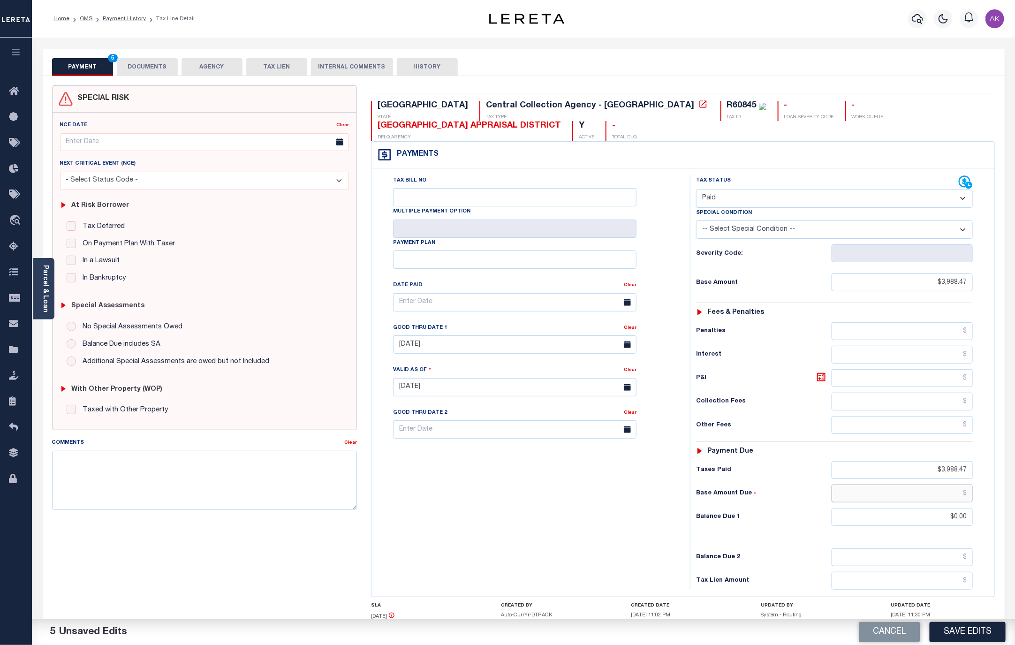
click at [959, 498] on input "text" at bounding box center [902, 493] width 142 height 18
type input "$0.00"
click at [154, 68] on button "DOCUMENTS" at bounding box center [147, 67] width 61 height 18
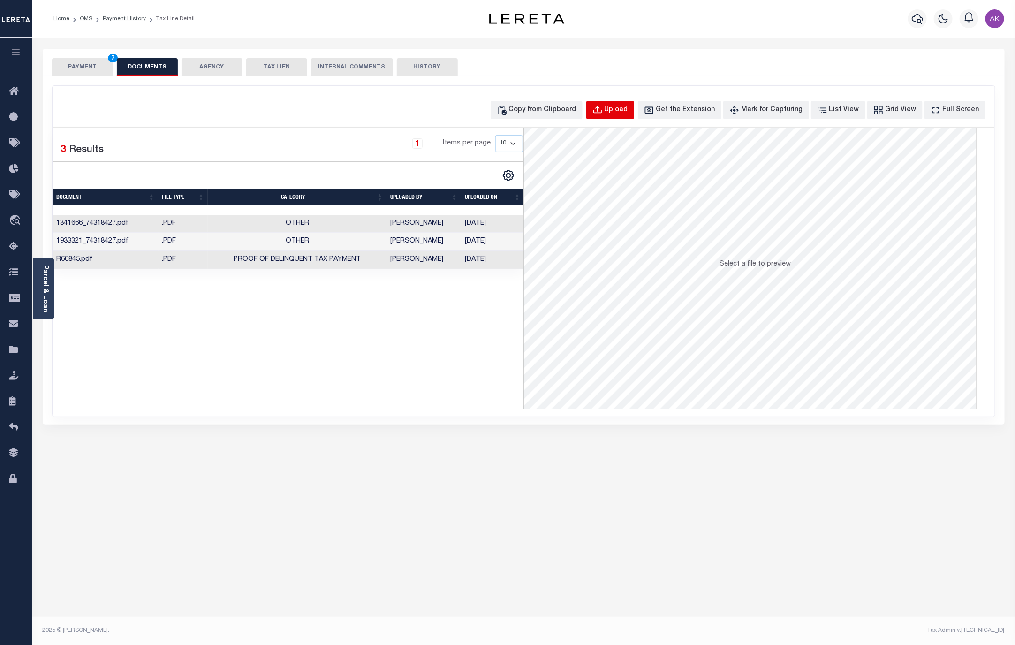
click at [625, 110] on div "Upload" at bounding box center [615, 110] width 23 height 10
select select "POP"
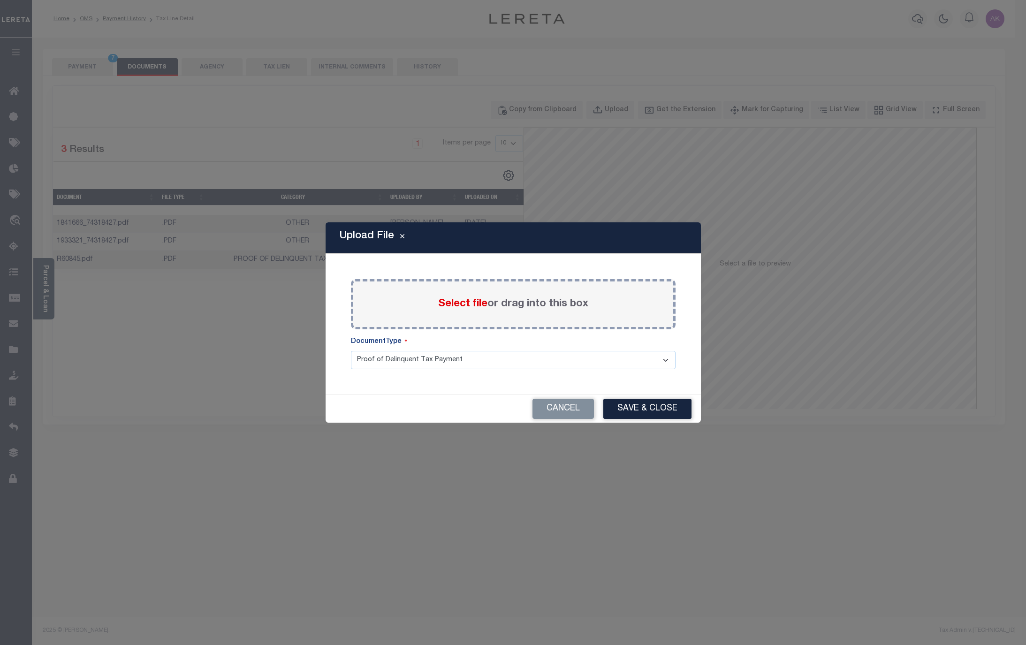
click at [473, 301] on span "Select file" at bounding box center [462, 304] width 49 height 10
click at [0, 0] on input "Select file or drag into this box" at bounding box center [0, 0] width 0 height 0
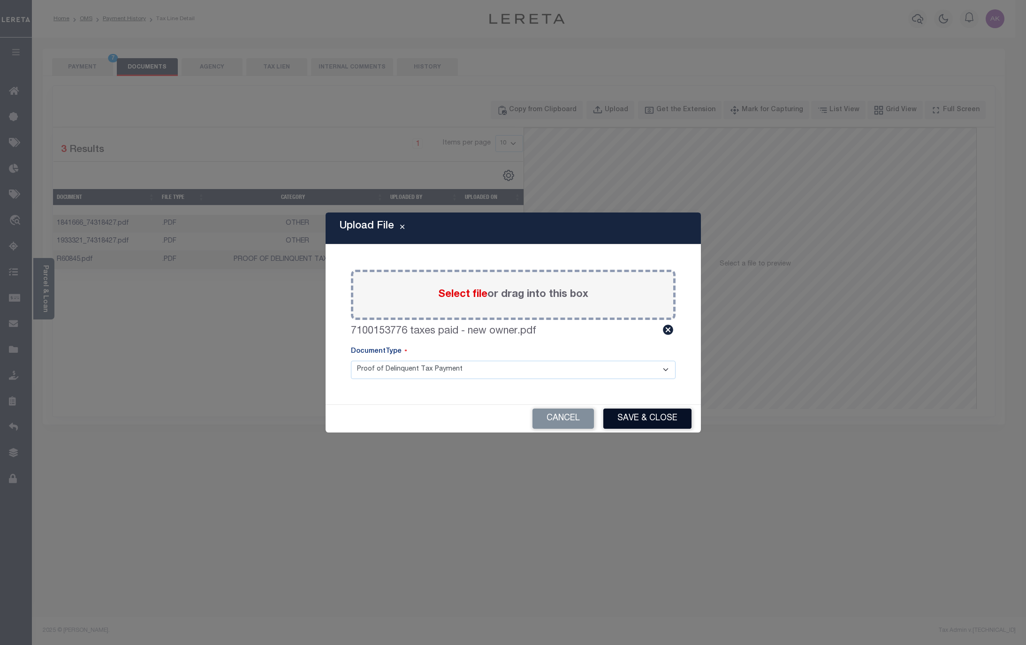
click at [646, 418] on button "Save & Close" at bounding box center [647, 418] width 88 height 20
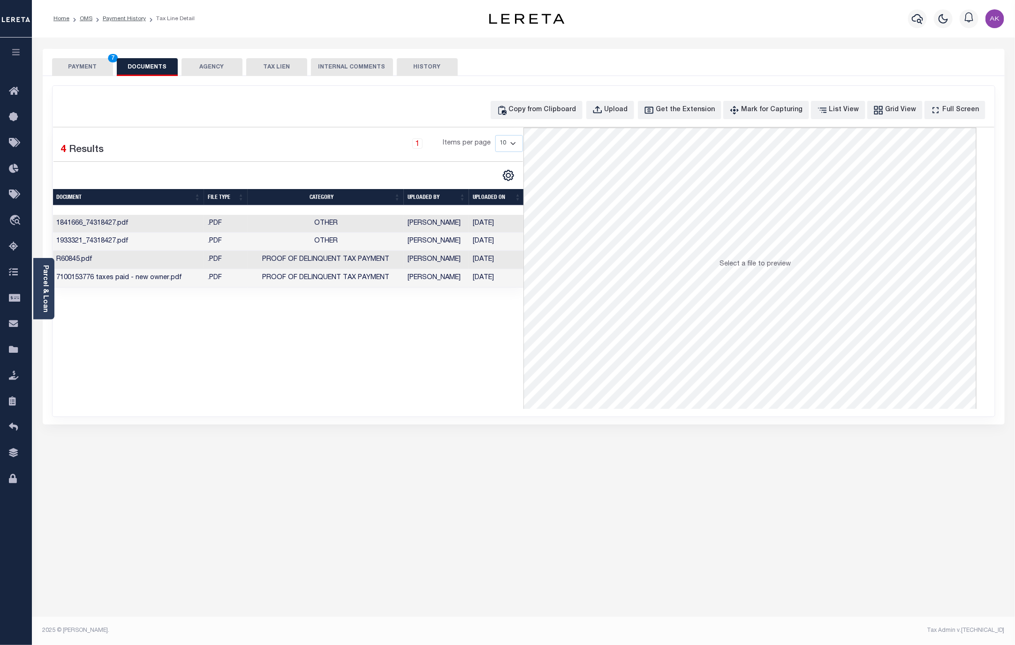
click at [75, 65] on button "PAYMENT 7" at bounding box center [82, 67] width 61 height 18
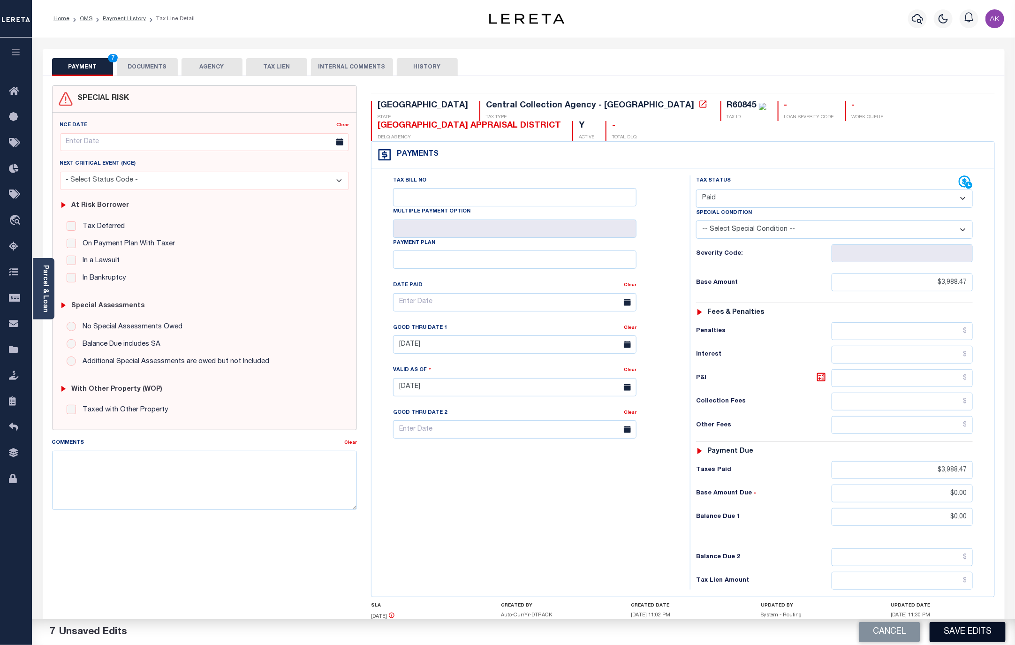
click at [961, 634] on button "Save Edits" at bounding box center [967, 632] width 76 height 20
checkbox input "false"
type input "$3,988.47"
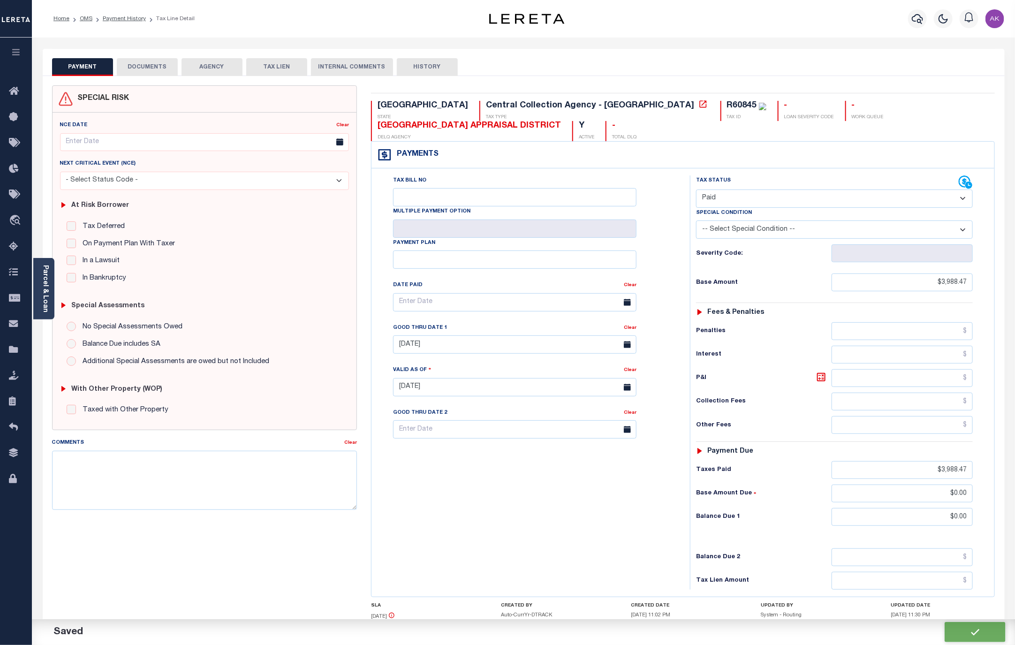
type input "$3,988.47"
type input "$0"
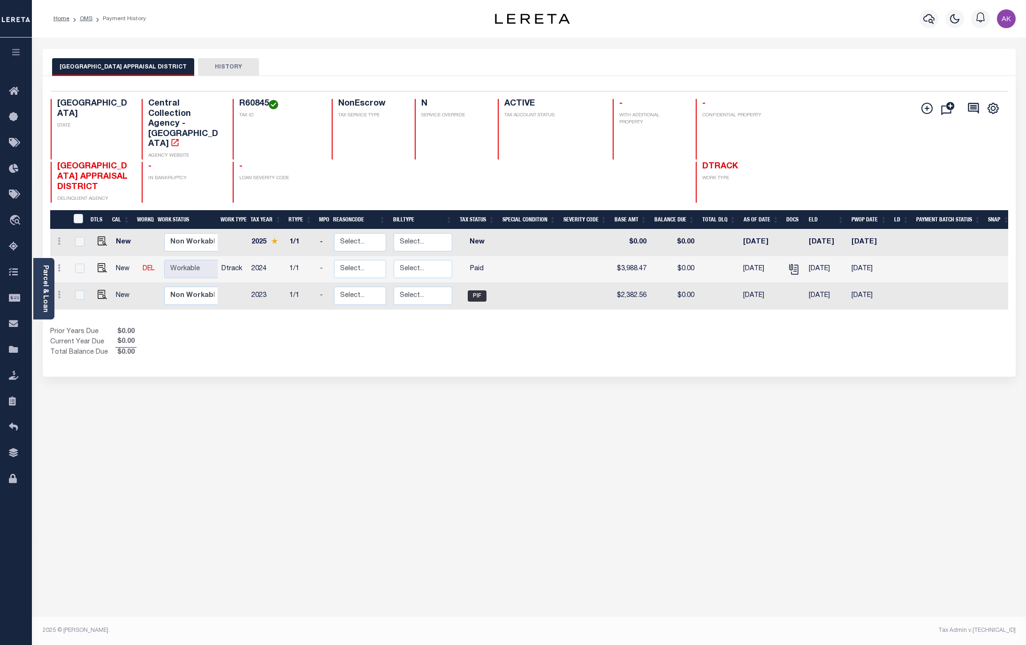
click at [899, 369] on div "[GEOGRAPHIC_DATA] APPRAISAL DISTRICT HISTORY Selected 3 Results" at bounding box center [529, 313] width 987 height 529
click at [86, 20] on link "OMS" at bounding box center [86, 19] width 13 height 6
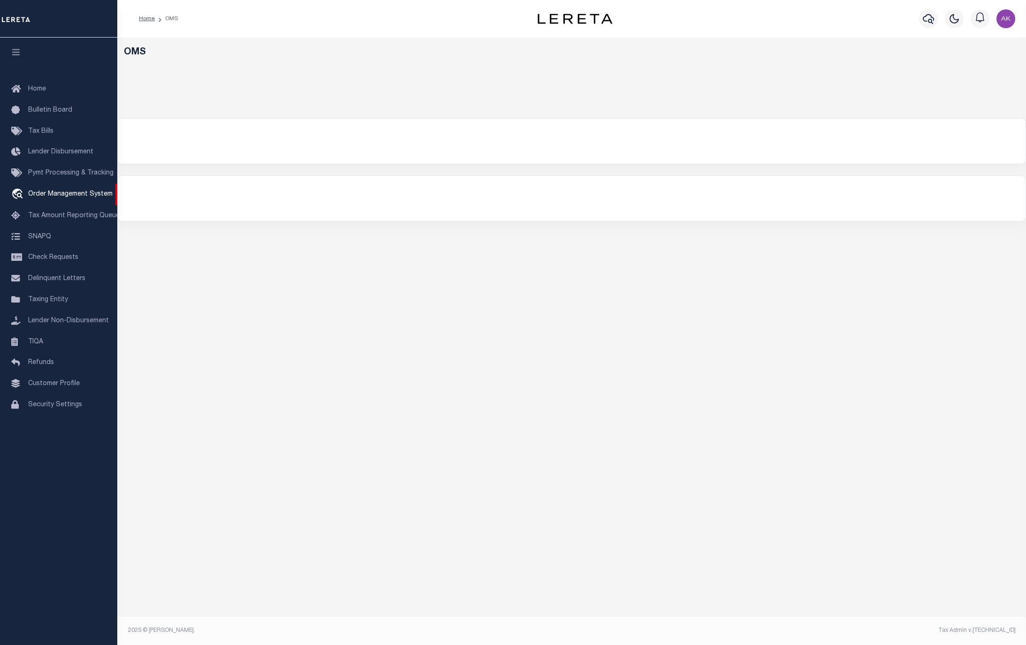
select select "200"
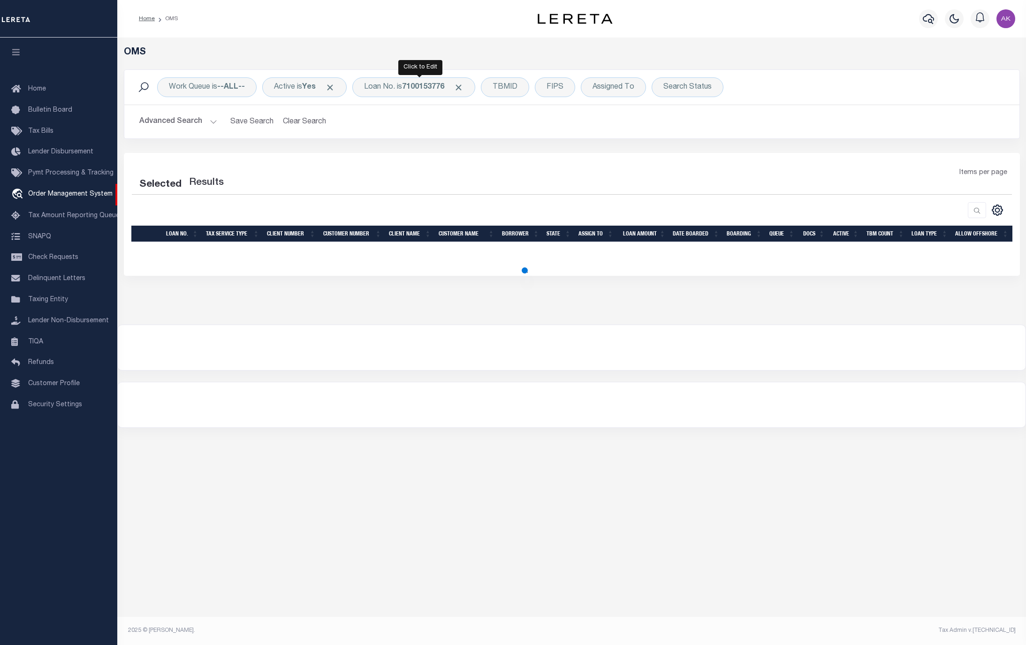
select select "200"
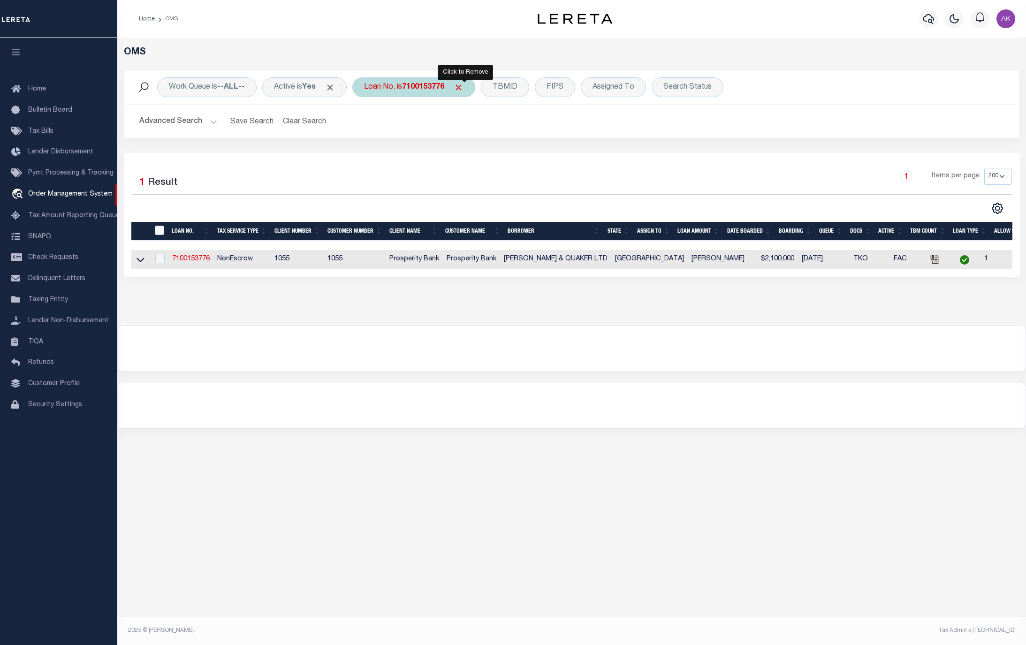
click at [463, 83] on span "Click to Remove" at bounding box center [458, 88] width 10 height 10
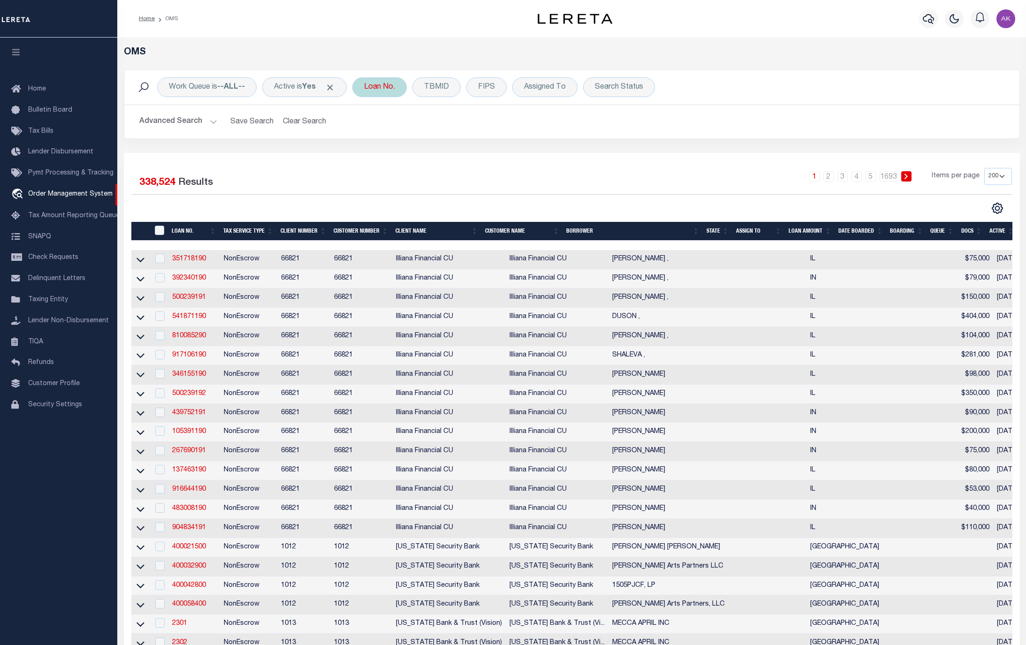
click at [380, 86] on div "Loan No." at bounding box center [379, 87] width 54 height 20
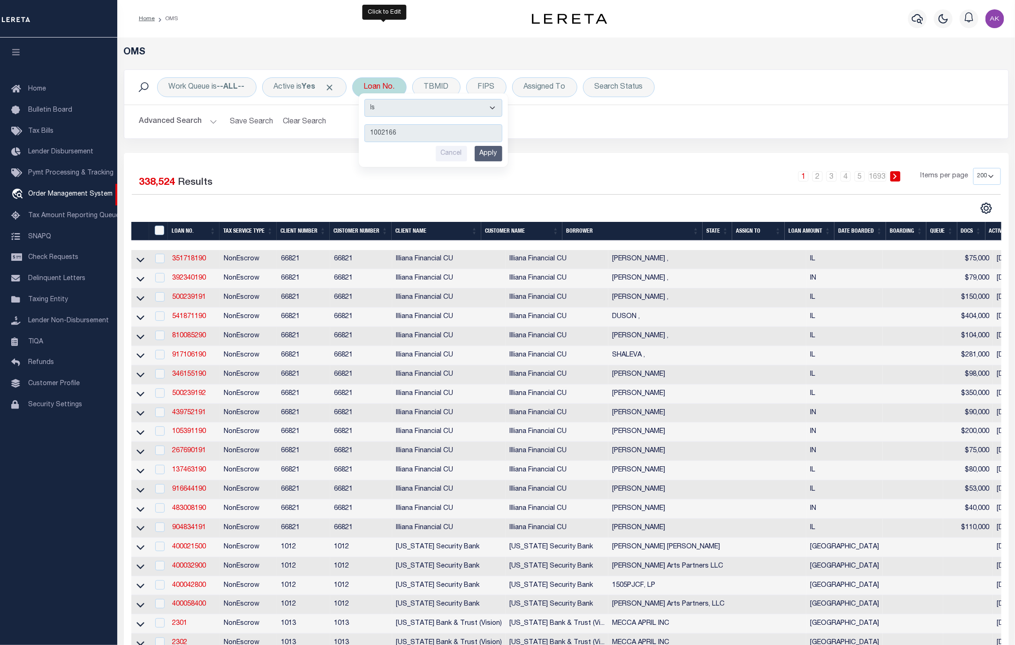
type input "10021663"
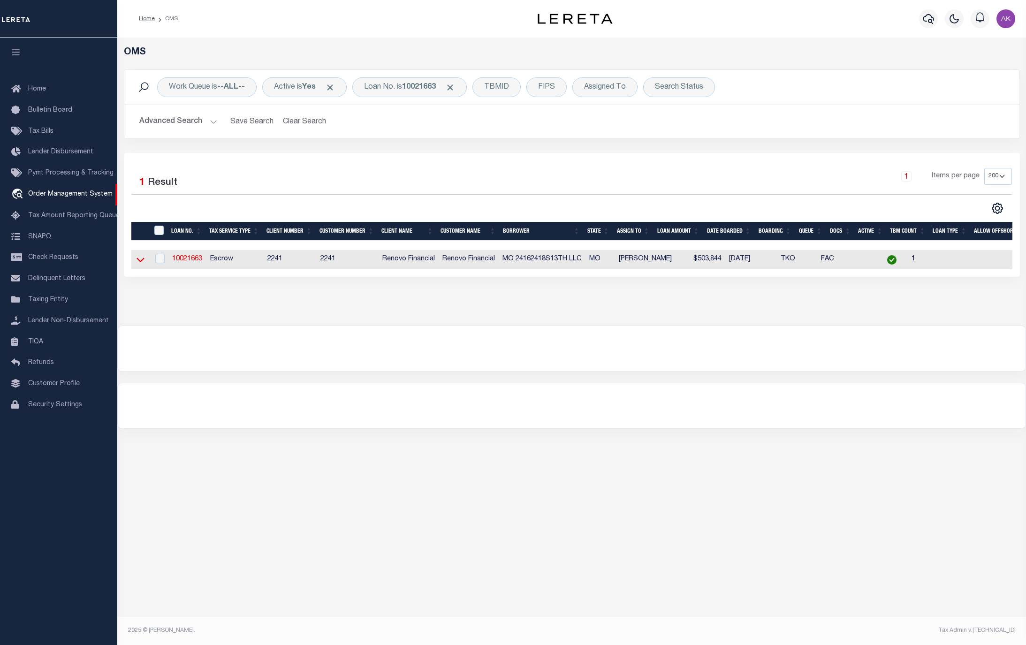
click at [140, 263] on icon at bounding box center [140, 260] width 8 height 10
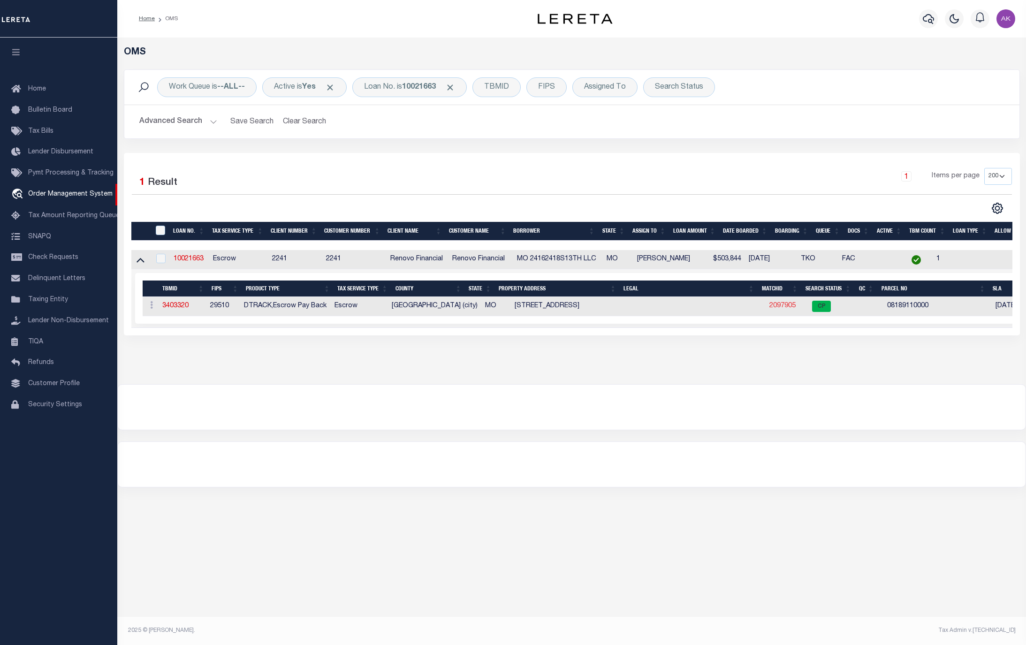
click at [775, 307] on link "2097905" at bounding box center [782, 305] width 26 height 7
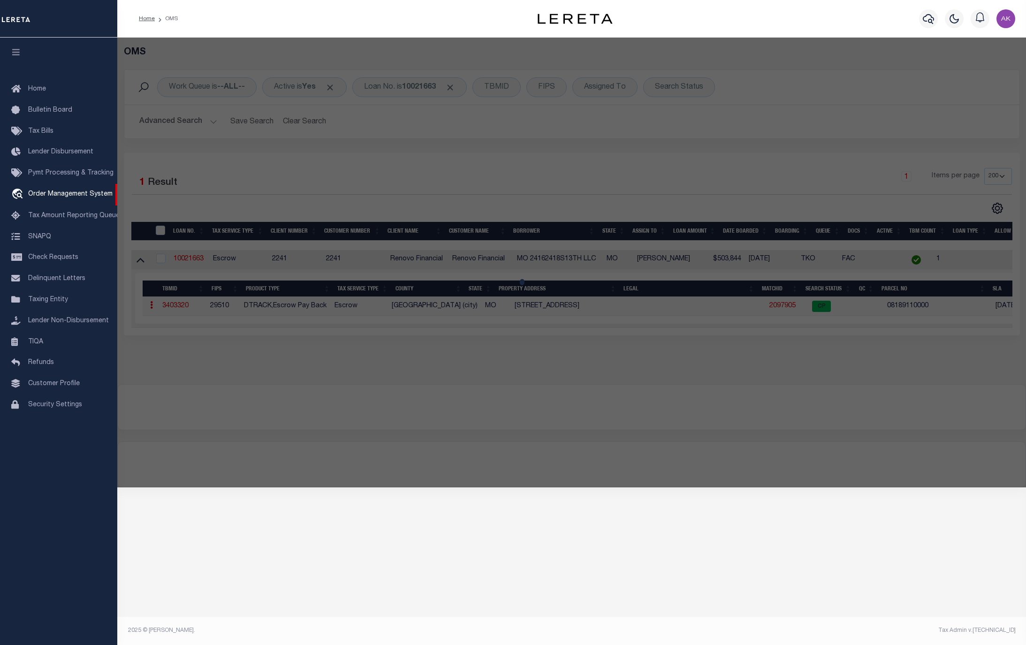
checkbox input "false"
select select "CP"
type input "MO_24162418S13TH"
select select
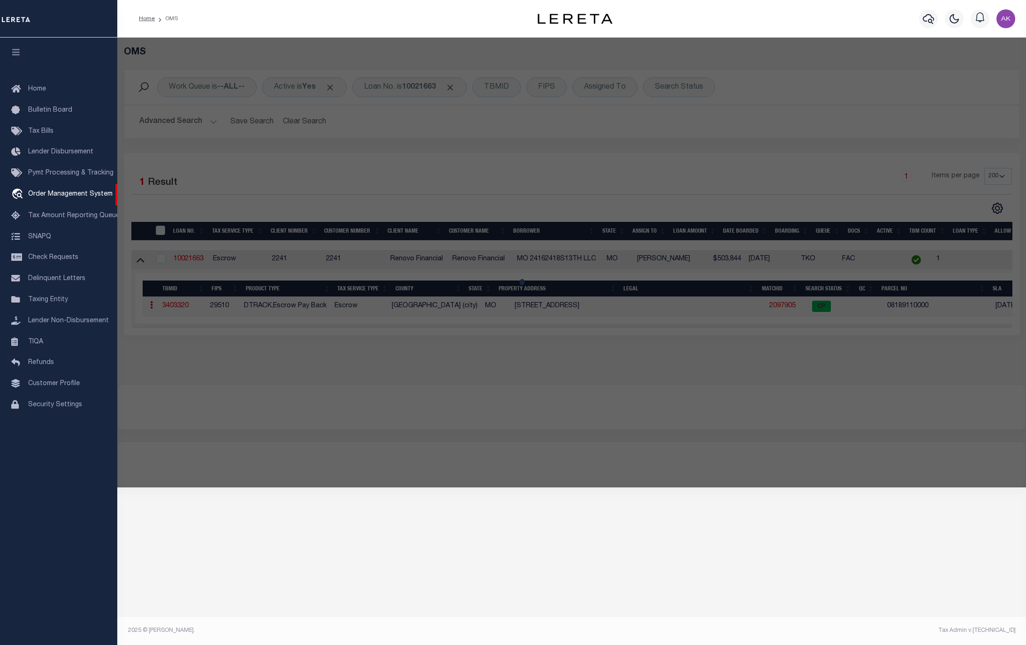
type input "2416 S 13TH ST ST LOUIS MO 63104"
checkbox input "false"
type input "ST LOUIS, MO 63104"
type textarea "C.B. [STREET_ADDRESS], 44 FT 6 IN X 142 FT, ALLENS ADDN BLOCK 39, LOT N-13 & 14"
type textarea "format"
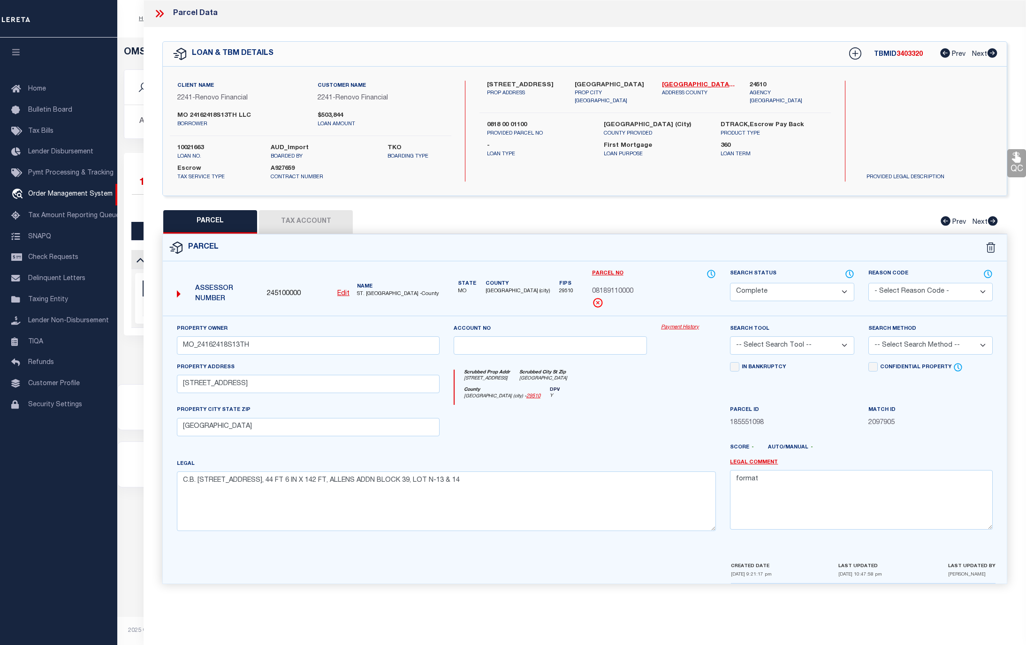
click at [690, 328] on link "Payment History" at bounding box center [688, 328] width 55 height 8
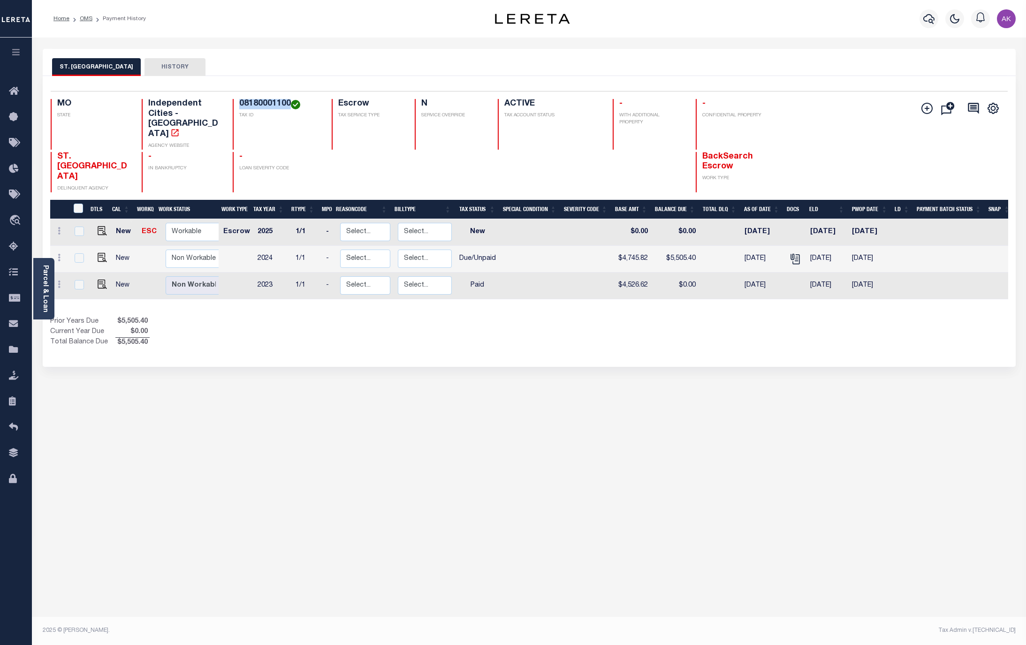
drag, startPoint x: 288, startPoint y: 102, endPoint x: 237, endPoint y: 103, distance: 51.6
click at [237, 103] on div "08180001100 TAX ID" at bounding box center [277, 124] width 88 height 51
copy h4 "08180001100"
click at [98, 253] on img "" at bounding box center [102, 257] width 9 height 9
checkbox input "true"
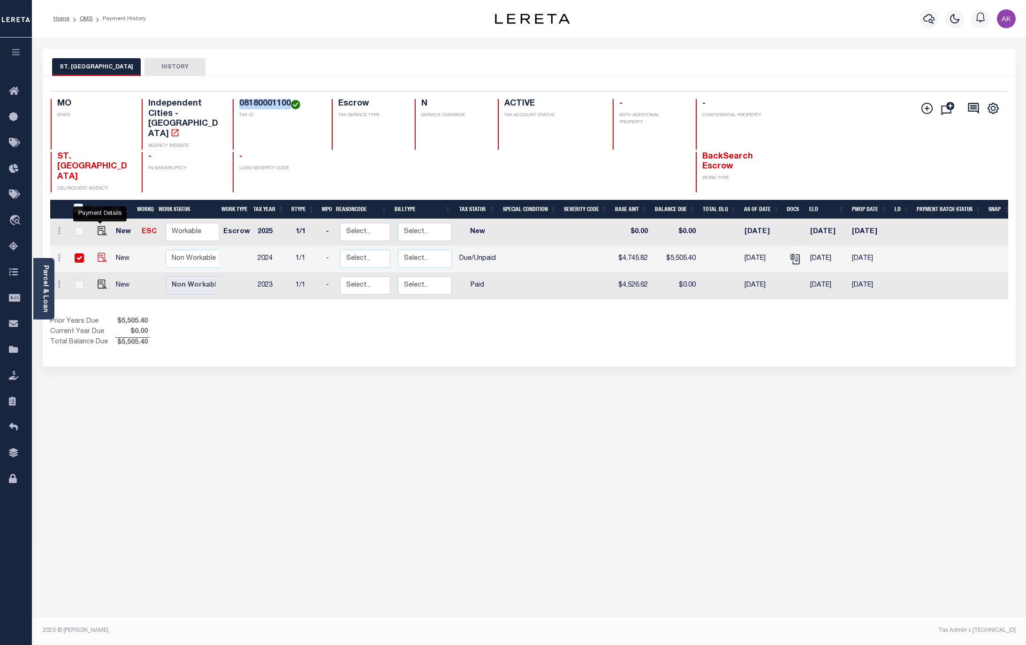
checkbox input "true"
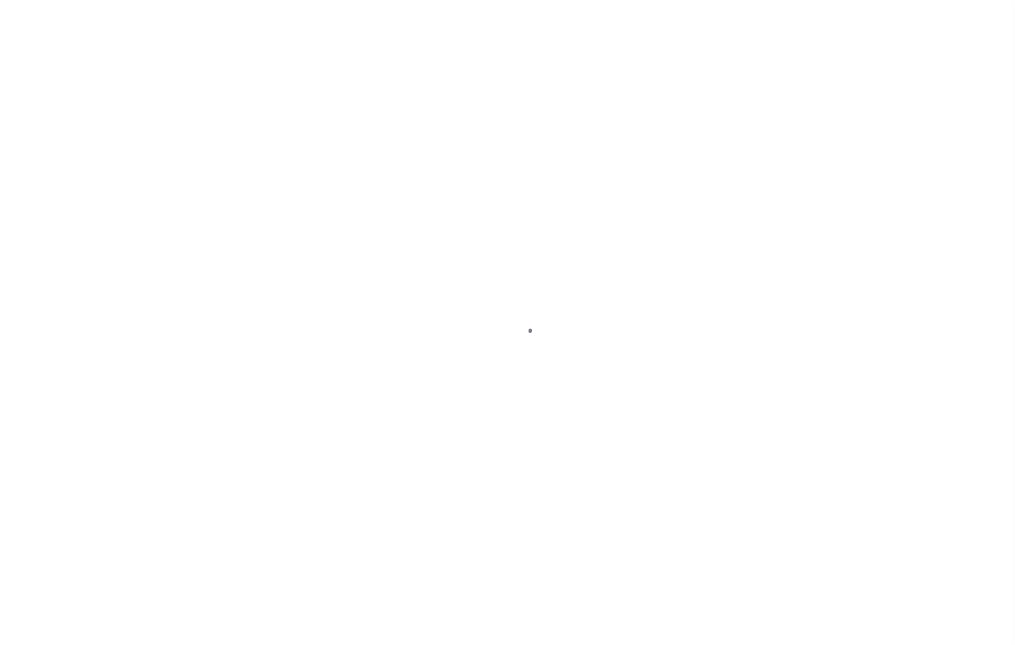
select select "DUE"
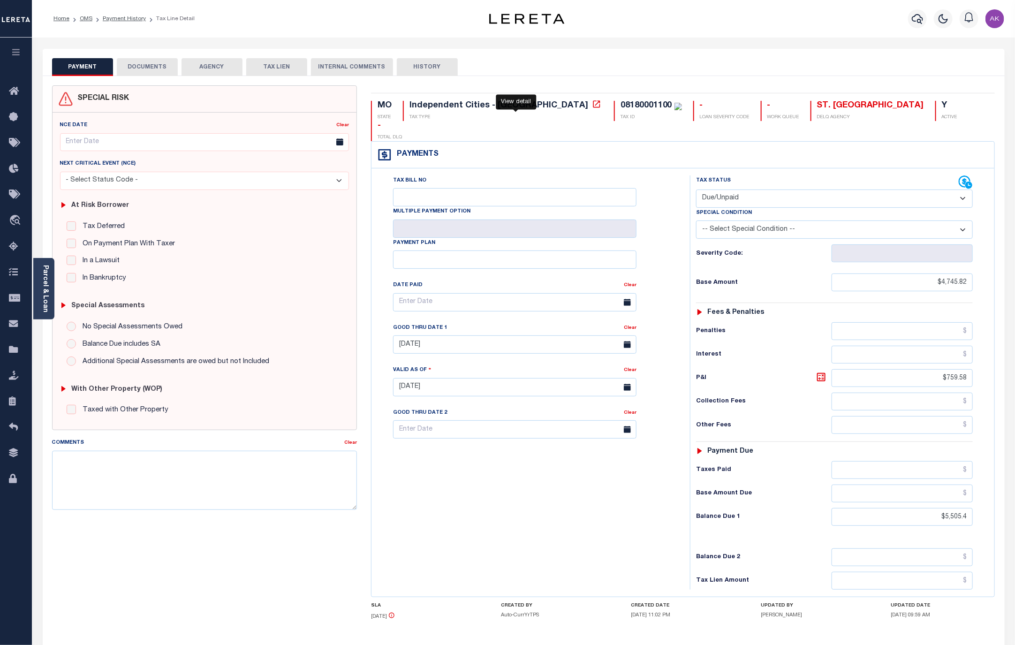
click at [592, 106] on icon at bounding box center [596, 103] width 9 height 9
click at [131, 19] on link "Payment History" at bounding box center [124, 19] width 43 height 6
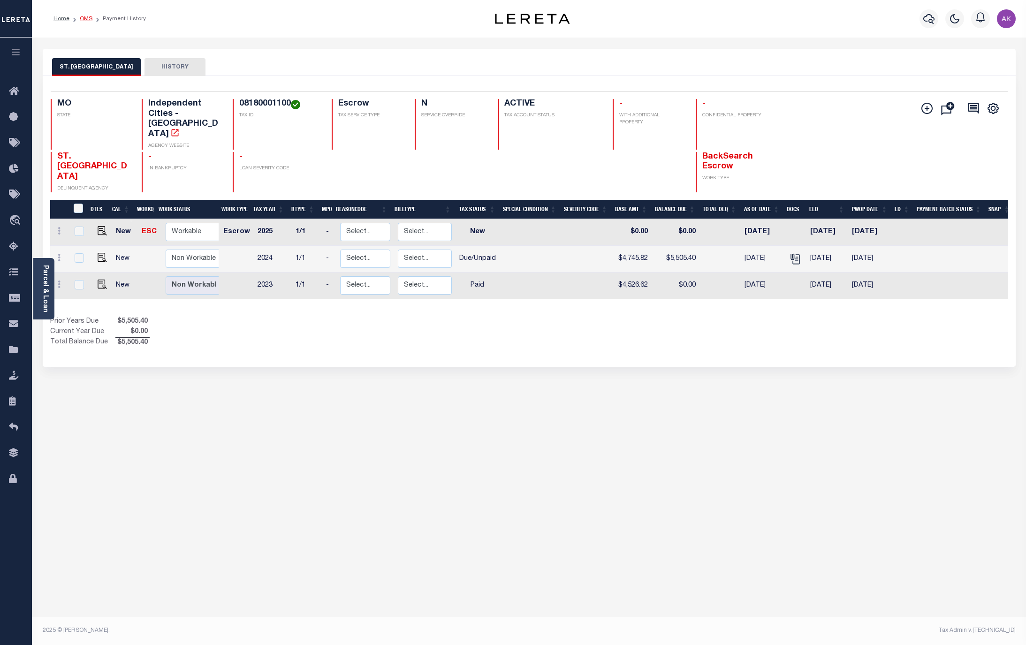
click at [88, 18] on link "OMS" at bounding box center [86, 19] width 13 height 6
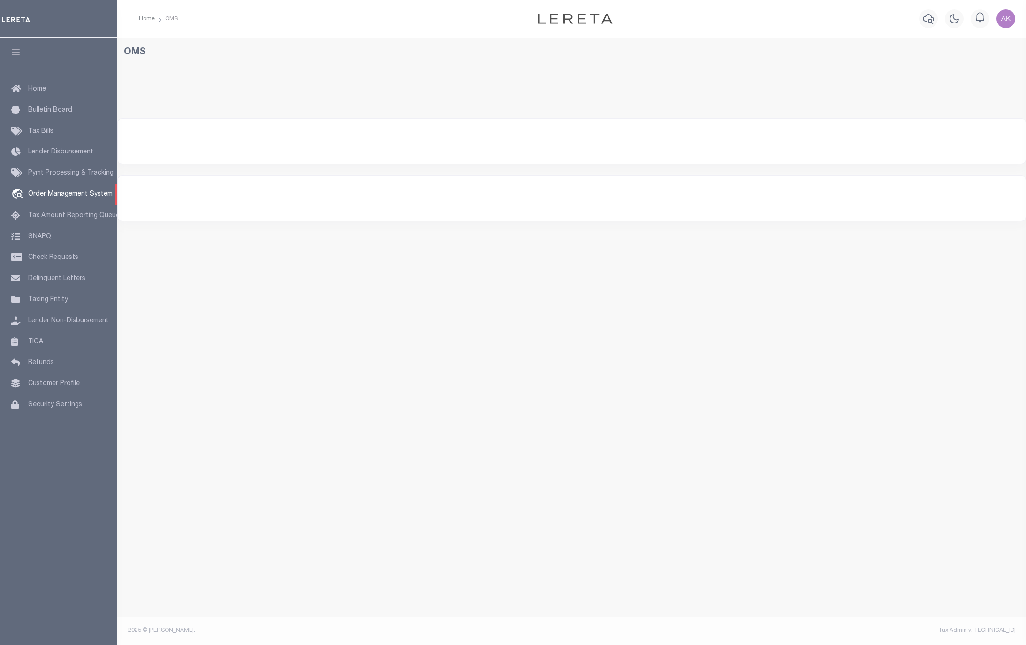
select select "200"
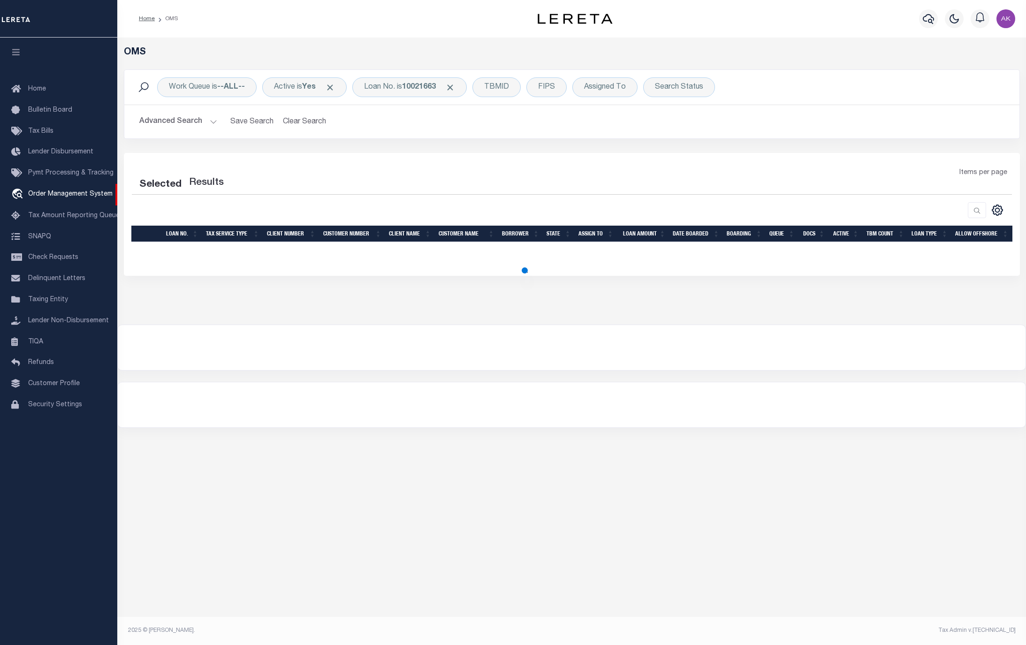
select select "200"
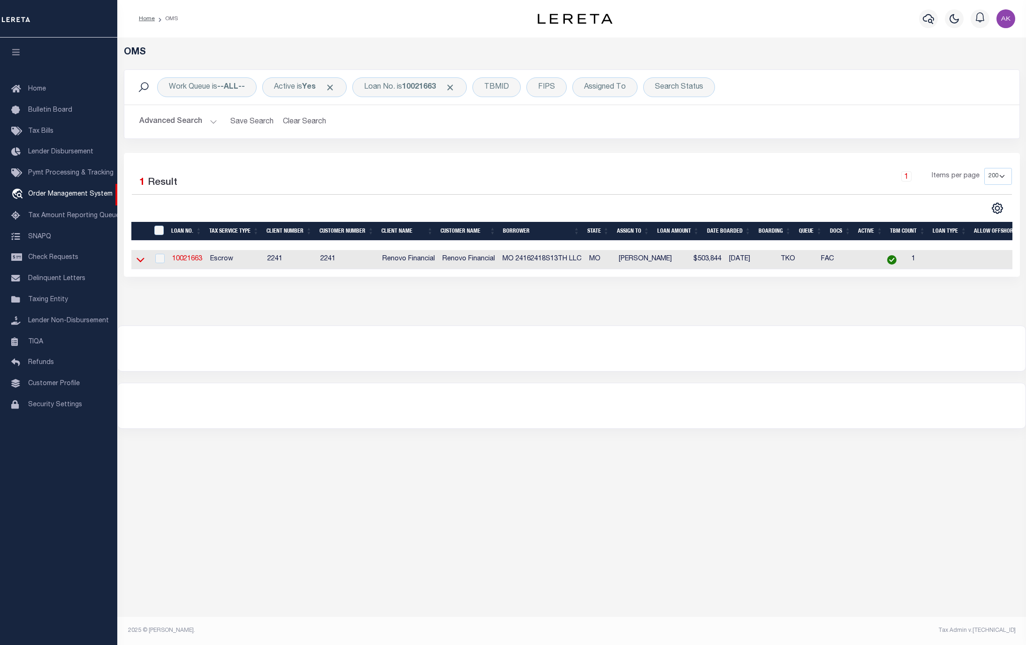
click at [142, 262] on icon at bounding box center [140, 260] width 8 height 10
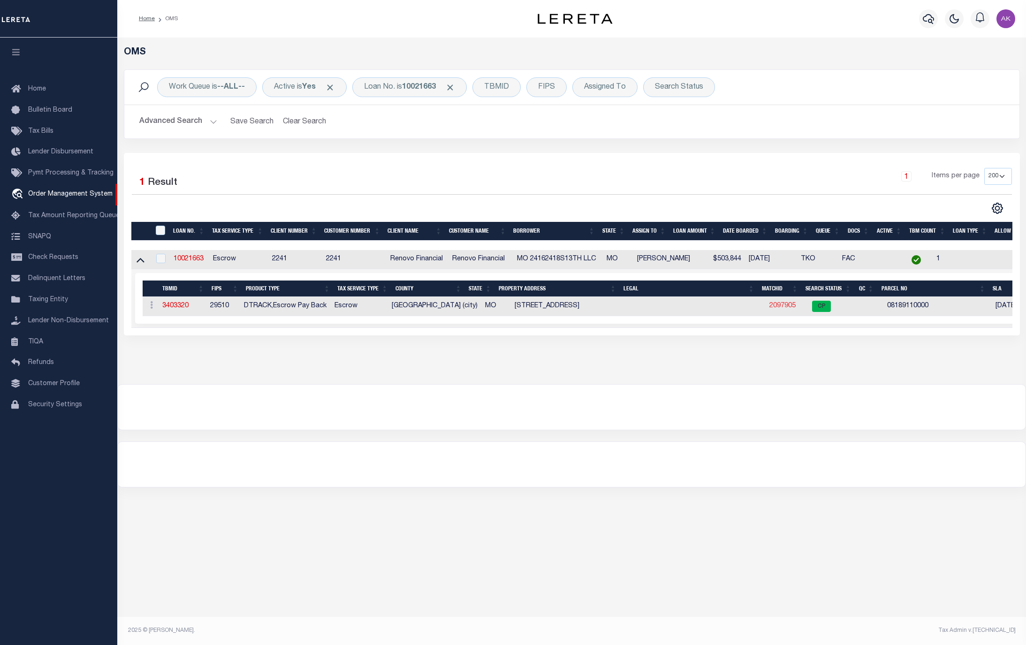
click at [780, 309] on link "2097905" at bounding box center [782, 305] width 26 height 7
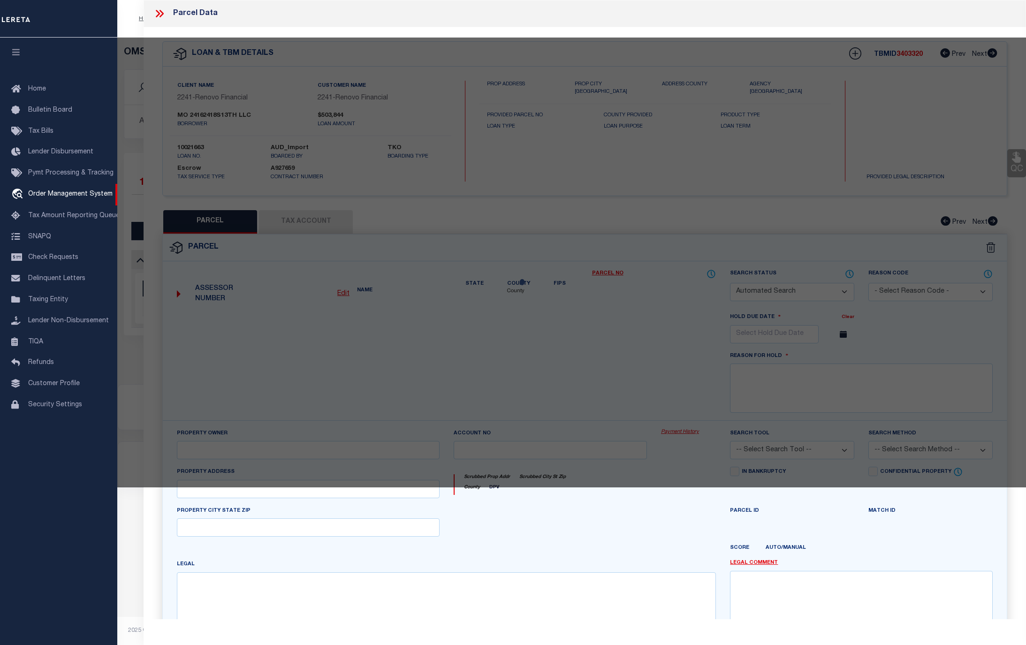
checkbox input "false"
select select "CP"
type input "MO_24162418S13TH"
select select
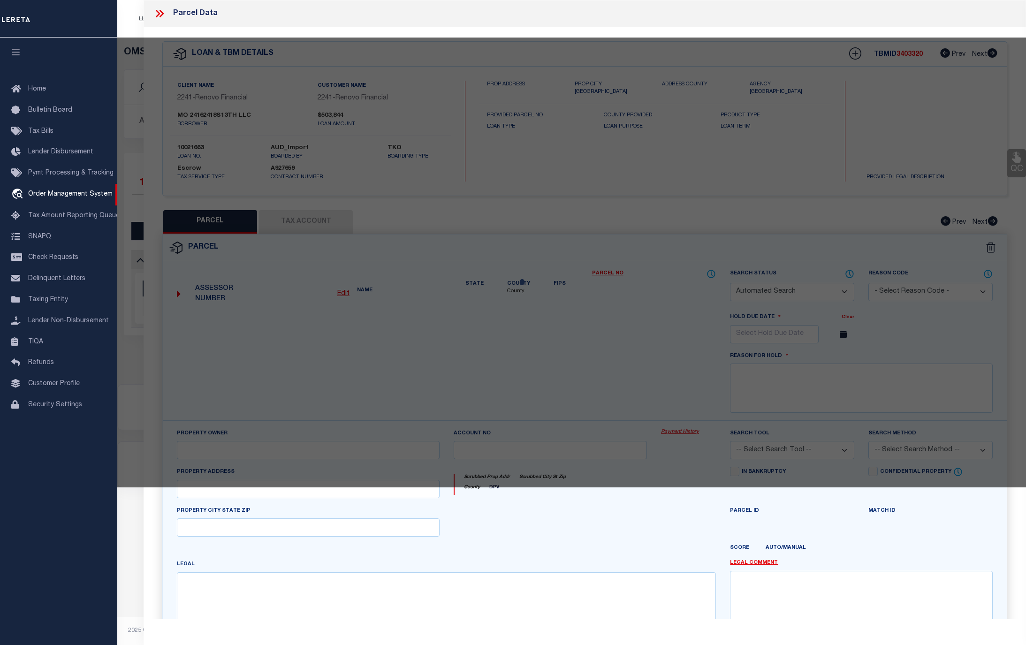
type input "2416 S 13TH ST ST LOUIS MO 63104"
checkbox input "false"
type input "ST LOUIS, MO 63104"
type textarea "C.B. 818 13TH ST, 44 FT 6 IN X 142 FT, ALLENS ADDN BLOCK 39, LOT N-13 & 14"
type textarea "format"
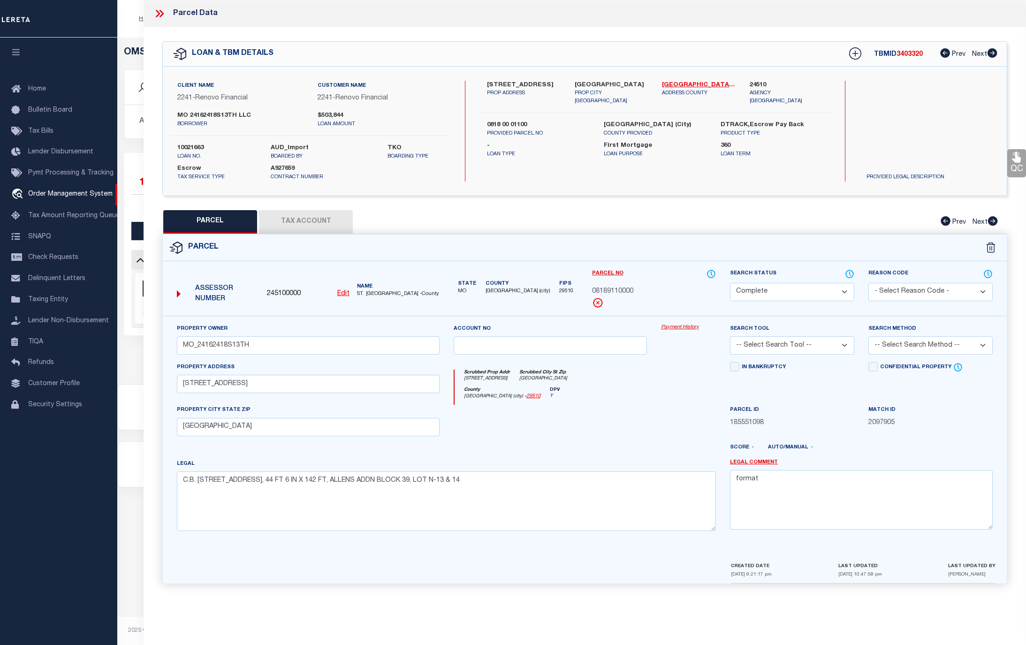
click at [686, 328] on link "Payment History" at bounding box center [688, 328] width 55 height 8
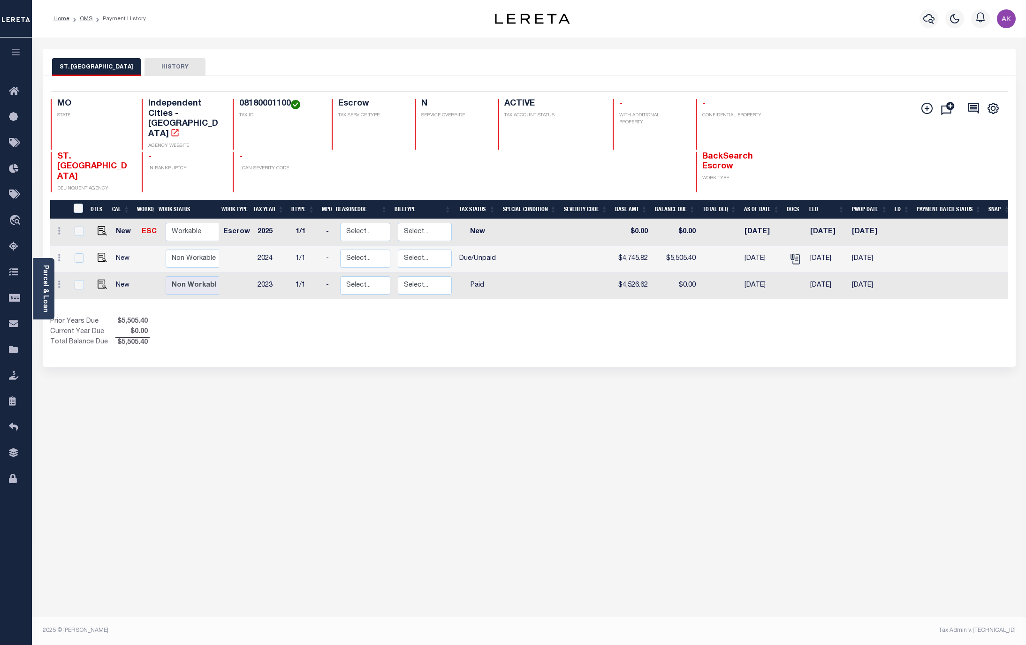
click at [700, 596] on div "Parcel & Loan Loan Details 10021663 TKO" at bounding box center [529, 328] width 994 height 581
click at [84, 19] on link "OMS" at bounding box center [86, 19] width 13 height 6
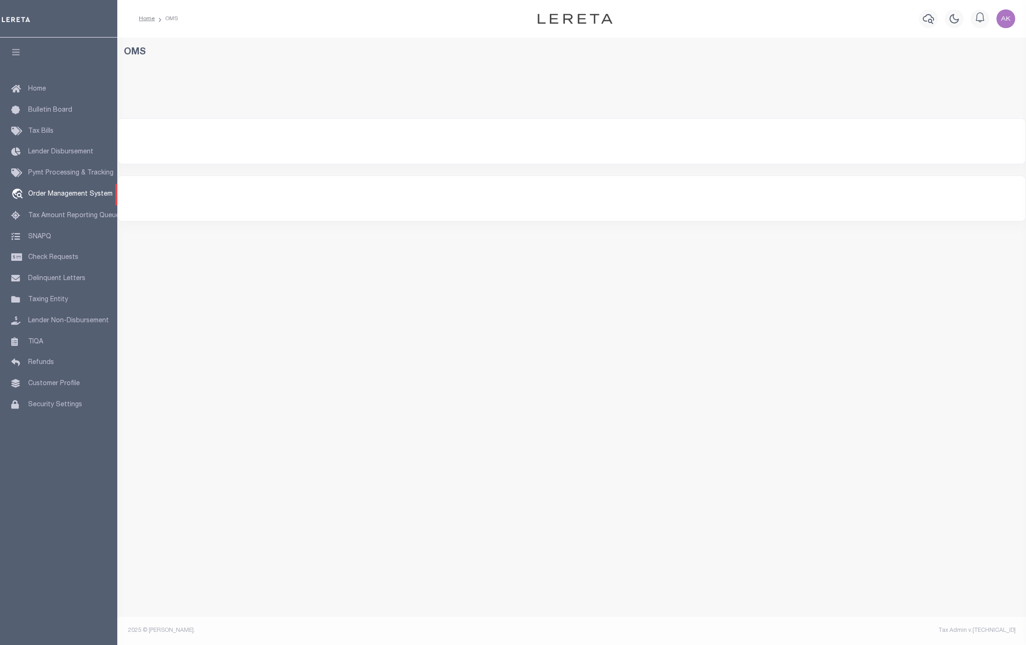
select select "200"
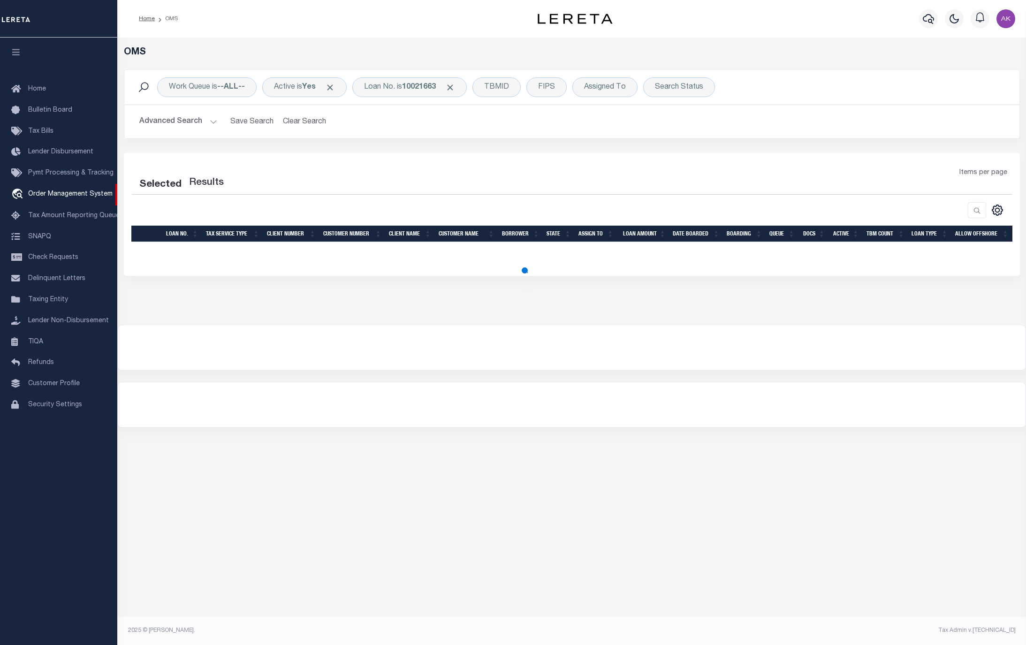
select select "200"
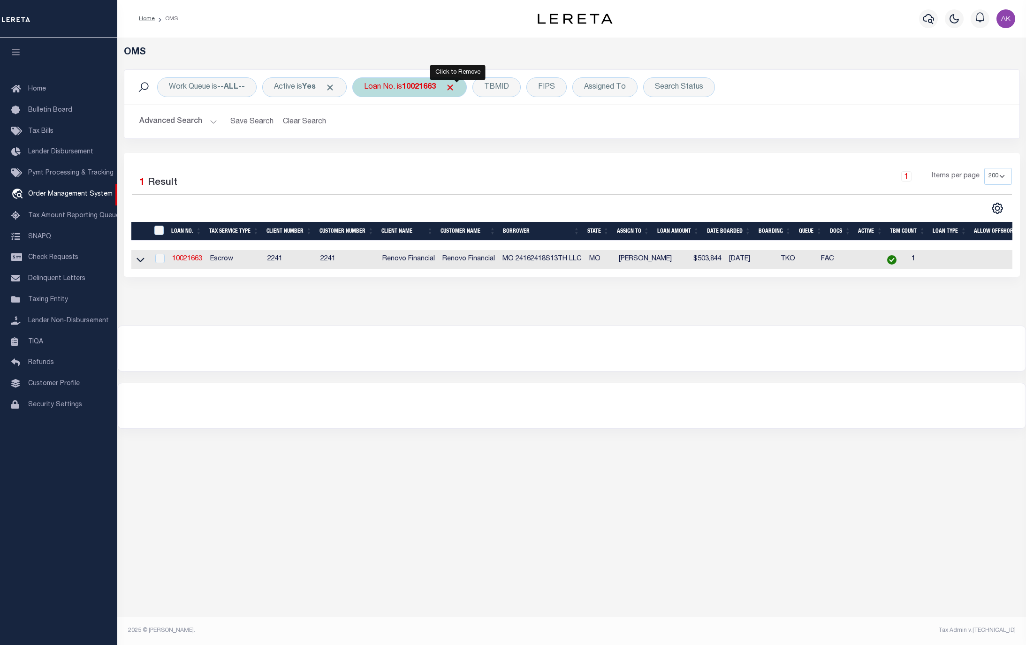
click at [455, 88] on span "Click to Remove" at bounding box center [450, 88] width 10 height 10
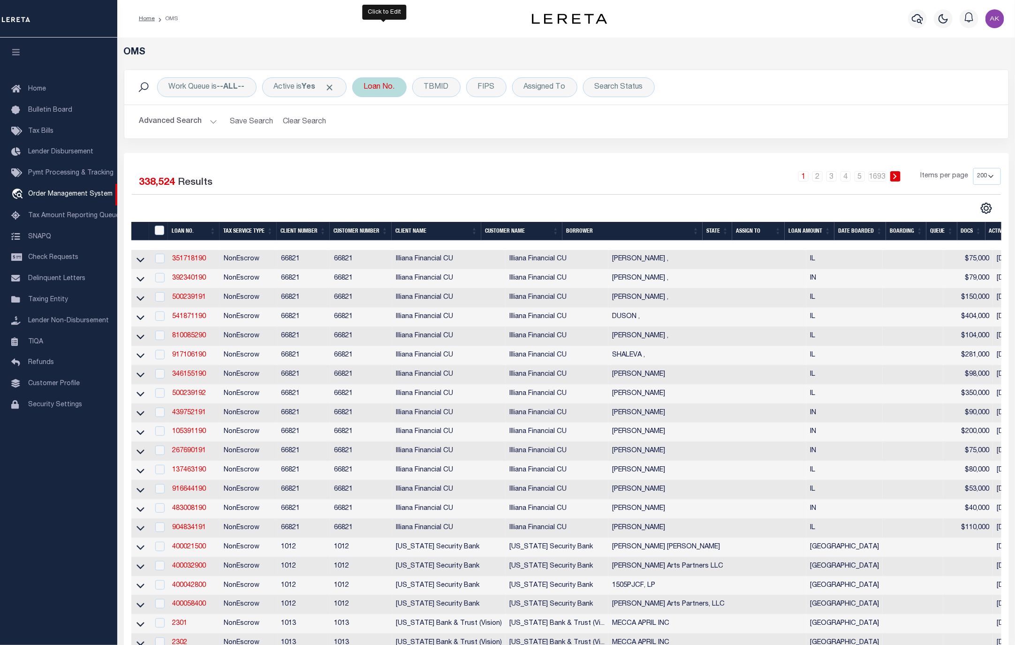
click at [381, 88] on div "Loan No." at bounding box center [379, 87] width 54 height 20
type input "10020675"
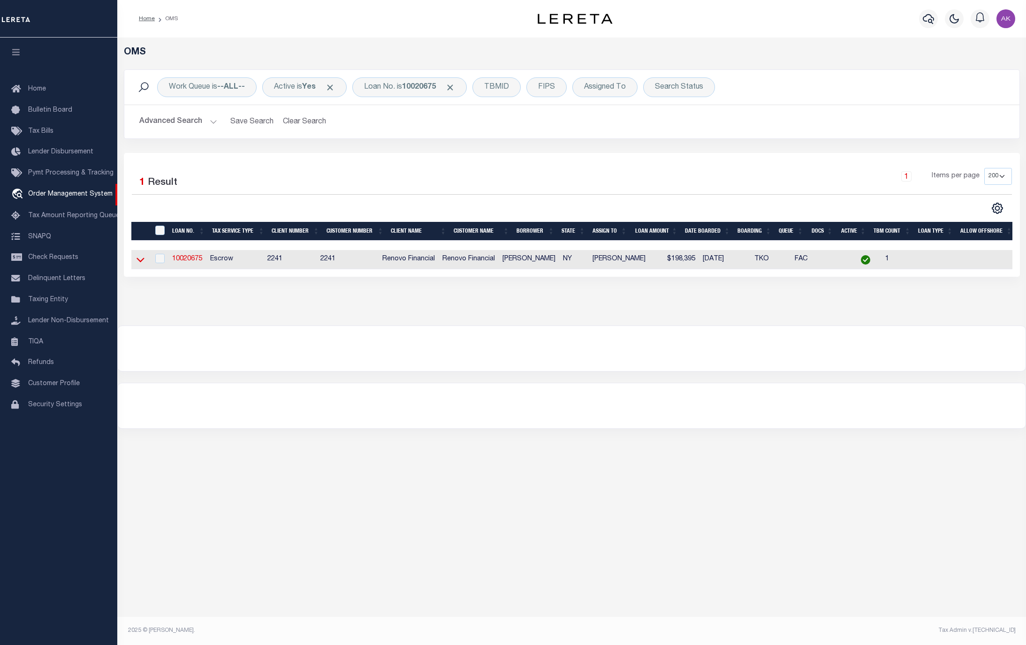
click at [141, 263] on icon at bounding box center [140, 260] width 8 height 5
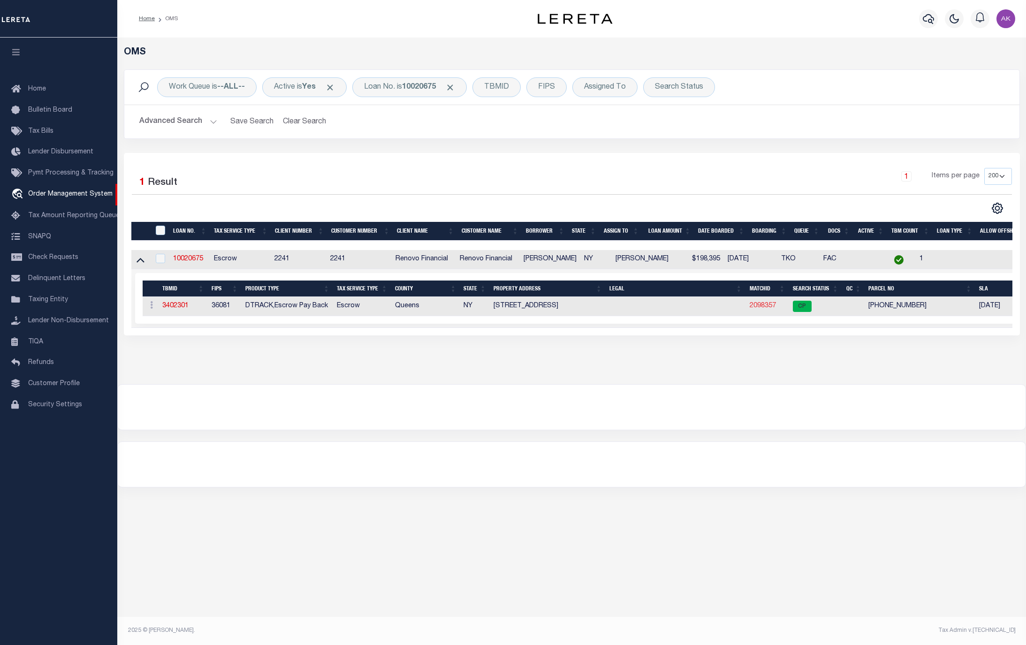
click at [763, 307] on link "2098357" at bounding box center [762, 305] width 26 height 7
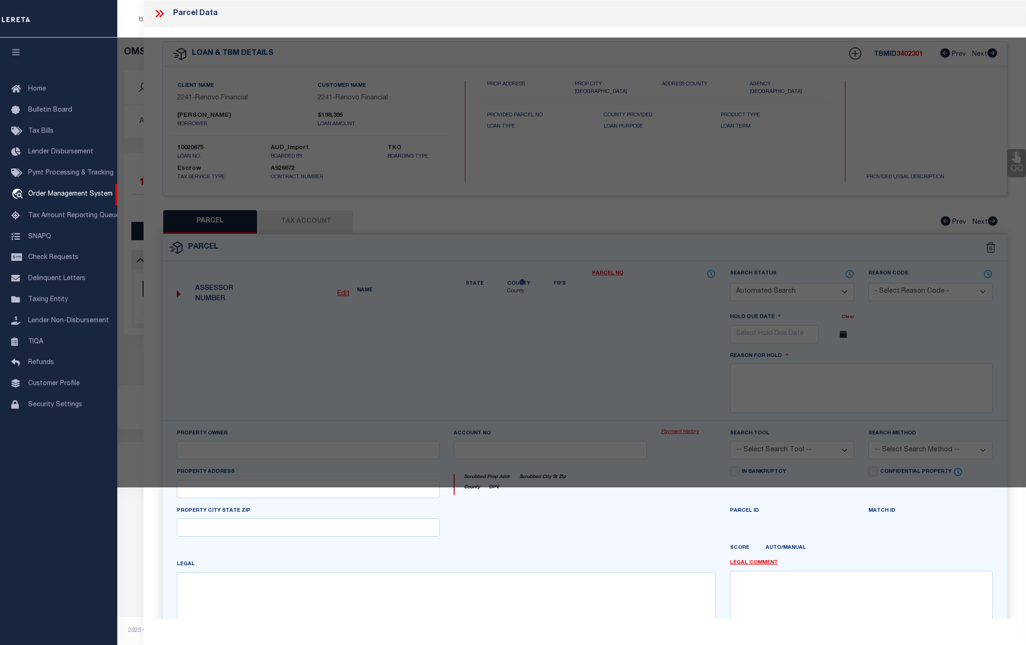
checkbox input "false"
select select "CP"
type input "KHAN, MACKSUDUR R"
select select
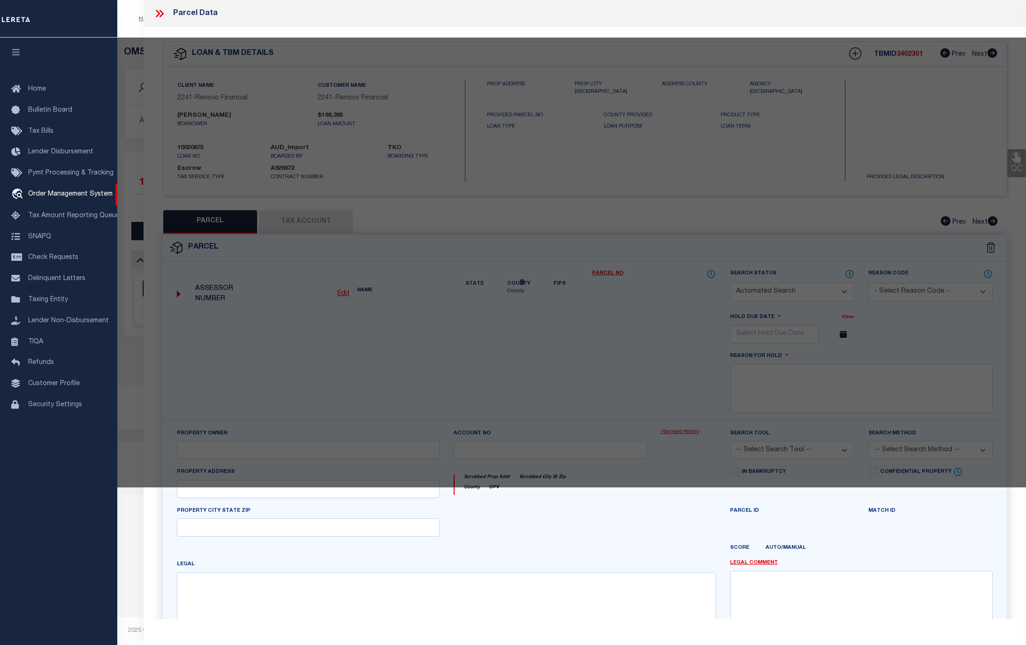
type input "100-55 195th St,"
type input "Hollis, NY, 11423"
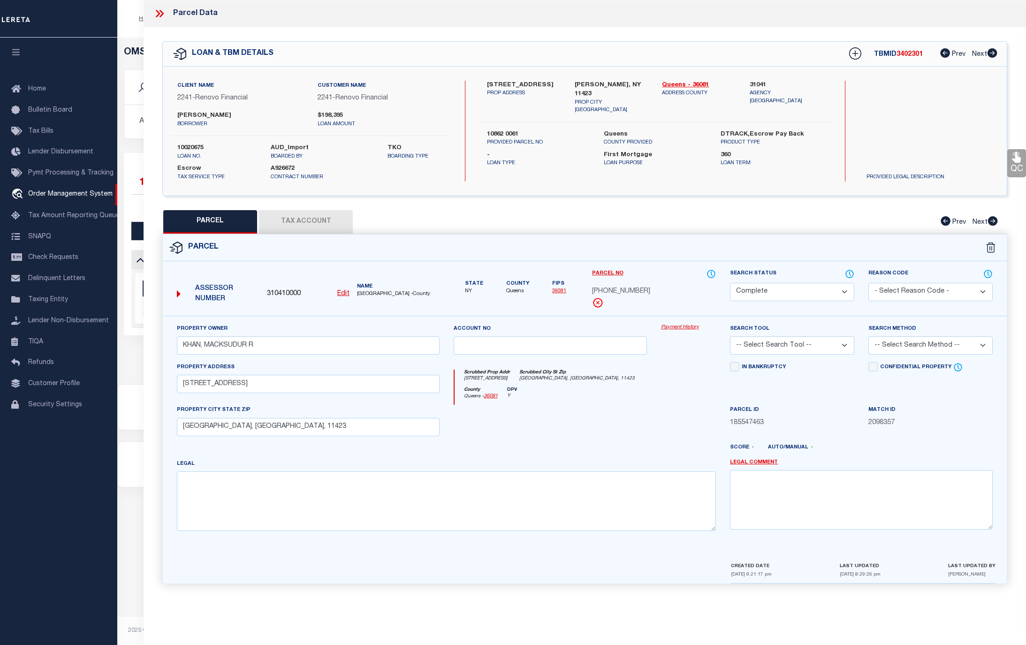
click at [682, 328] on link "Payment History" at bounding box center [688, 328] width 55 height 8
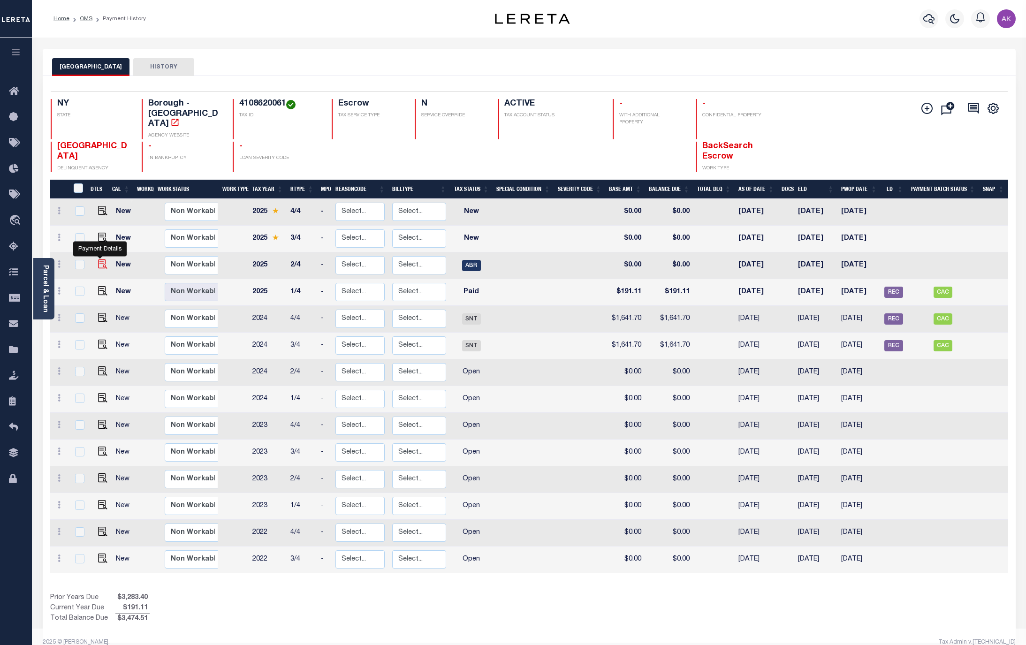
click at [98, 259] on img "" at bounding box center [102, 263] width 9 height 9
checkbox input "true"
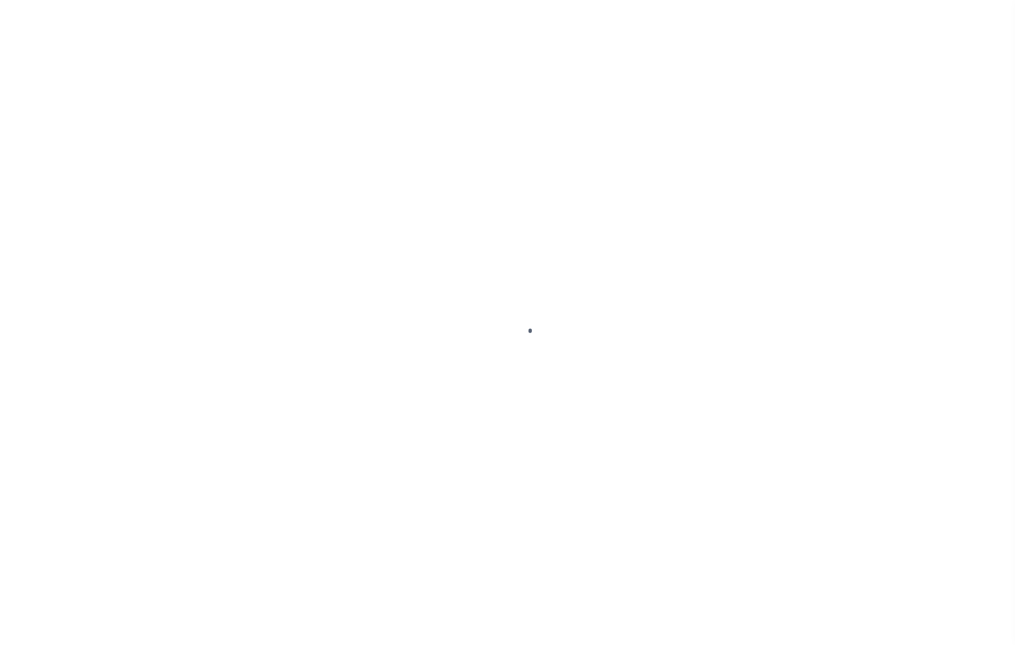
select select "ABR"
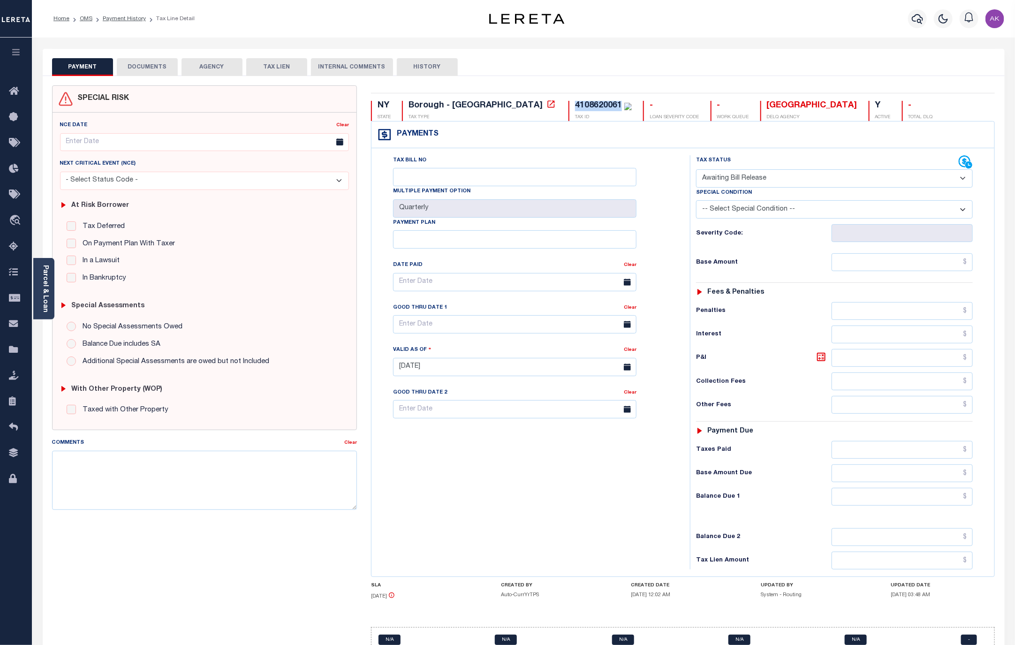
drag, startPoint x: 542, startPoint y: 105, endPoint x: 495, endPoint y: 105, distance: 46.4
click at [568, 105] on div "4108620061 TAX ID" at bounding box center [599, 111] width 63 height 20
copy div "4108620061"
click at [547, 105] on icon at bounding box center [550, 103] width 7 height 7
click at [84, 19] on link "OMS" at bounding box center [86, 19] width 13 height 6
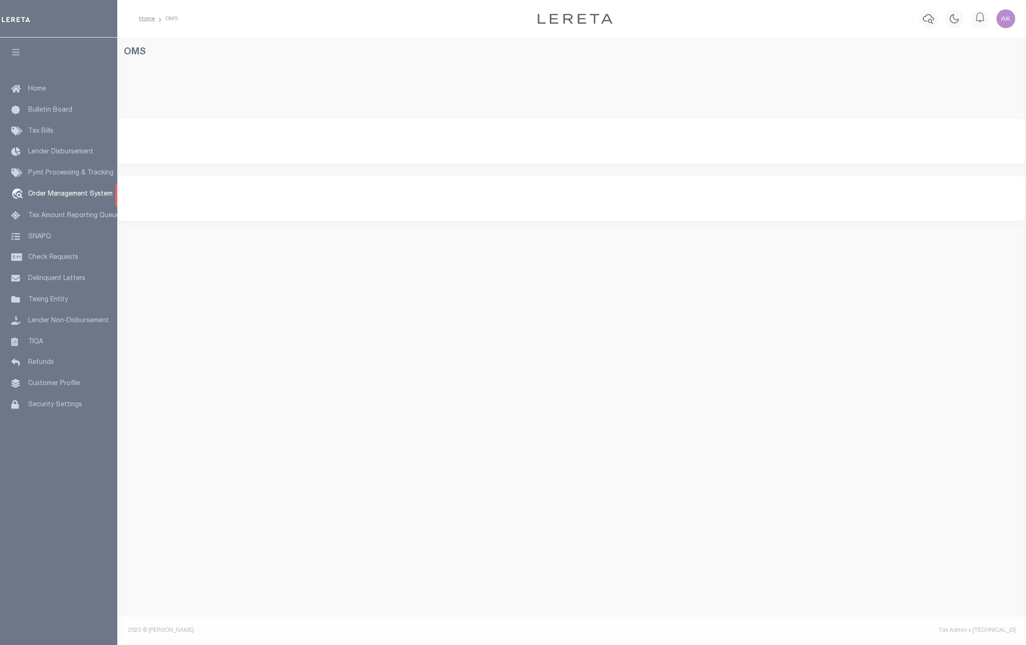
select select "200"
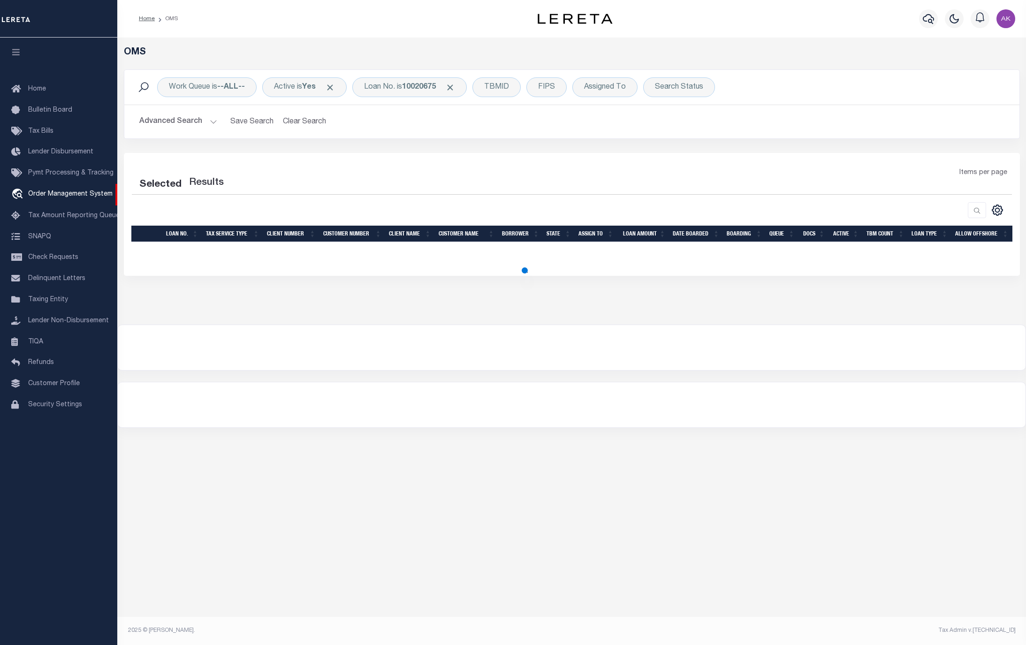
select select "200"
